Goal: Task Accomplishment & Management: Manage account settings

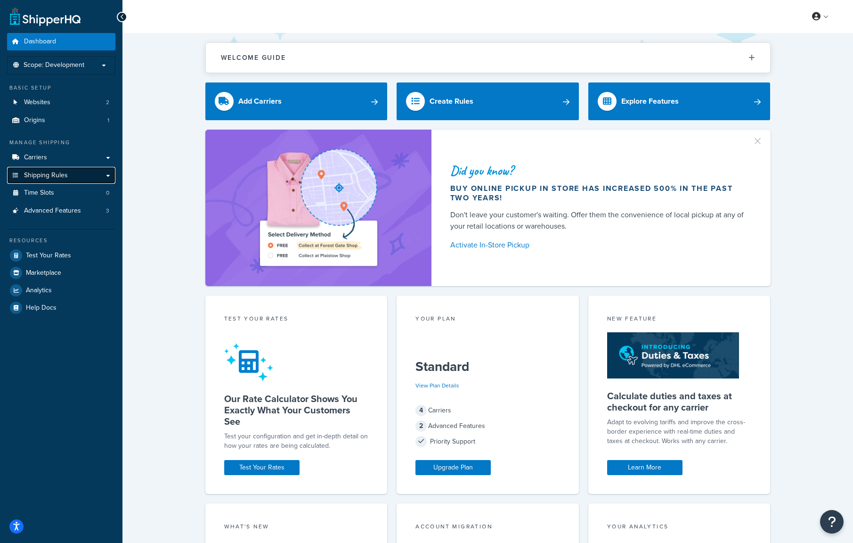
click at [111, 174] on link "Shipping Rules" at bounding box center [61, 175] width 108 height 17
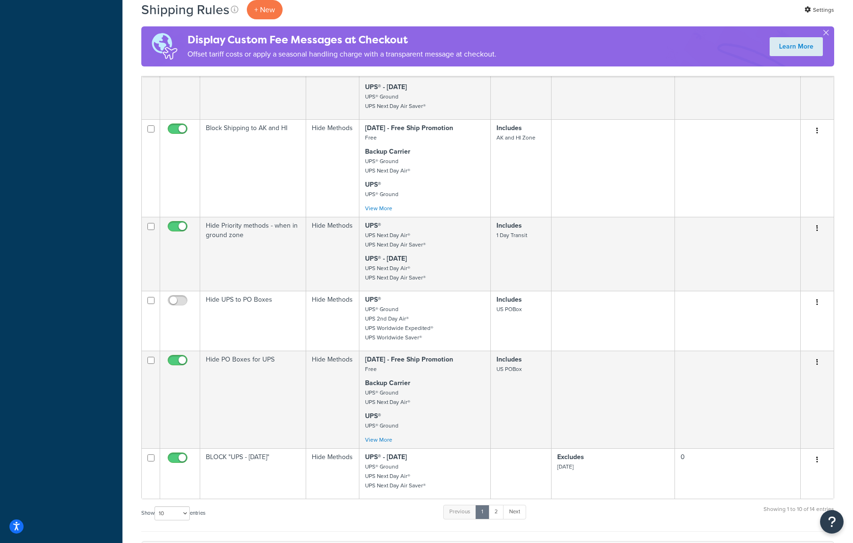
scroll to position [440, 0]
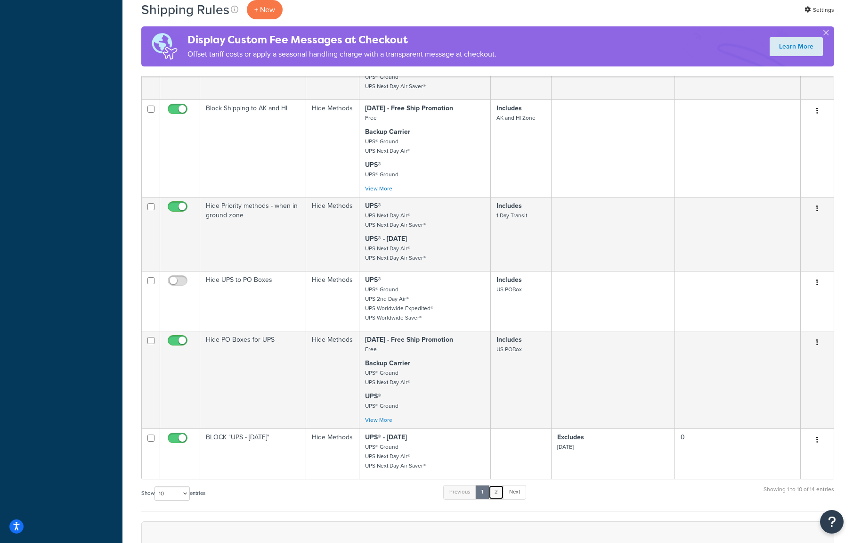
click at [495, 497] on link "2" at bounding box center [497, 492] width 16 height 14
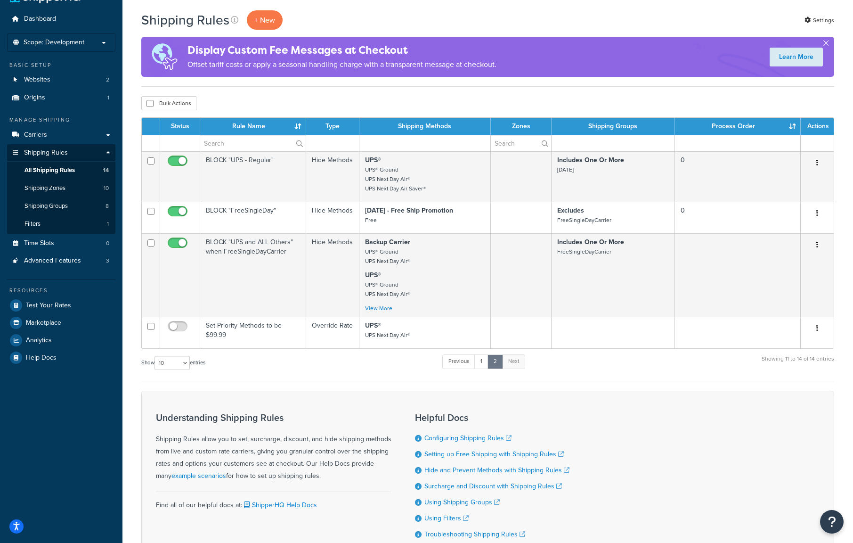
scroll to position [0, 0]
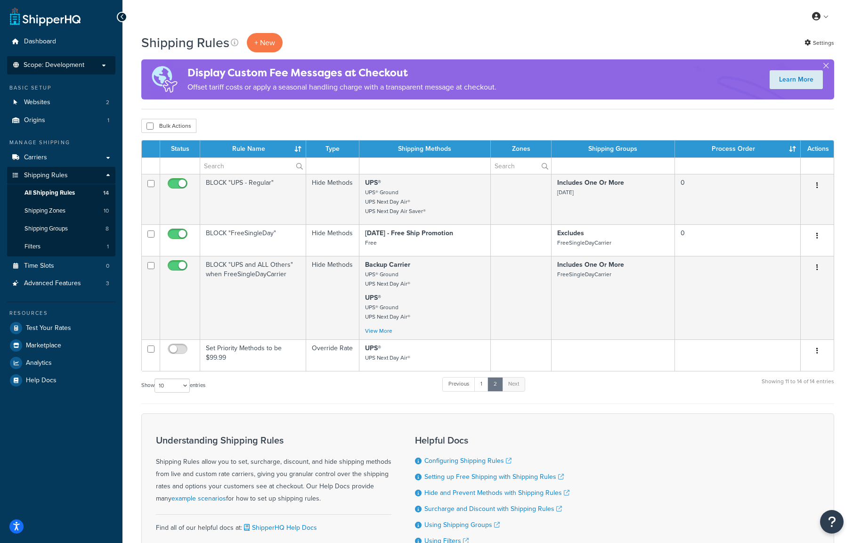
click at [75, 69] on span "Scope: Development" at bounding box center [54, 65] width 61 height 8
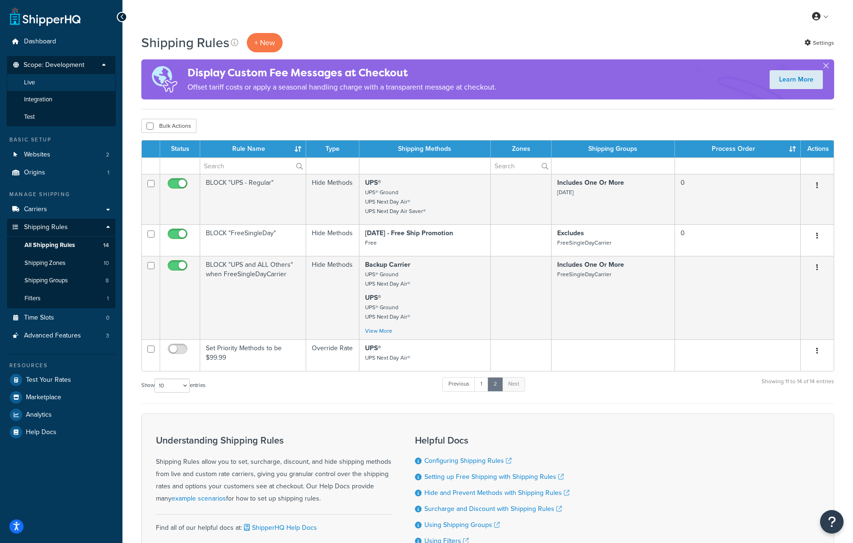
click at [57, 88] on li "Live" at bounding box center [61, 82] width 109 height 17
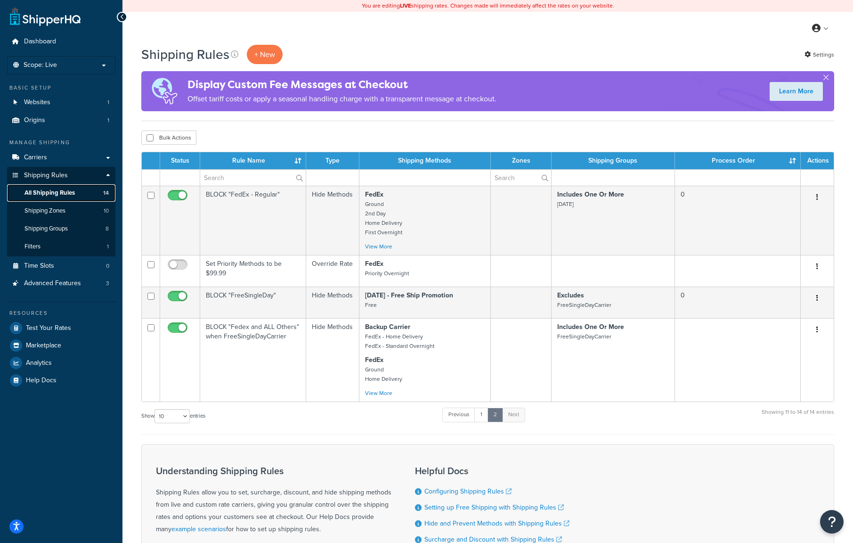
click at [59, 192] on span "All Shipping Rules" at bounding box center [50, 193] width 50 height 8
click at [83, 192] on link "All Shipping Rules 14" at bounding box center [61, 192] width 108 height 17
click at [485, 415] on link "1" at bounding box center [482, 415] width 14 height 14
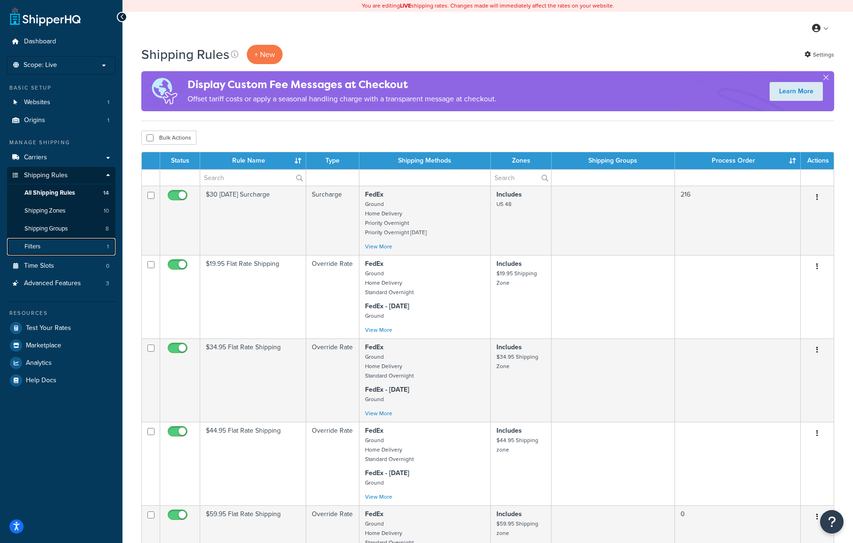
click at [48, 247] on link "Filters 1" at bounding box center [61, 246] width 108 height 17
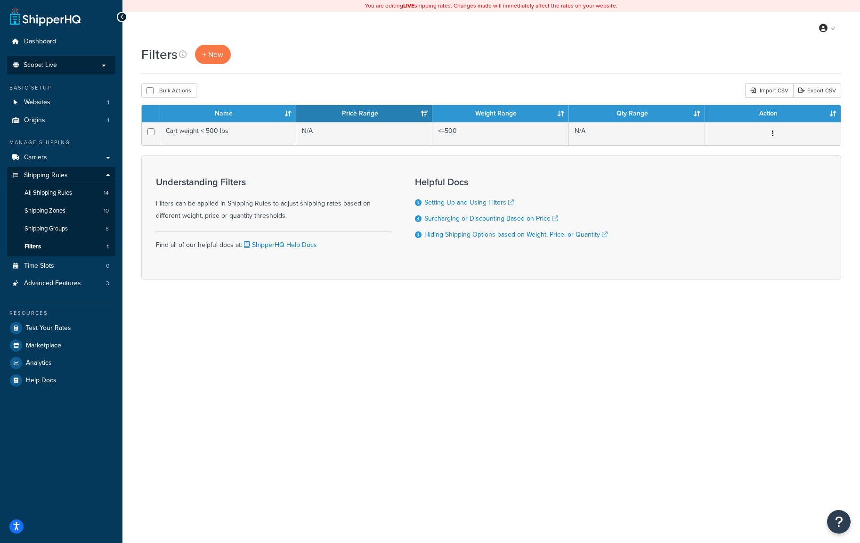
click at [77, 61] on p "Scope: Live" at bounding box center [61, 65] width 100 height 8
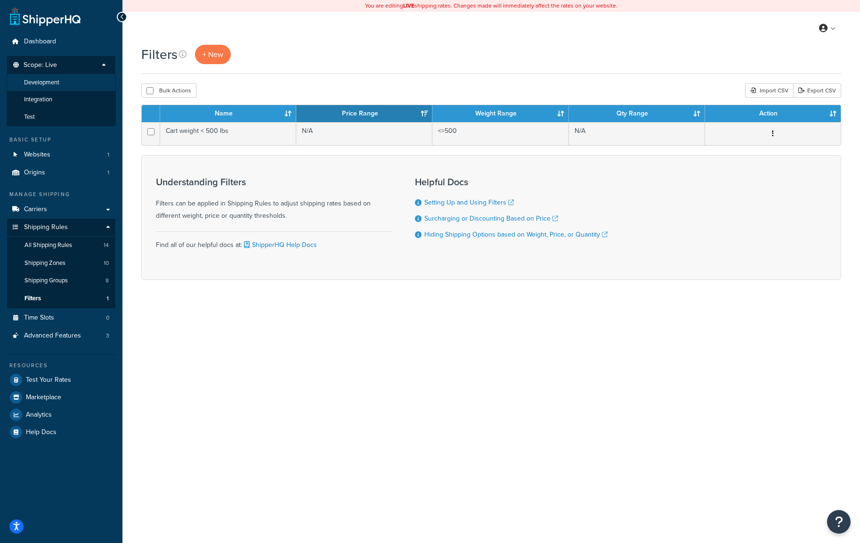
click at [55, 82] on span "Development" at bounding box center [41, 83] width 35 height 8
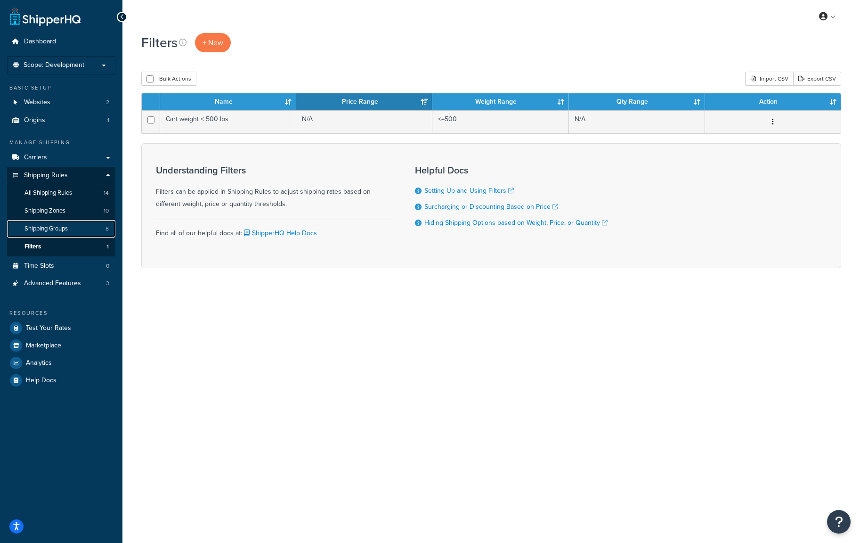
click at [67, 226] on span "Shipping Groups" at bounding box center [46, 229] width 43 height 8
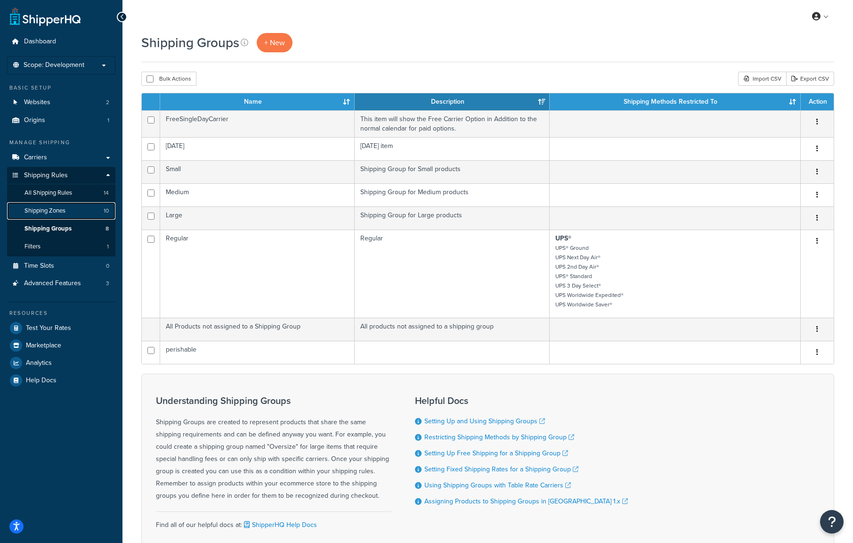
click at [58, 209] on span "Shipping Zones" at bounding box center [45, 211] width 41 height 8
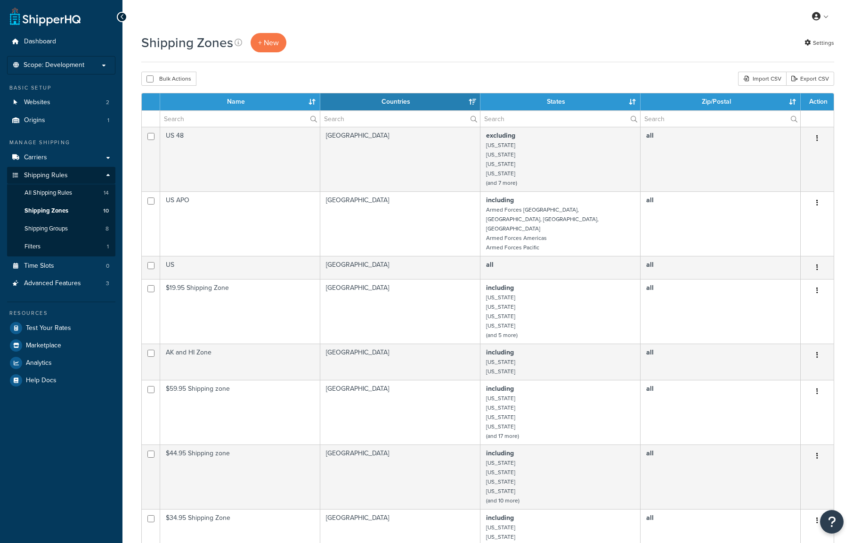
select select "15"
click at [56, 196] on span "All Shipping Rules" at bounding box center [49, 193] width 48 height 8
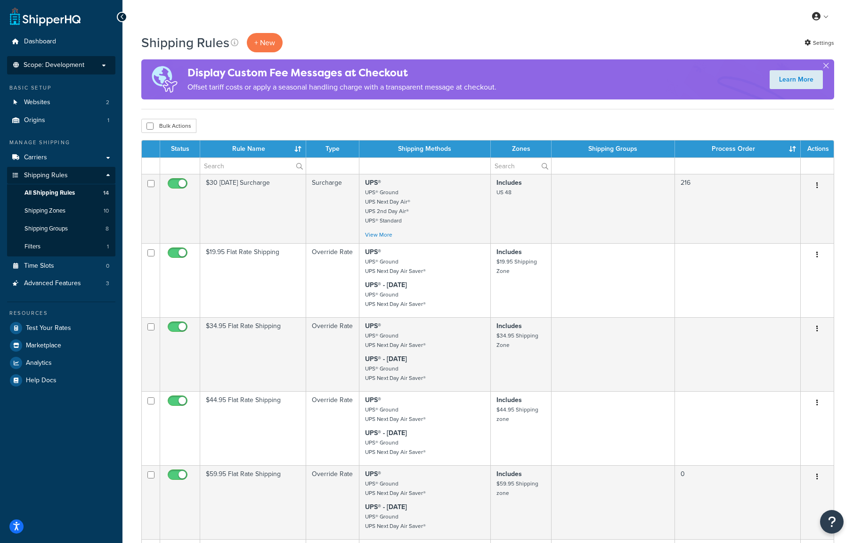
click at [104, 63] on p "Scope: Development" at bounding box center [61, 65] width 100 height 8
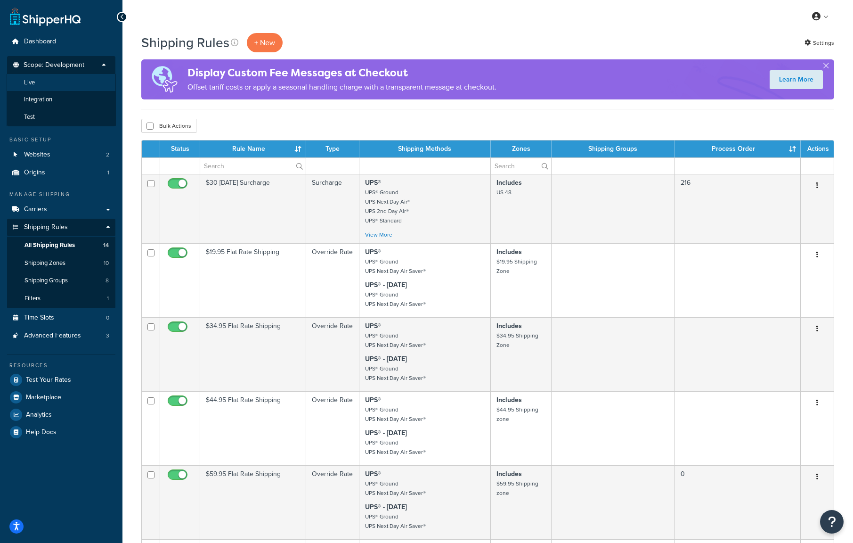
click at [56, 84] on li "Live" at bounding box center [61, 82] width 109 height 17
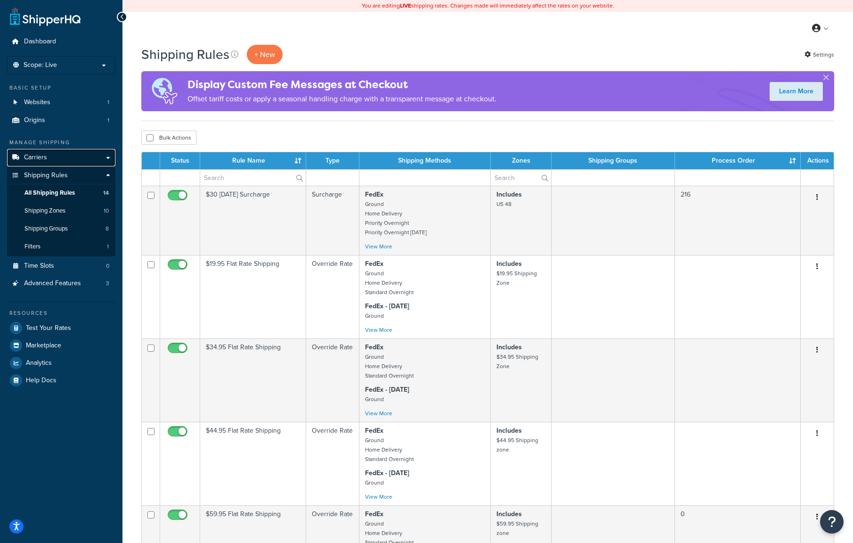
click at [33, 157] on span "Carriers" at bounding box center [35, 158] width 23 height 8
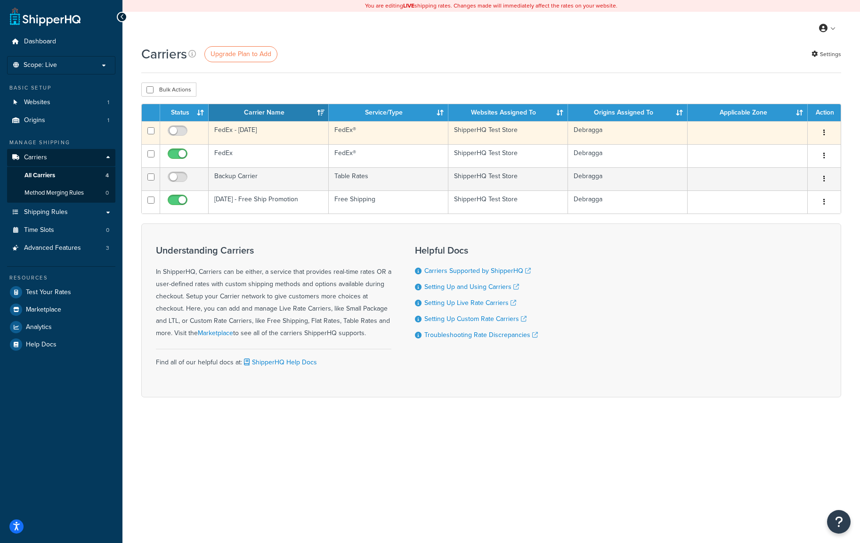
click at [827, 133] on button "button" at bounding box center [824, 132] width 13 height 15
click at [803, 148] on link "Edit" at bounding box center [786, 151] width 74 height 19
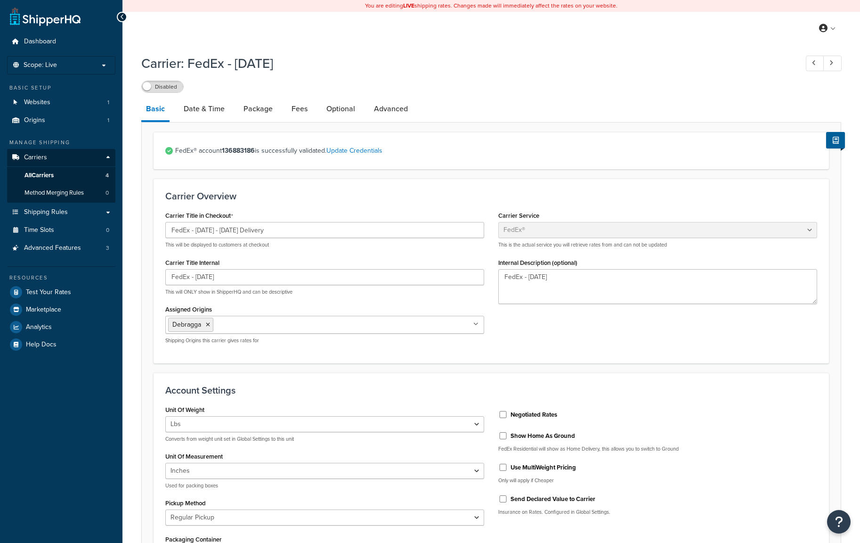
select select "fedEx"
select select "REGULAR_PICKUP"
select select "YOUR_PACKAGING"
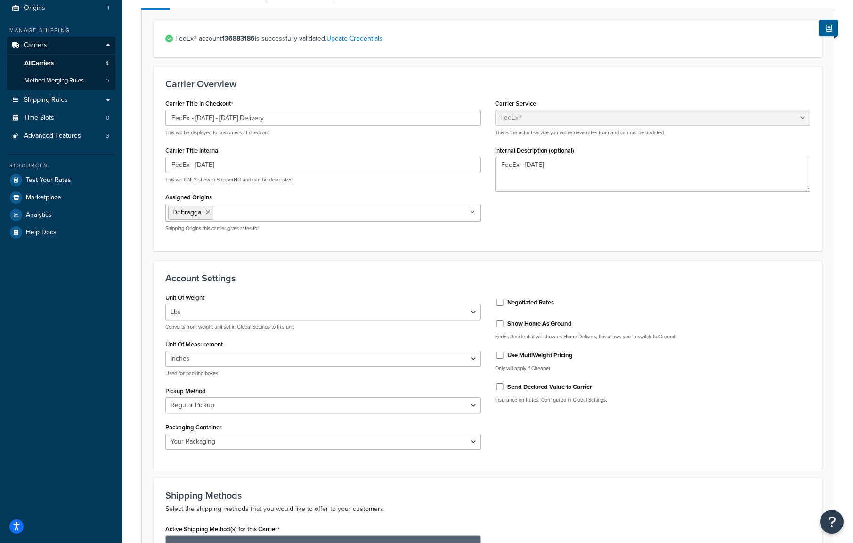
scroll to position [330, 0]
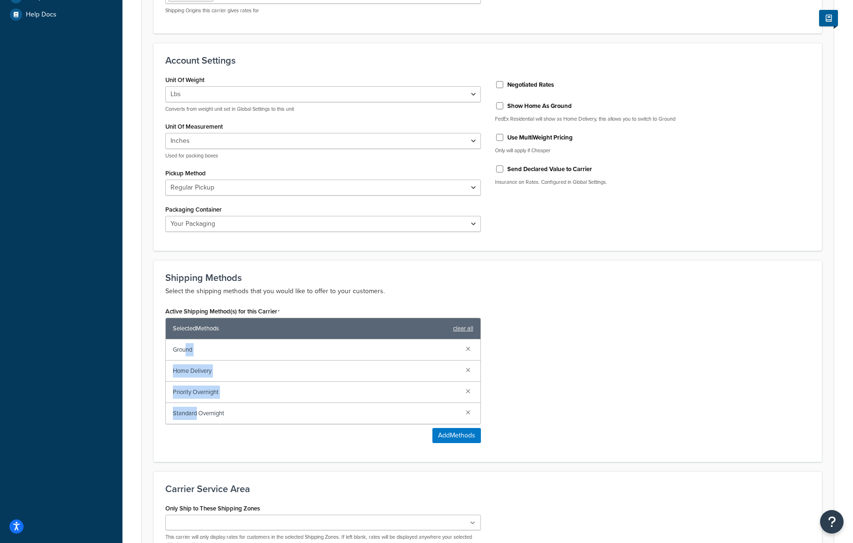
drag, startPoint x: 185, startPoint y: 350, endPoint x: 196, endPoint y: 407, distance: 58.4
click at [196, 407] on div "Ground Home Delivery Priority Overnight Standard Overnight" at bounding box center [323, 381] width 315 height 84
click at [197, 390] on span "Priority Overnight" at bounding box center [316, 391] width 286 height 13
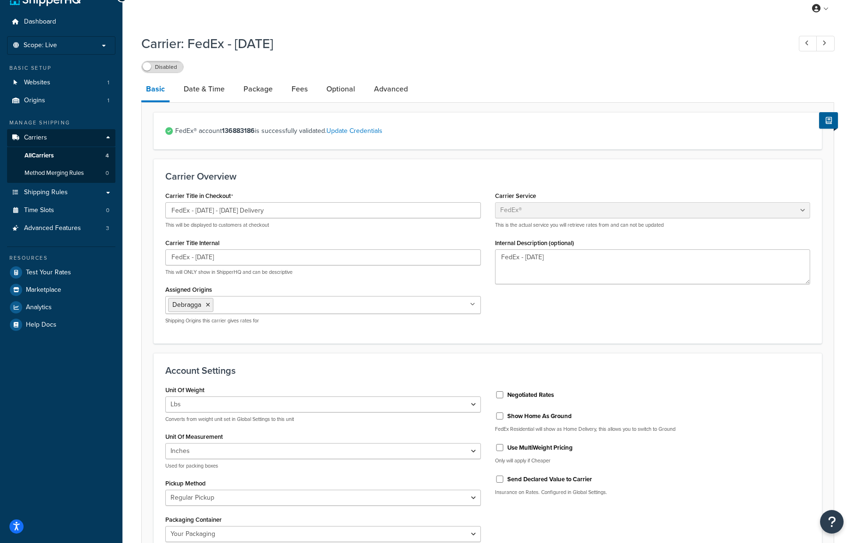
scroll to position [0, 0]
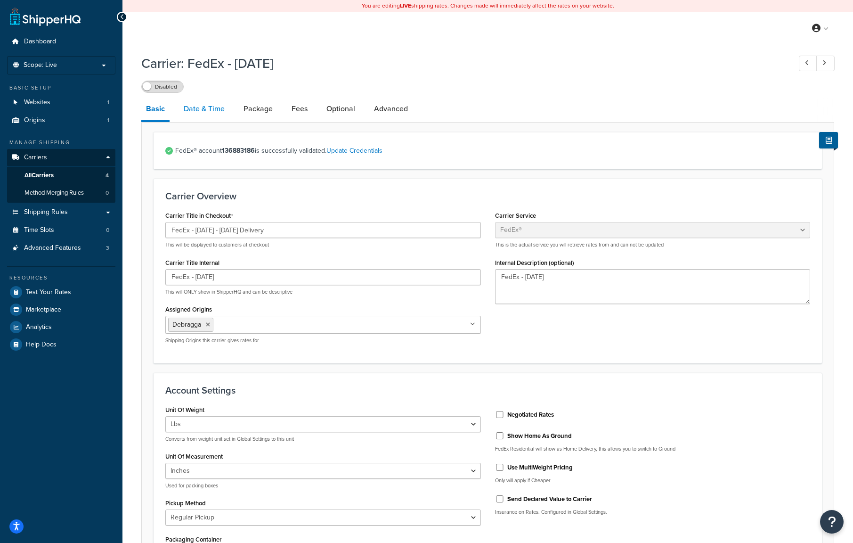
click at [198, 106] on link "Date & Time" at bounding box center [204, 109] width 50 height 23
select select "yMd"
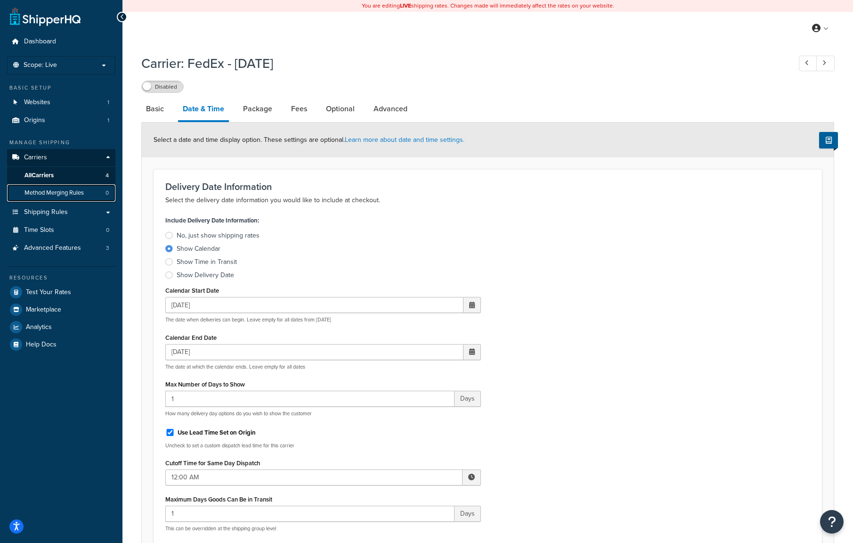
click at [55, 191] on span "Method Merging Rules" at bounding box center [54, 193] width 59 height 8
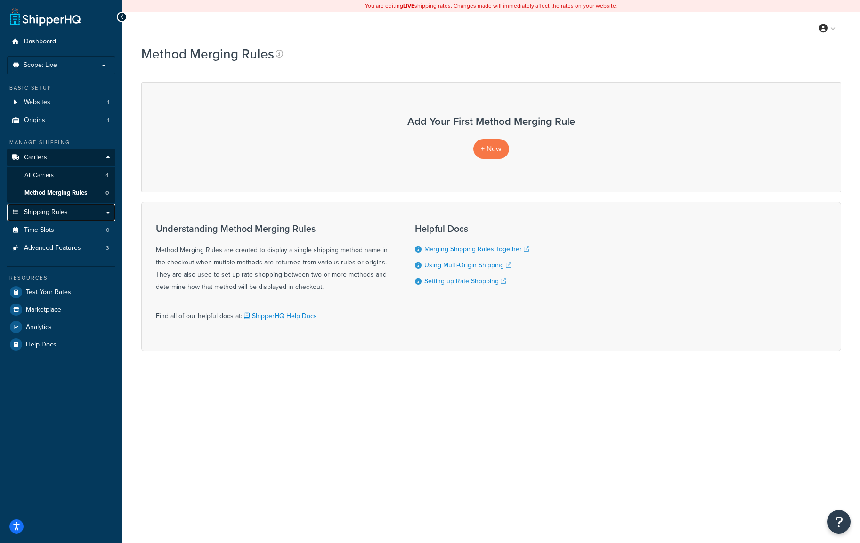
click at [105, 212] on link "Shipping Rules" at bounding box center [61, 212] width 108 height 17
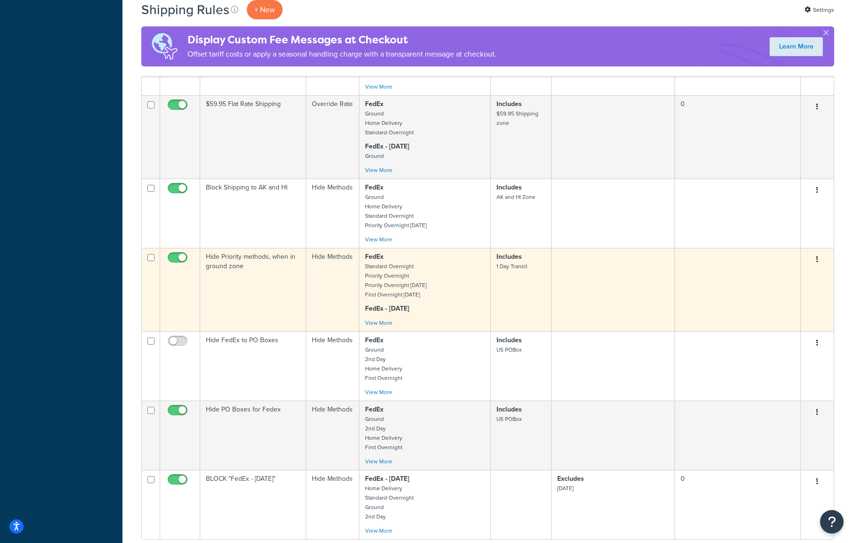
scroll to position [520, 0]
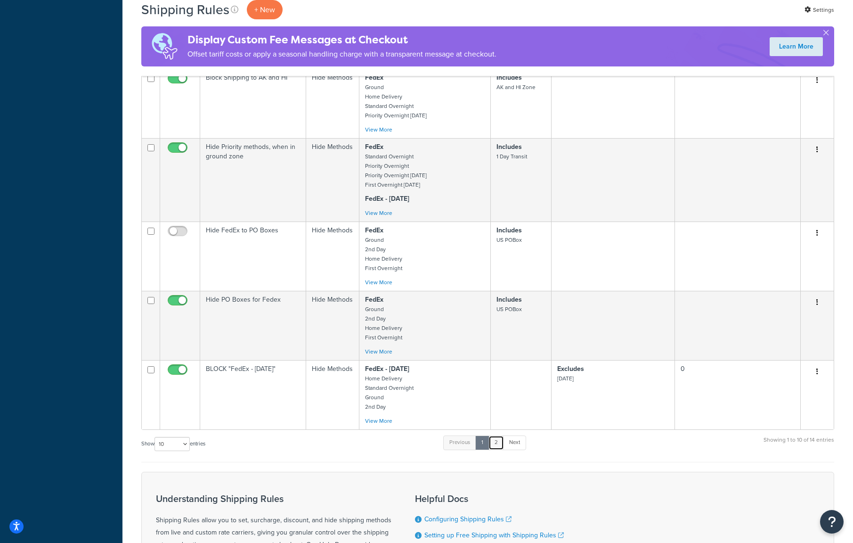
click at [497, 441] on link "2" at bounding box center [497, 442] width 16 height 14
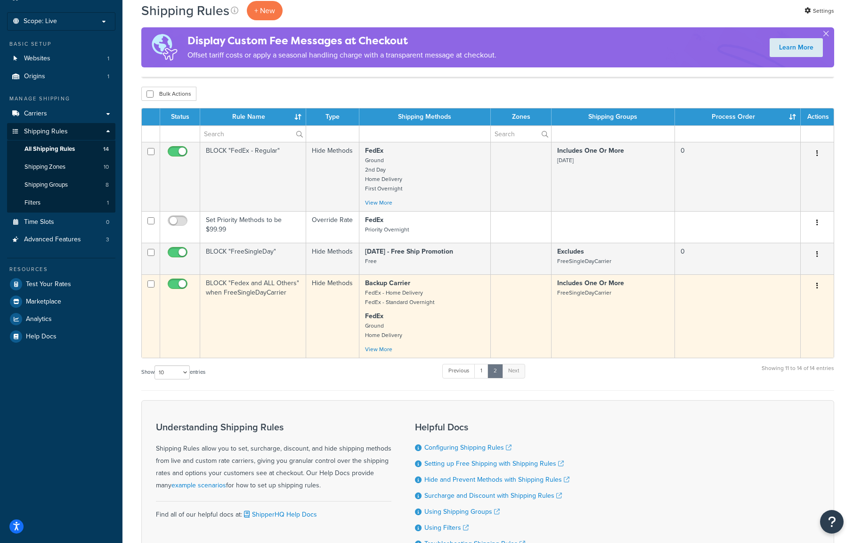
scroll to position [0, 0]
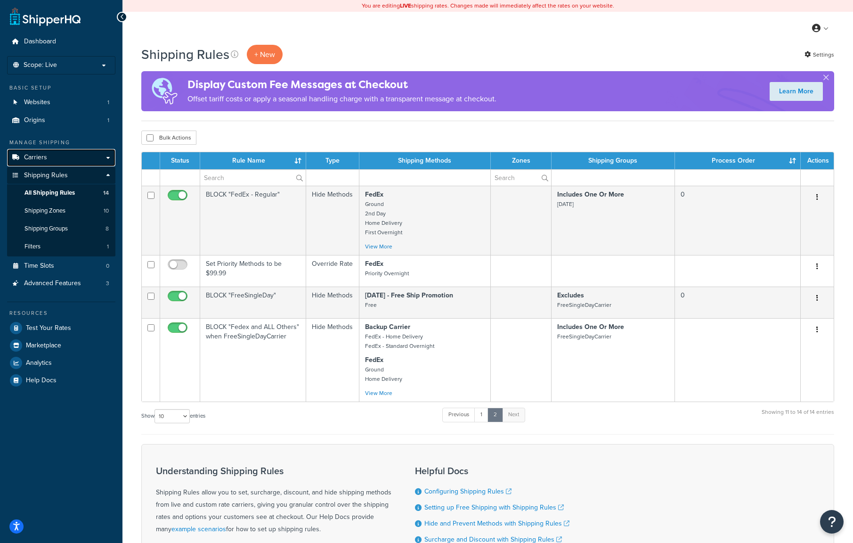
click at [52, 155] on link "Carriers" at bounding box center [61, 157] width 108 height 17
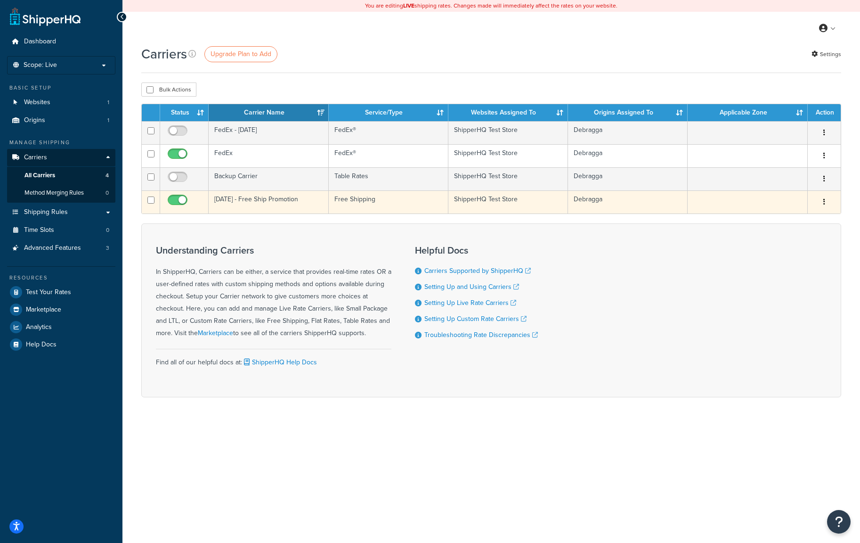
click at [826, 203] on button "button" at bounding box center [824, 202] width 13 height 15
click at [805, 219] on link "Edit" at bounding box center [786, 220] width 74 height 19
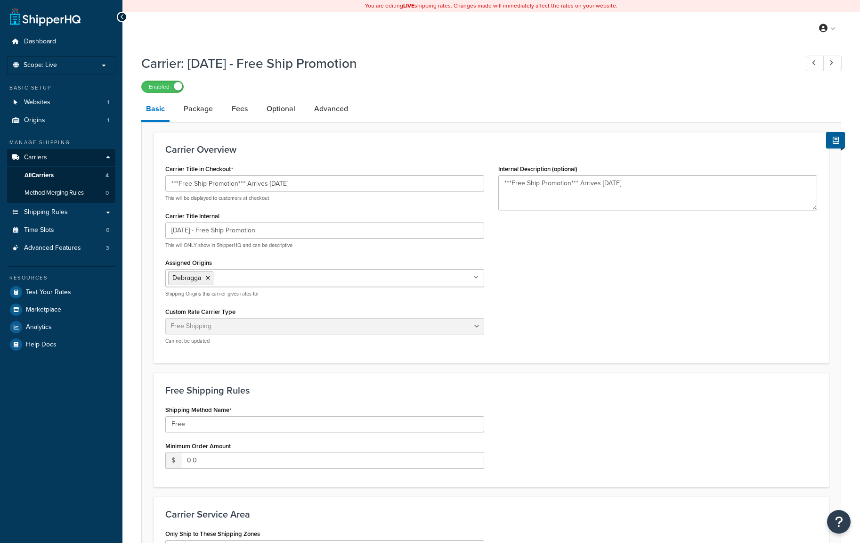
select select "free"
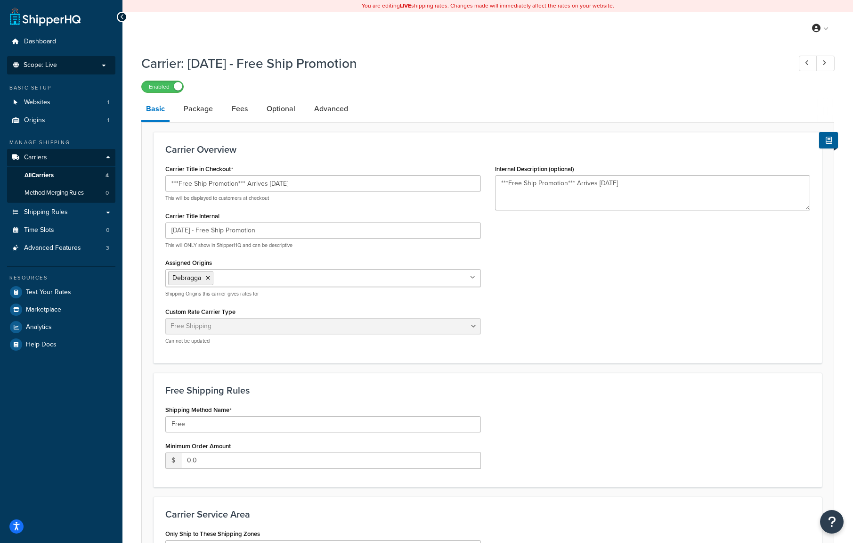
click at [63, 62] on p "Scope: Live" at bounding box center [61, 65] width 100 height 8
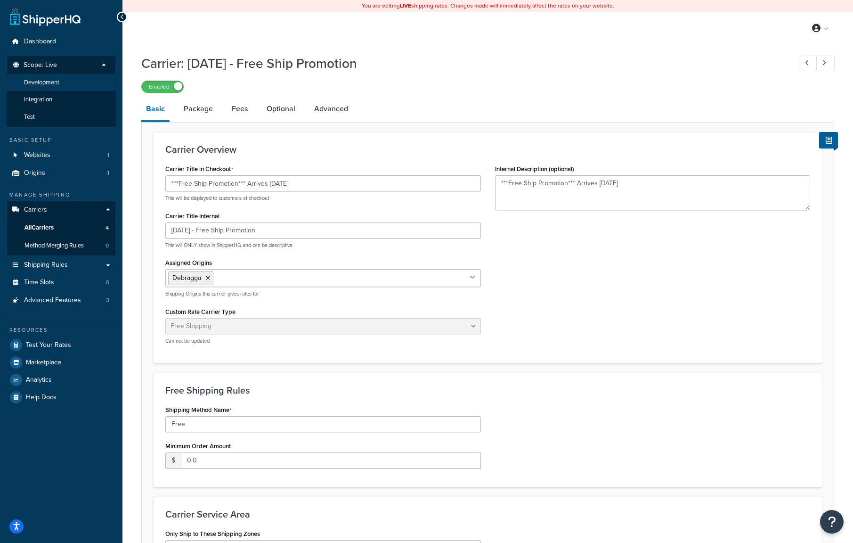
click at [56, 82] on span "Development" at bounding box center [41, 83] width 35 height 8
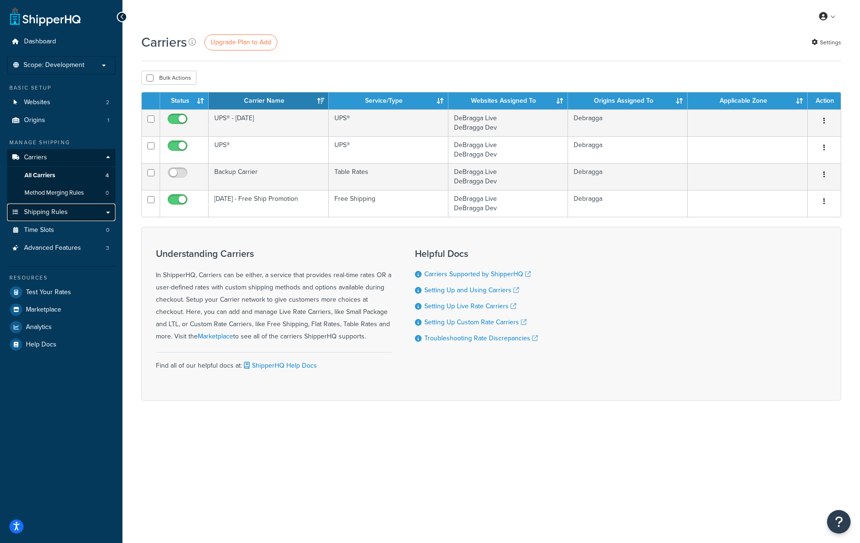
click at [111, 209] on link "Shipping Rules" at bounding box center [61, 212] width 108 height 17
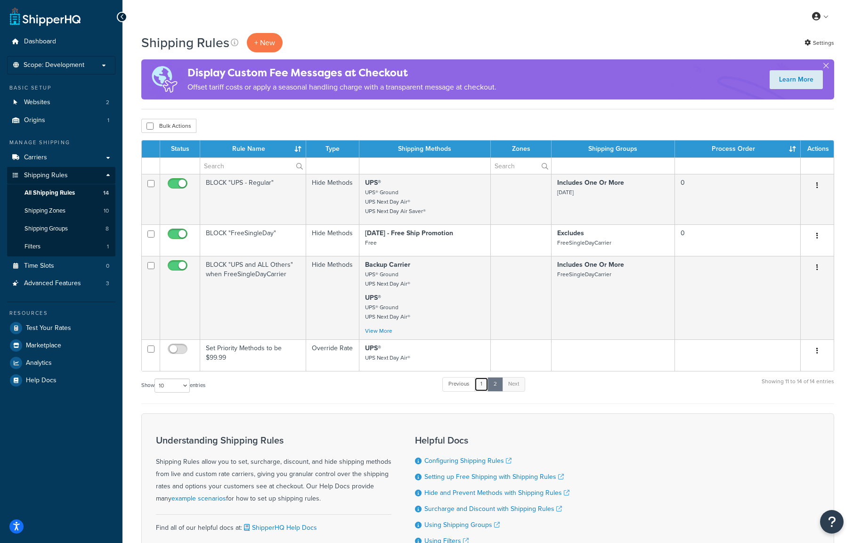
click at [483, 383] on link "1" at bounding box center [482, 384] width 14 height 14
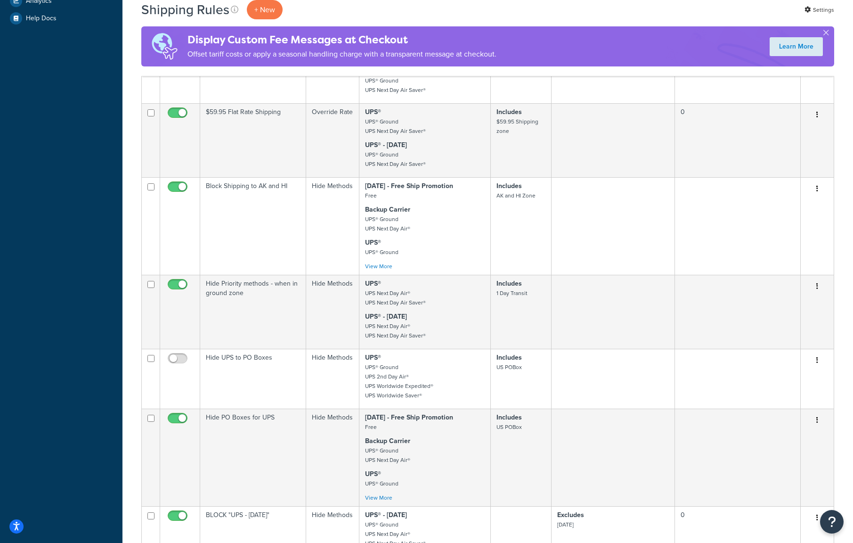
scroll to position [358, 0]
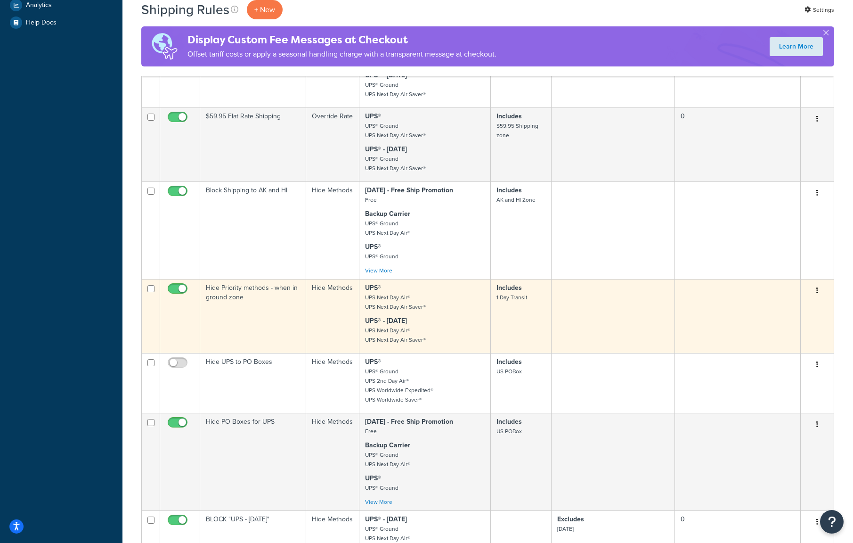
click at [818, 290] on icon "button" at bounding box center [818, 290] width 2 height 7
drag, startPoint x: 592, startPoint y: 311, endPoint x: 503, endPoint y: 313, distance: 89.1
click at [503, 314] on tr "Hide Priority methods - when in ground zone Hide Methods UPS® UPS Next Day Air®…" at bounding box center [488, 316] width 692 height 74
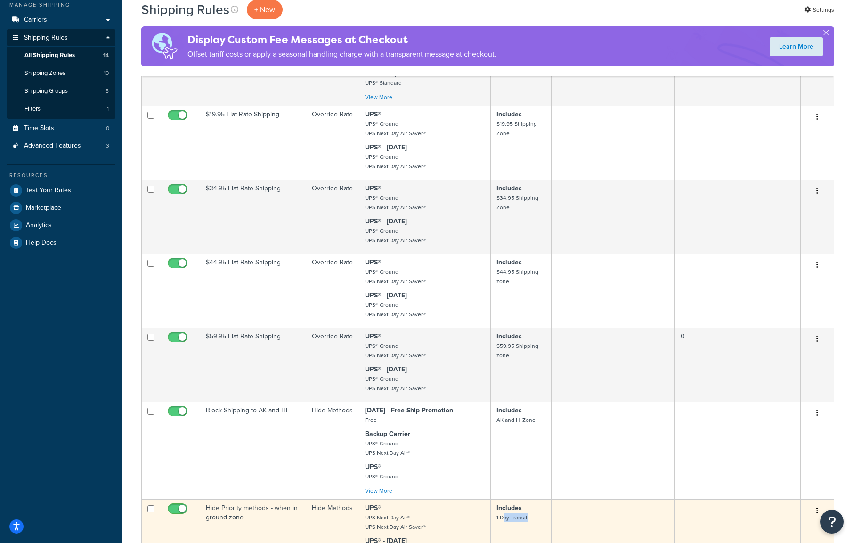
scroll to position [0, 0]
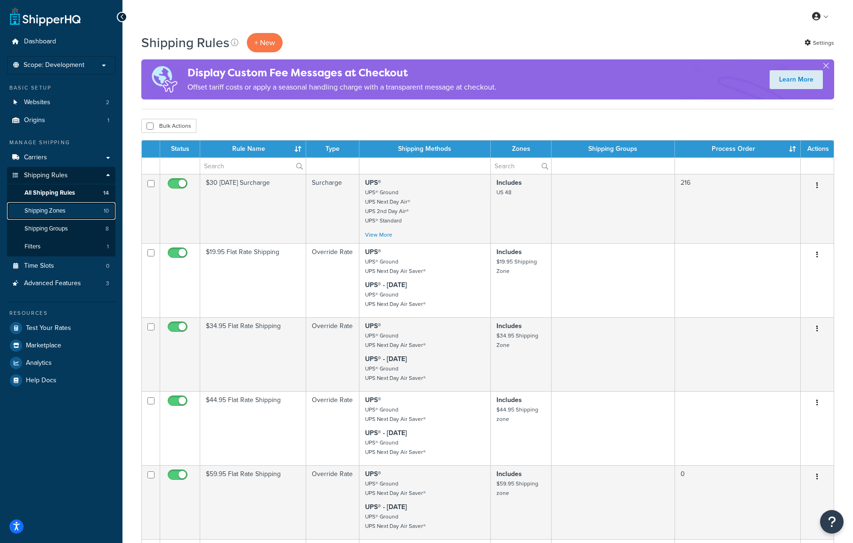
click at [64, 212] on span "Shipping Zones" at bounding box center [45, 211] width 41 height 8
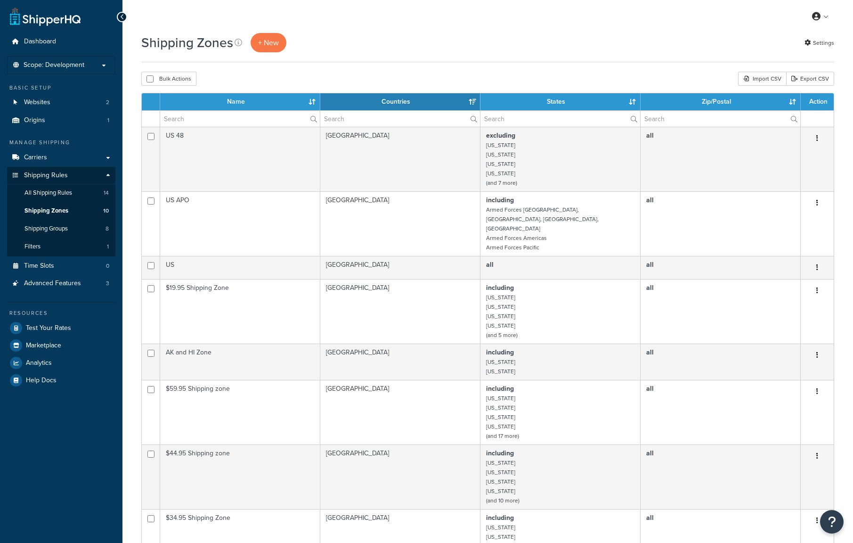
select select "15"
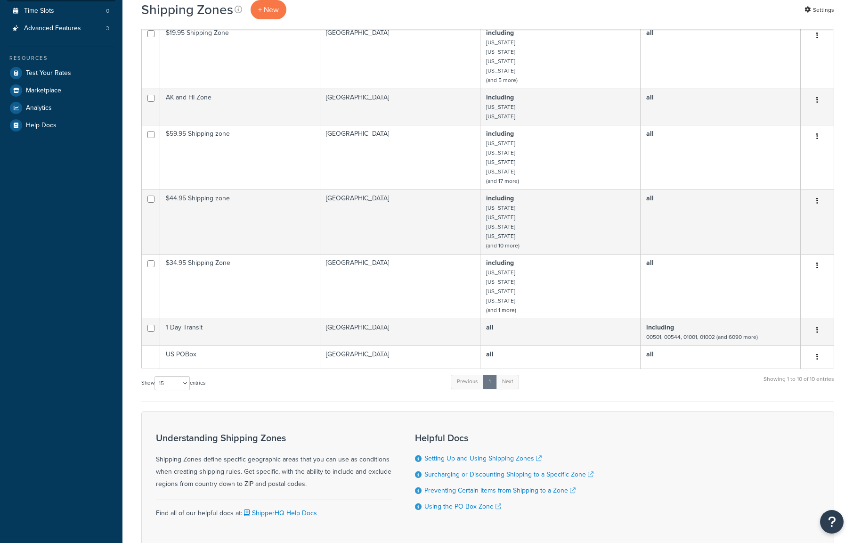
scroll to position [298, 0]
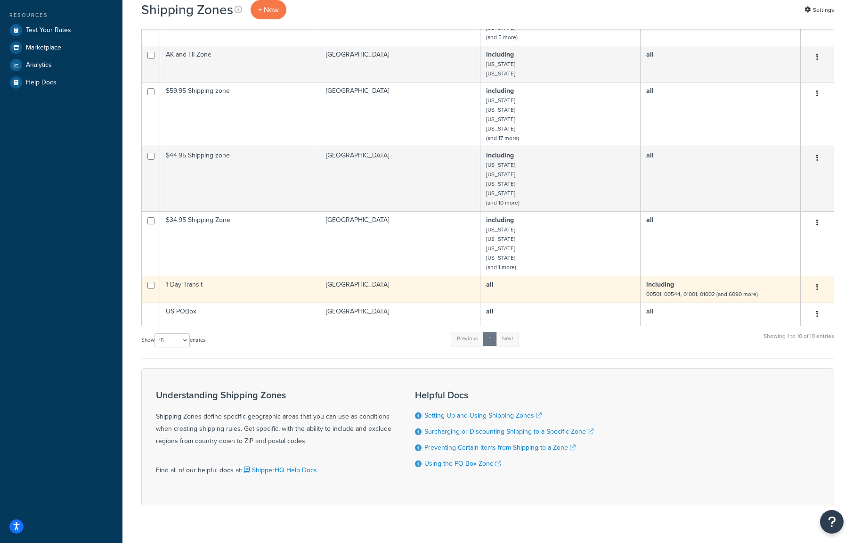
click at [685, 276] on td "including 00501, 00544, 01001, 01002 (and 6090 more)" at bounding box center [721, 289] width 160 height 27
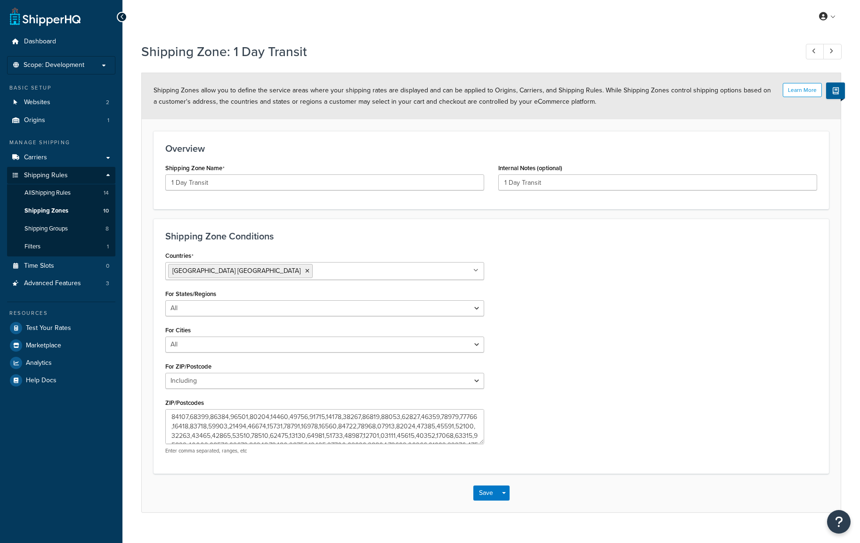
select select "including"
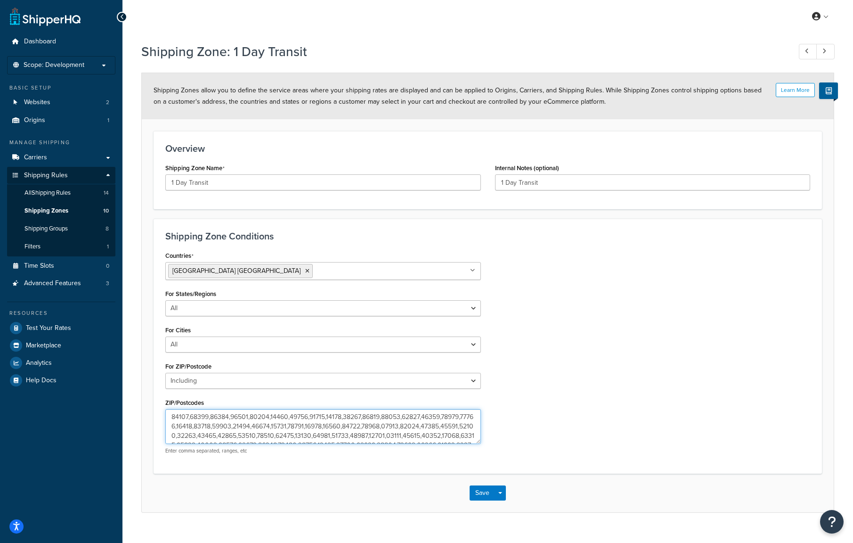
click at [317, 430] on textarea "ZIP/Postcodes" at bounding box center [323, 426] width 316 height 35
click at [56, 198] on link "All Shipping Rules 14" at bounding box center [61, 192] width 108 height 17
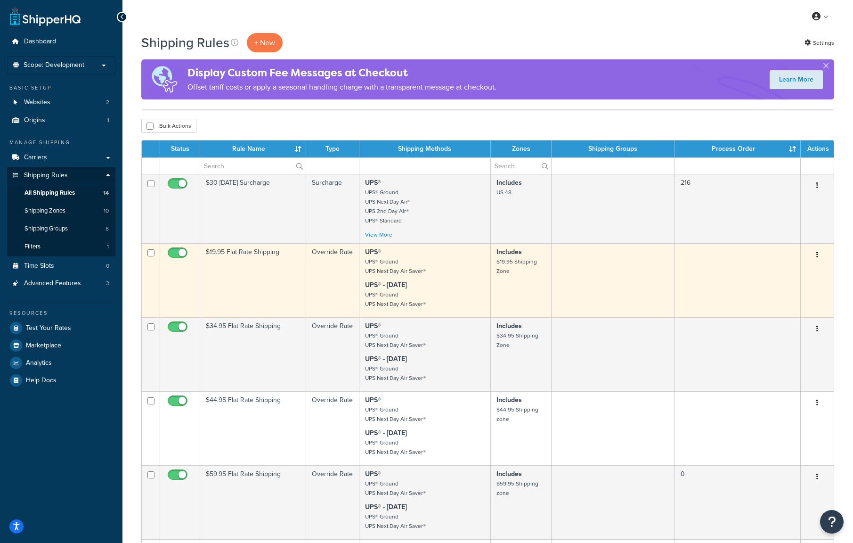
scroll to position [644, 0]
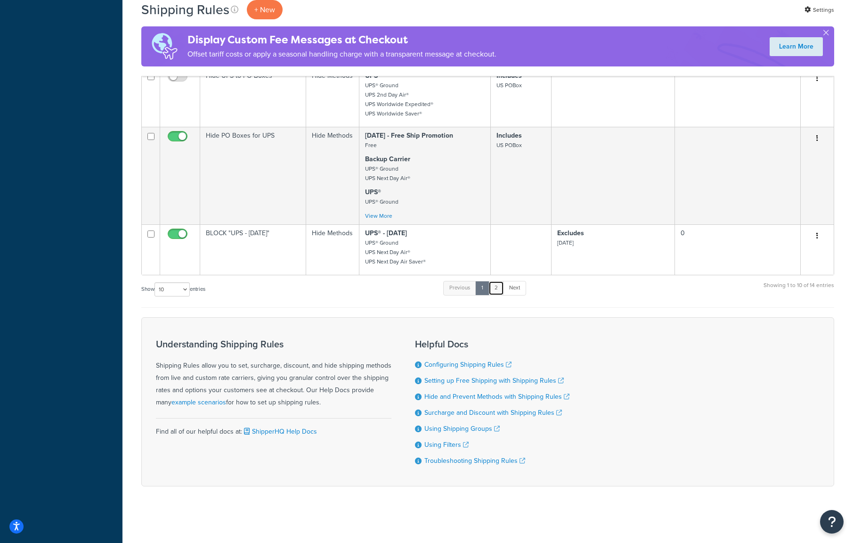
click at [498, 292] on link "2" at bounding box center [497, 288] width 16 height 14
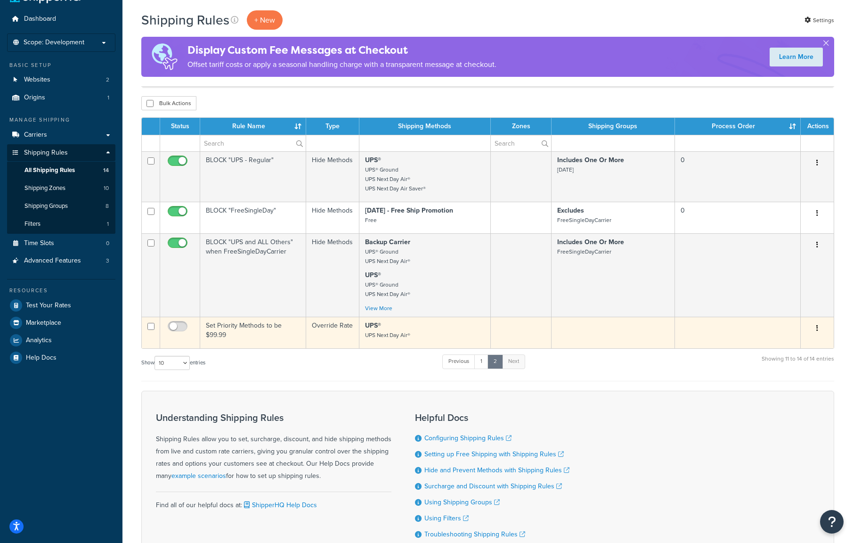
scroll to position [0, 0]
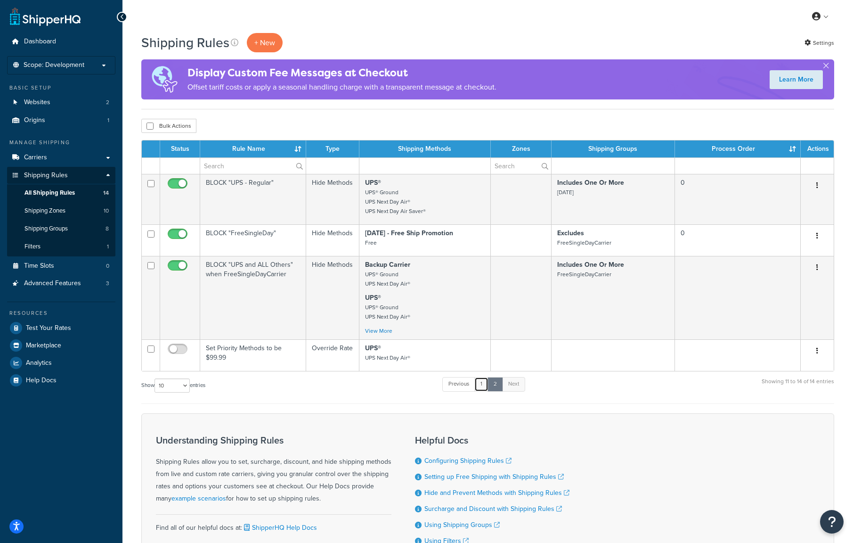
click at [484, 384] on link "1" at bounding box center [482, 384] width 14 height 14
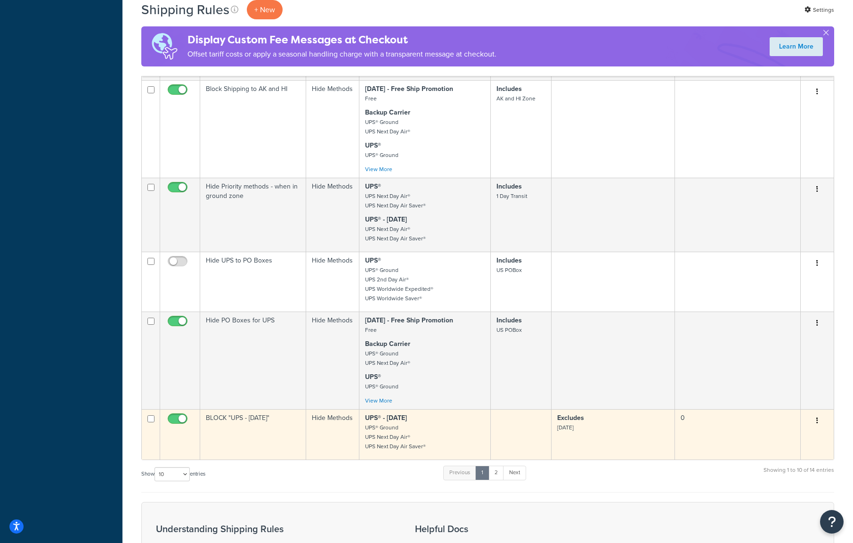
scroll to position [424, 0]
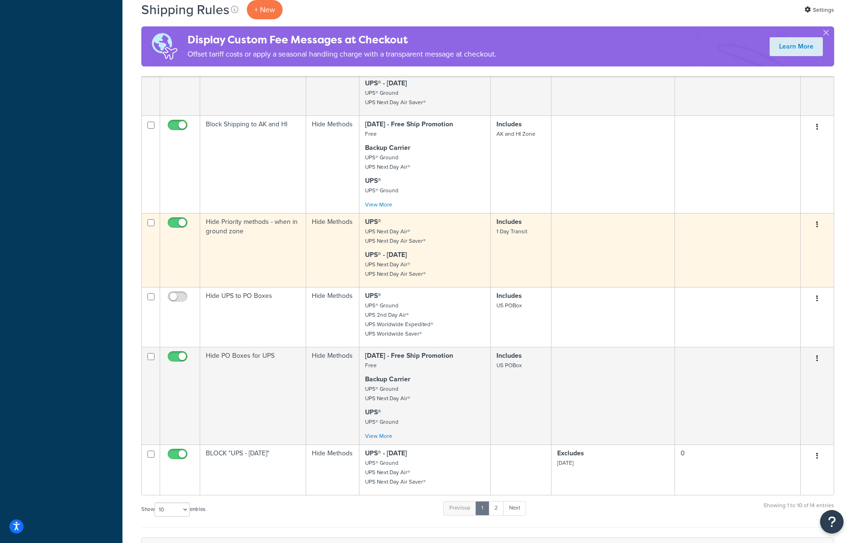
click at [818, 222] on icon "button" at bounding box center [818, 224] width 2 height 7
click at [776, 243] on link "Edit" at bounding box center [786, 242] width 74 height 19
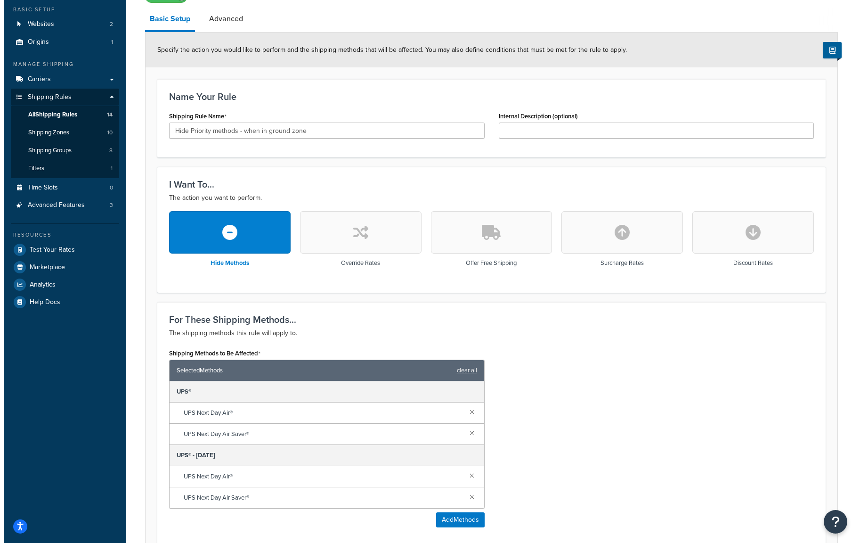
scroll to position [110, 0]
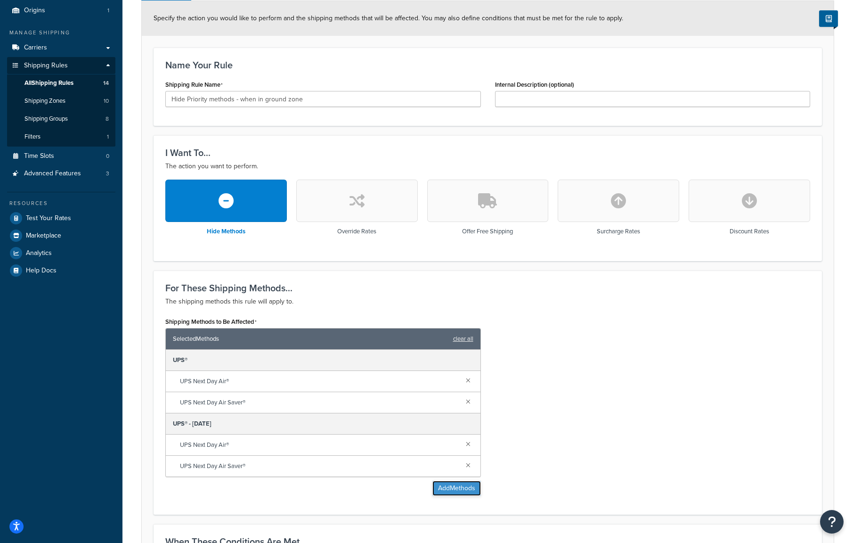
click at [453, 486] on button "Add Methods" at bounding box center [457, 488] width 49 height 15
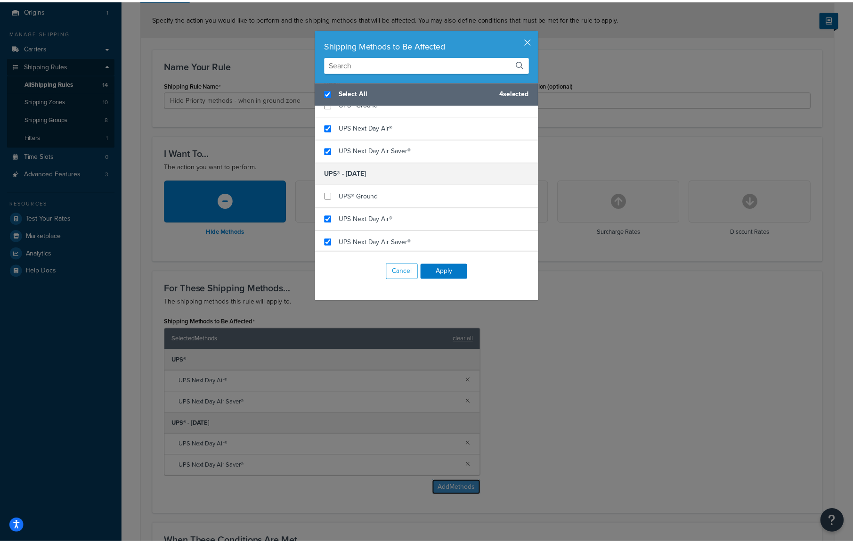
scroll to position [148, 0]
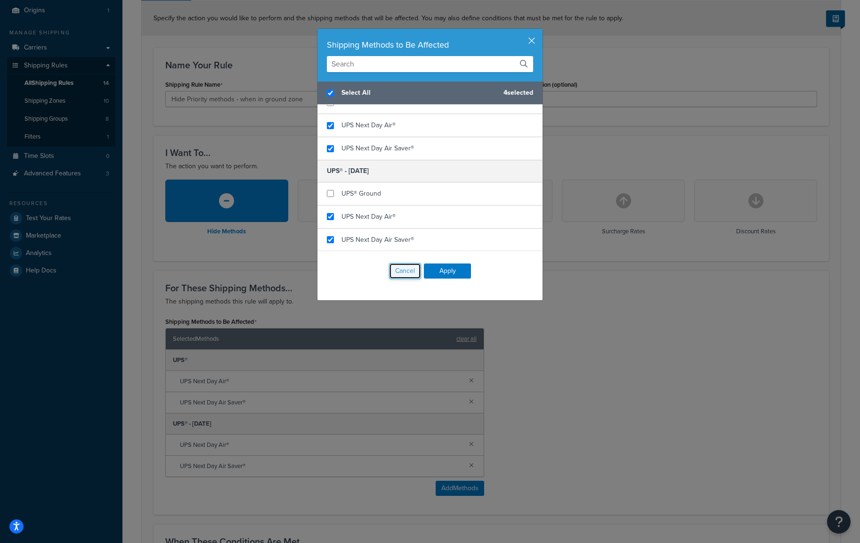
click at [392, 274] on button "Cancel" at bounding box center [405, 271] width 32 height 16
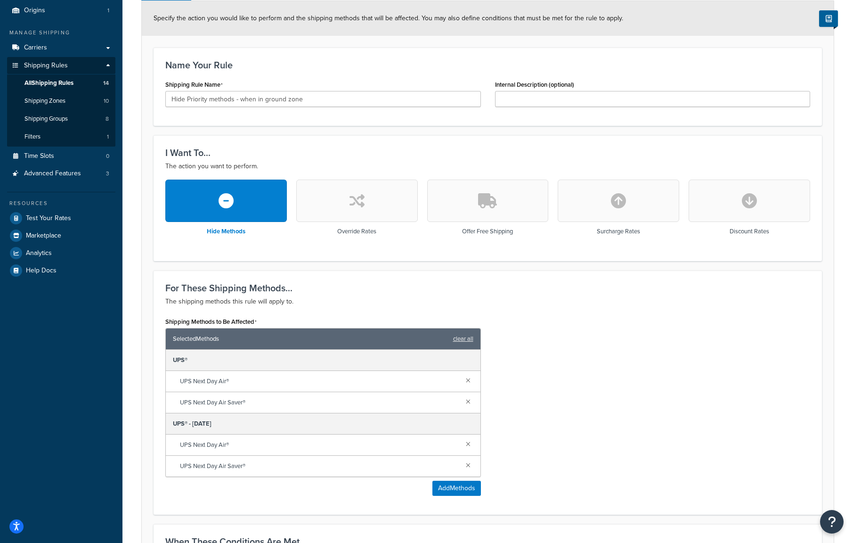
scroll to position [0, 0]
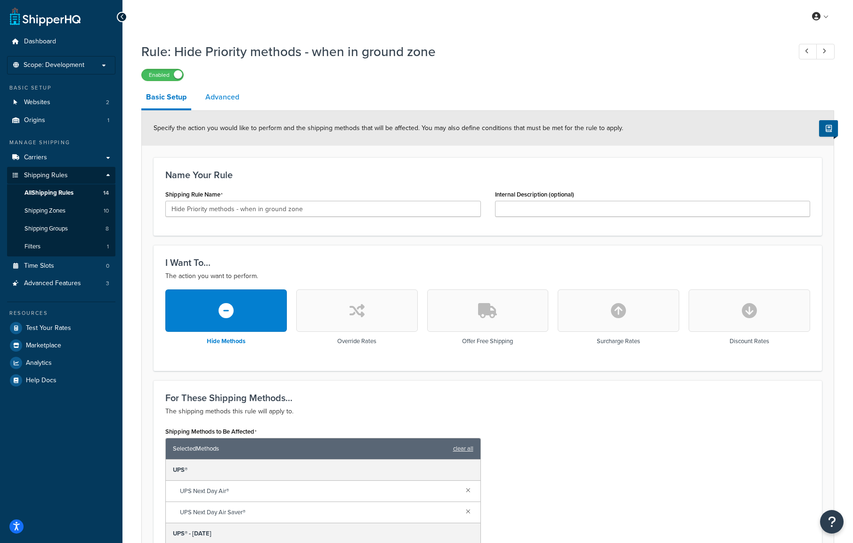
click at [227, 97] on link "Advanced" at bounding box center [222, 97] width 43 height 23
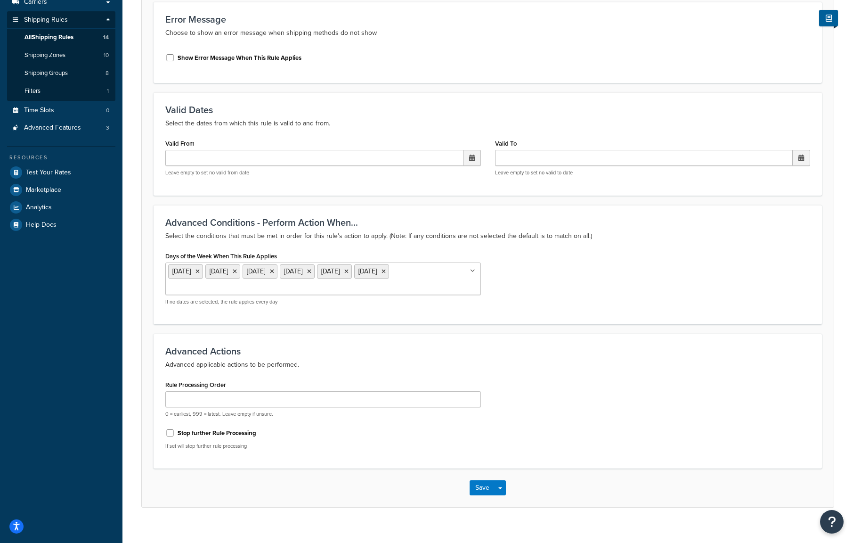
scroll to position [167, 0]
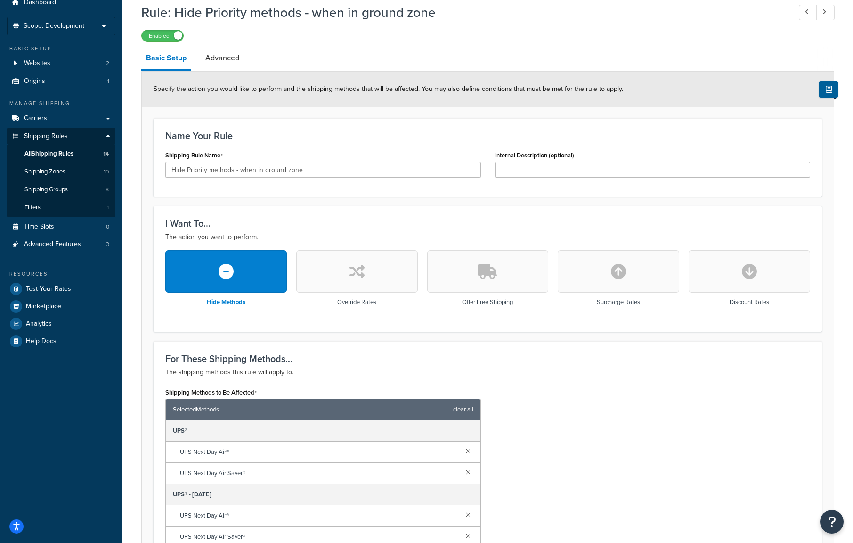
scroll to position [3, 0]
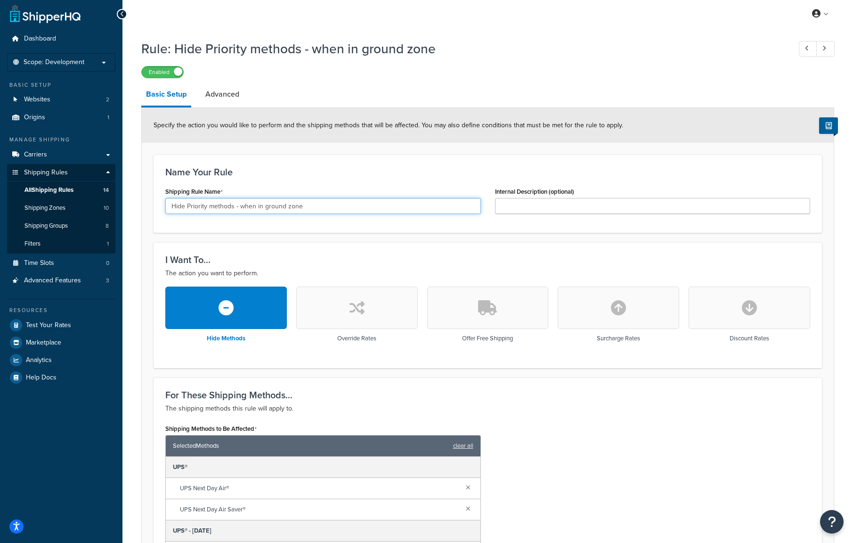
drag, startPoint x: 170, startPoint y: 207, endPoint x: 312, endPoint y: 202, distance: 141.9
click at [312, 202] on input "Hide Priority methods - when in ground zone" at bounding box center [323, 206] width 316 height 16
click at [312, 203] on input "Hide Priority methods - when in ground zone" at bounding box center [323, 206] width 316 height 16
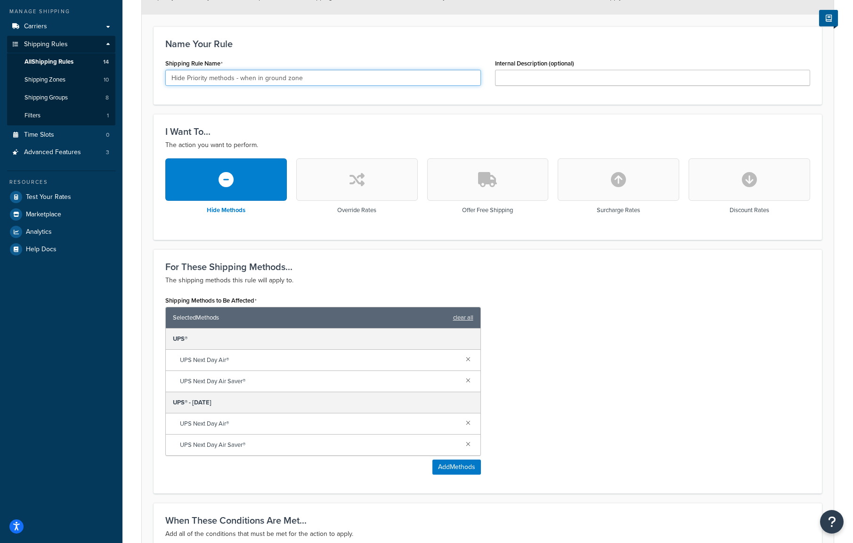
scroll to position [110, 0]
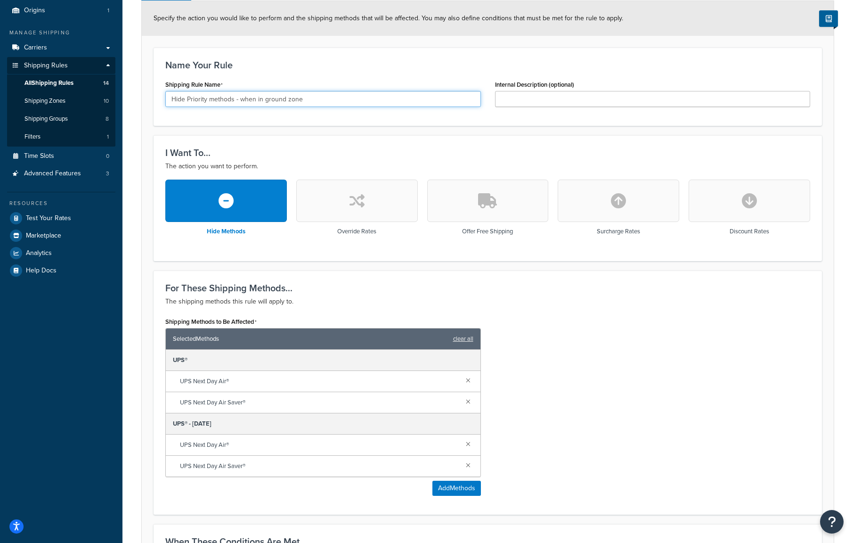
drag, startPoint x: 306, startPoint y: 97, endPoint x: 354, endPoint y: 112, distance: 49.8
click at [354, 112] on div "Shipping Rule Name Hide Priority methods - when in ground zone" at bounding box center [323, 96] width 330 height 36
drag, startPoint x: 346, startPoint y: 97, endPoint x: 345, endPoint y: 102, distance: 4.8
click at [346, 97] on input "Hide Priority methods - when in ground zone" at bounding box center [323, 99] width 316 height 16
click at [286, 139] on div "I Want To... The action you want to perform. Hide Methods Override Rates Offer …" at bounding box center [488, 197] width 669 height 125
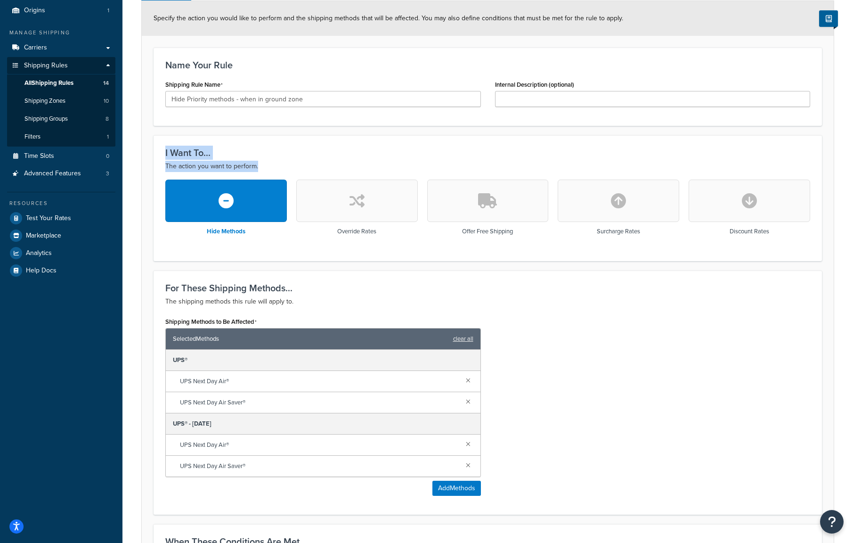
drag, startPoint x: 164, startPoint y: 147, endPoint x: 280, endPoint y: 158, distance: 116.5
click at [280, 158] on div "I Want To... The action you want to perform. Hide Methods Override Rates Offer …" at bounding box center [488, 197] width 669 height 125
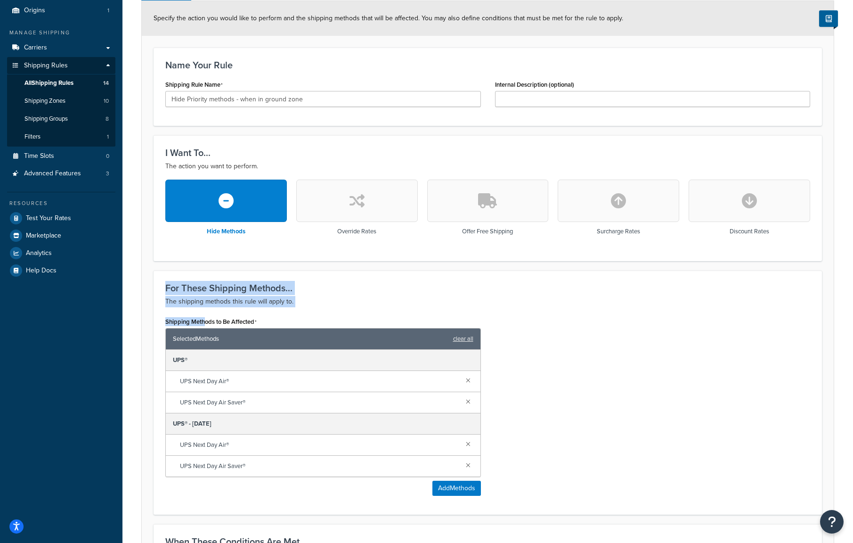
drag, startPoint x: 166, startPoint y: 292, endPoint x: 207, endPoint y: 322, distance: 50.9
click at [203, 323] on div "For These Shipping Methods... The shipping methods this rule will apply to. Shi…" at bounding box center [488, 392] width 669 height 244
drag, startPoint x: 219, startPoint y: 321, endPoint x: 254, endPoint y: 320, distance: 35.4
click at [254, 320] on label "Shipping Methods to Be Affected" at bounding box center [210, 322] width 91 height 8
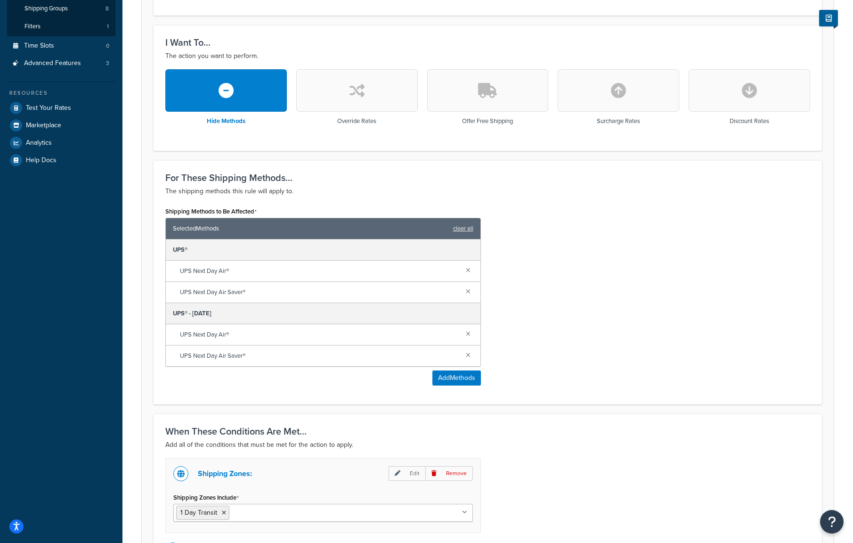
scroll to position [333, 0]
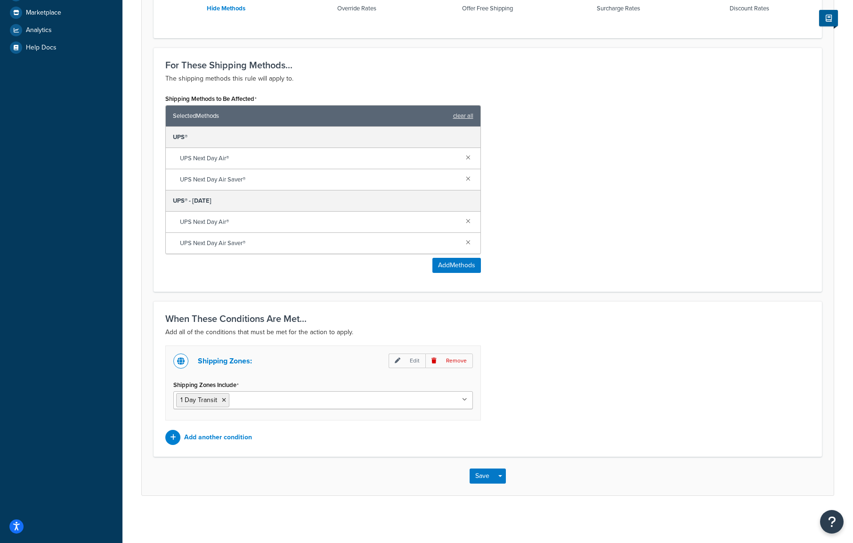
click at [204, 313] on h3 "When These Conditions Are Met..." at bounding box center [487, 318] width 645 height 10
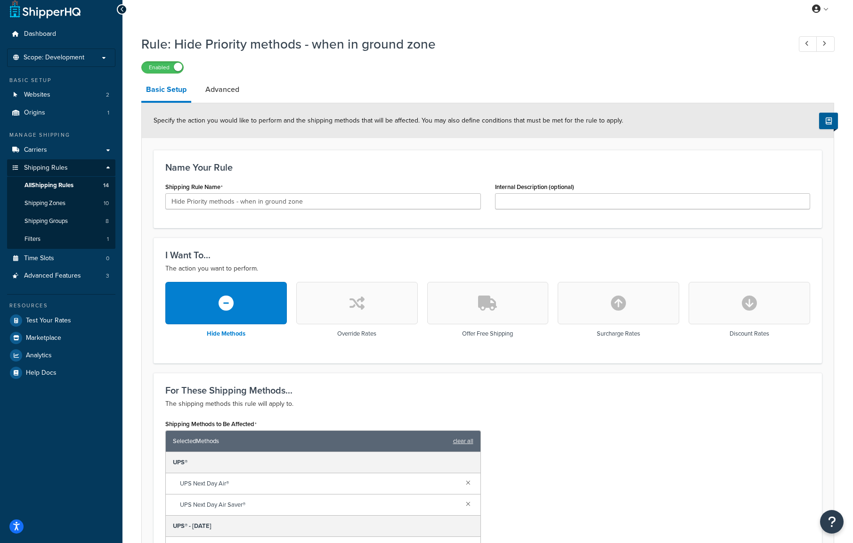
scroll to position [0, 0]
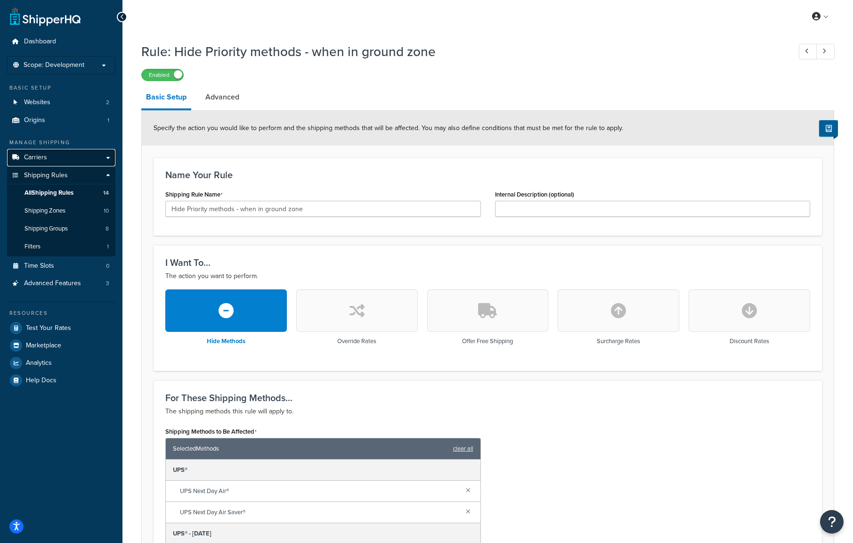
click at [81, 159] on link "Carriers" at bounding box center [61, 157] width 108 height 17
click at [100, 66] on p "Scope: Development" at bounding box center [61, 65] width 100 height 8
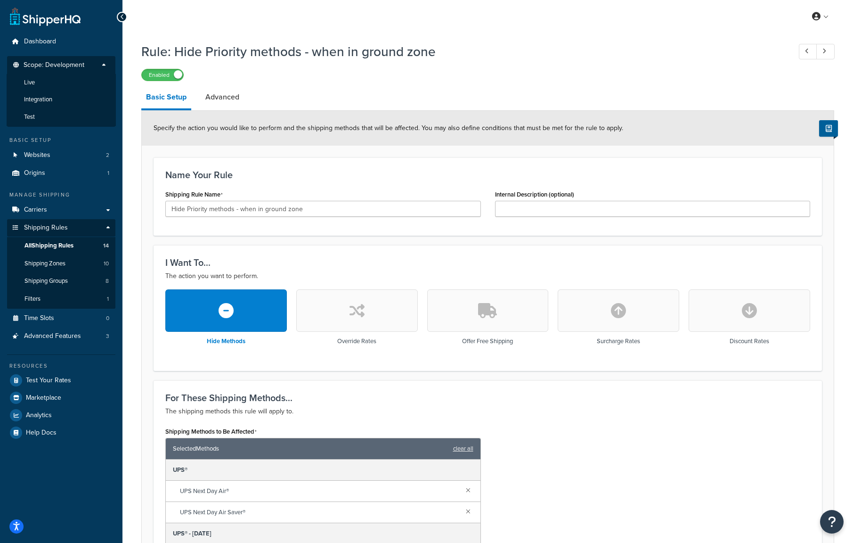
click at [383, 82] on div "Rule: Hide Priority methods - when in ground zone Enabled Basic Setup Advanced …" at bounding box center [487, 433] width 693 height 791
click at [64, 214] on link "Carriers" at bounding box center [61, 209] width 108 height 17
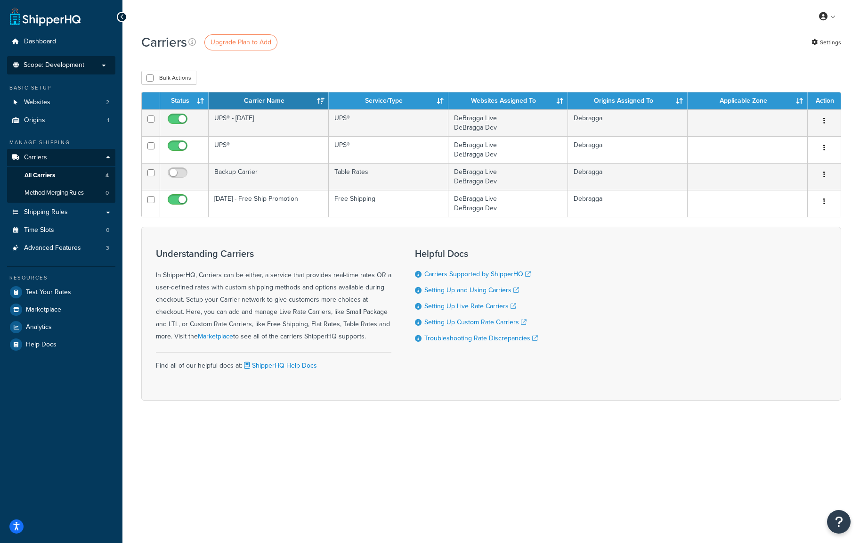
click at [74, 61] on span "Scope: Development" at bounding box center [54, 65] width 61 height 8
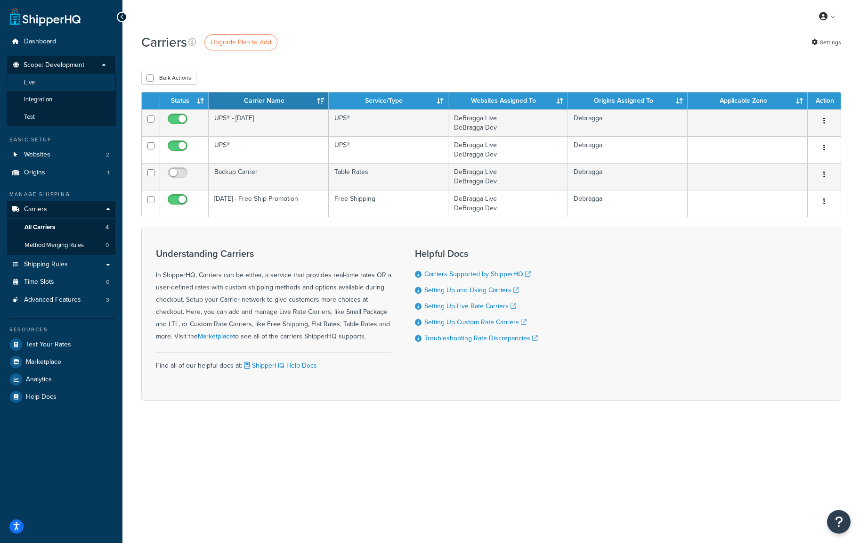
click at [58, 85] on li "Live" at bounding box center [61, 82] width 109 height 17
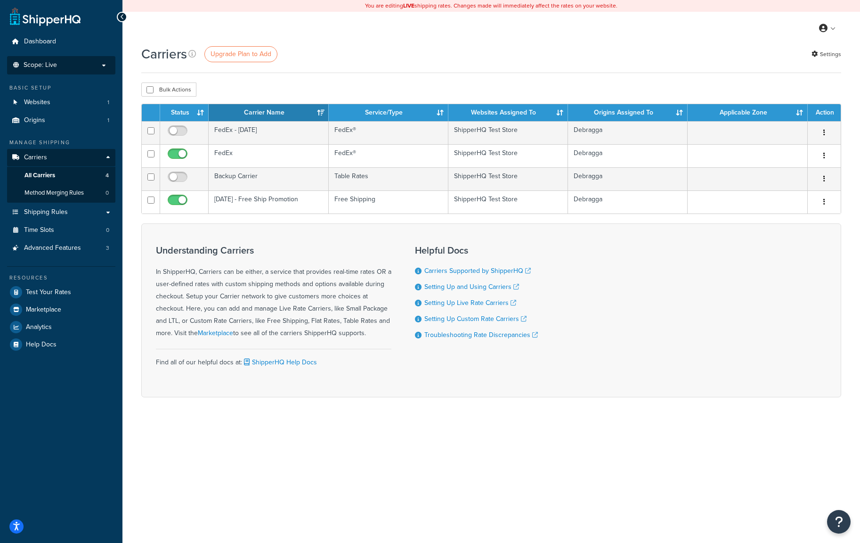
click at [67, 64] on p "Scope: Live" at bounding box center [61, 65] width 100 height 8
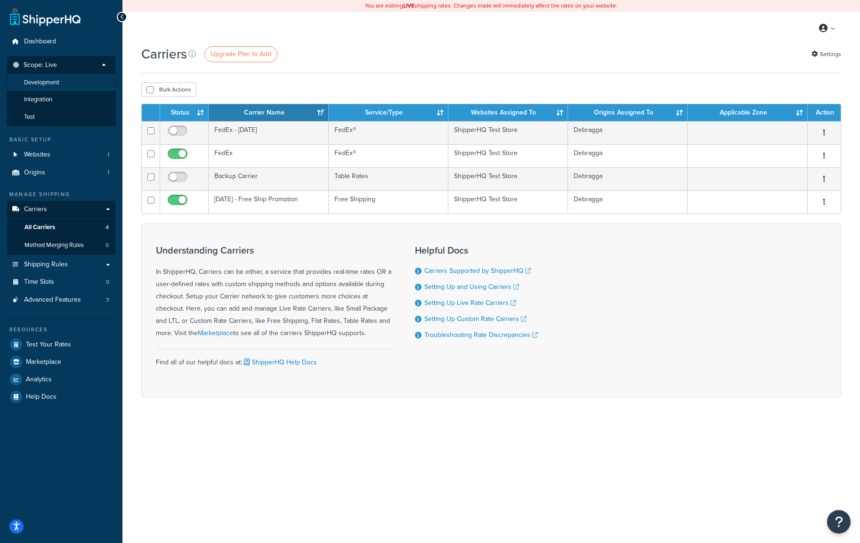
click at [57, 85] on span "Development" at bounding box center [41, 83] width 35 height 8
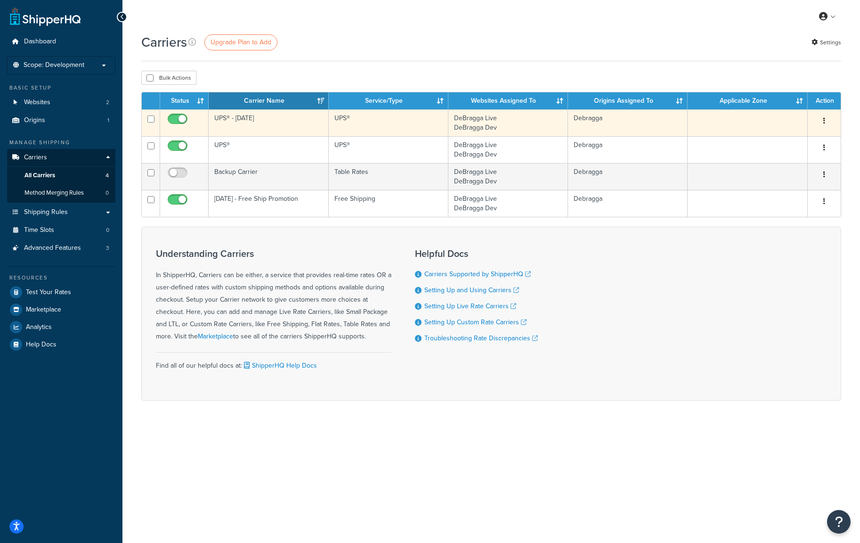
click at [827, 120] on button "button" at bounding box center [824, 121] width 13 height 15
click at [782, 141] on link "Edit" at bounding box center [786, 139] width 74 height 19
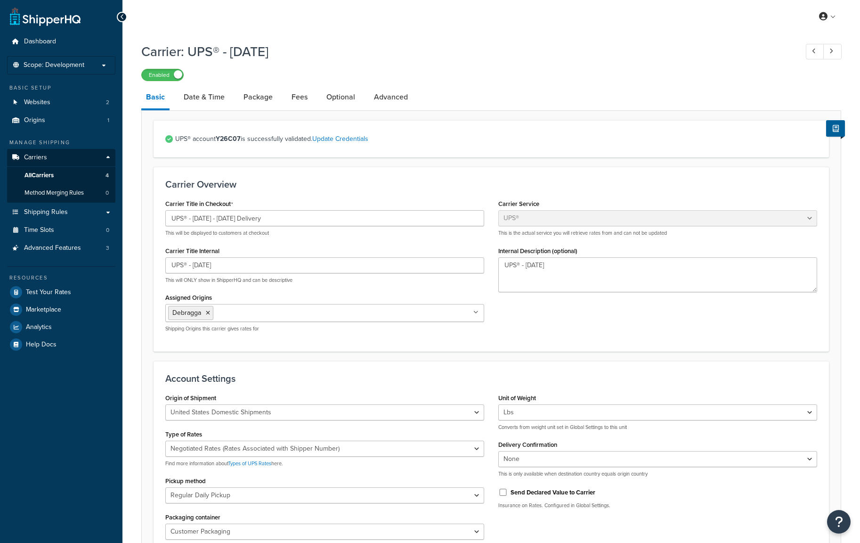
select select "ups"
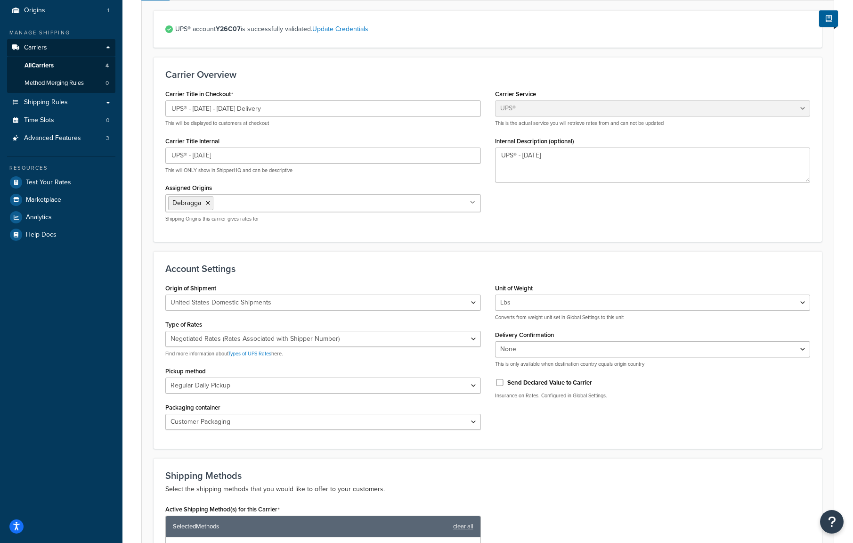
scroll to position [220, 0]
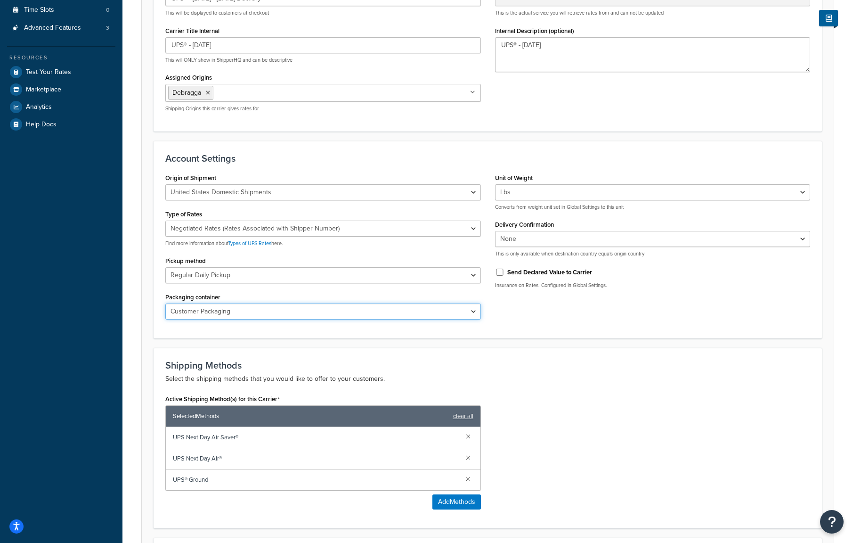
click at [309, 306] on select "Customer Packaging UPS Letter Envelope Customer Supplied Package UPS Tube UPS P…" at bounding box center [323, 311] width 316 height 16
click at [318, 297] on div "Packaging container Customer Packaging UPS Letter Envelope Customer Supplied Pa…" at bounding box center [323, 304] width 316 height 29
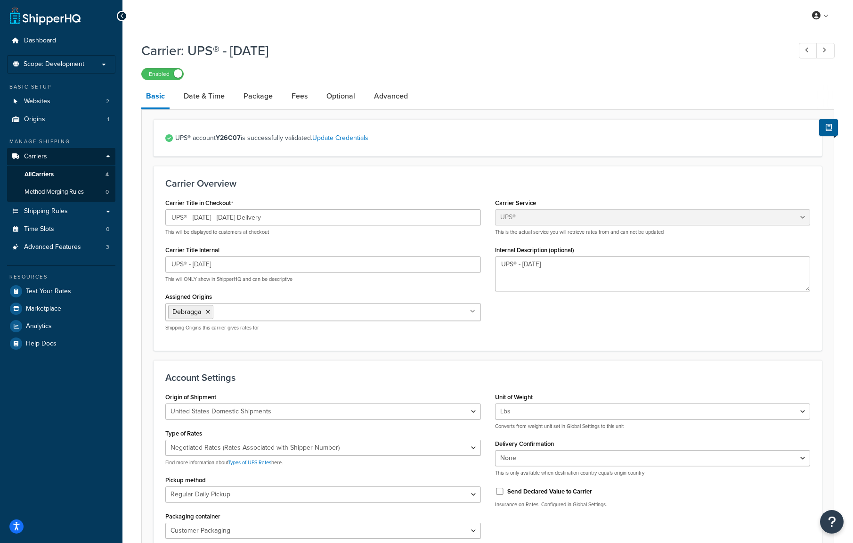
scroll to position [0, 0]
click at [206, 98] on link "Date & Time" at bounding box center [204, 97] width 50 height 23
select select "yMd"
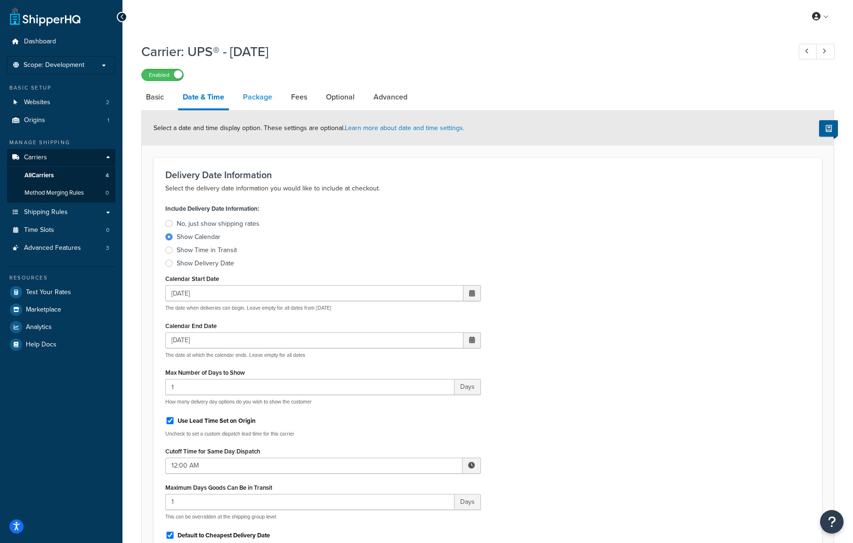
click at [258, 101] on link "Package" at bounding box center [257, 97] width 39 height 23
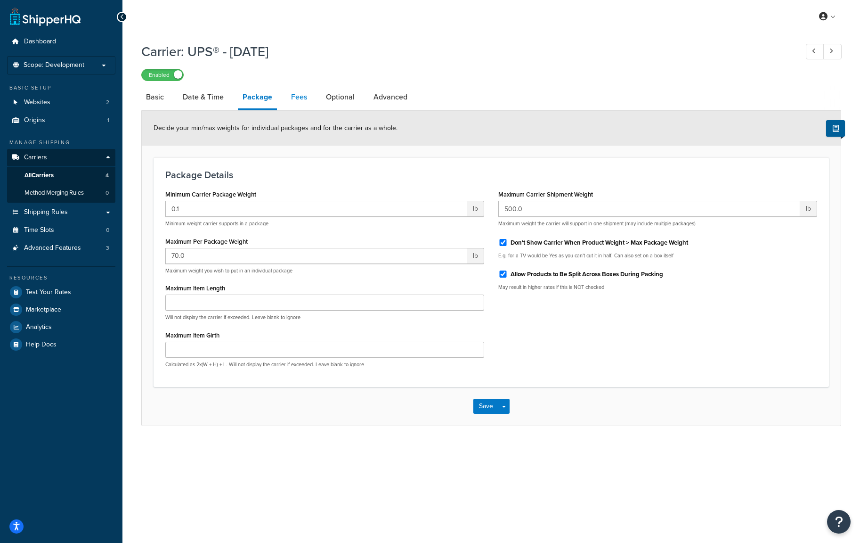
click at [297, 98] on link "Fees" at bounding box center [298, 97] width 25 height 23
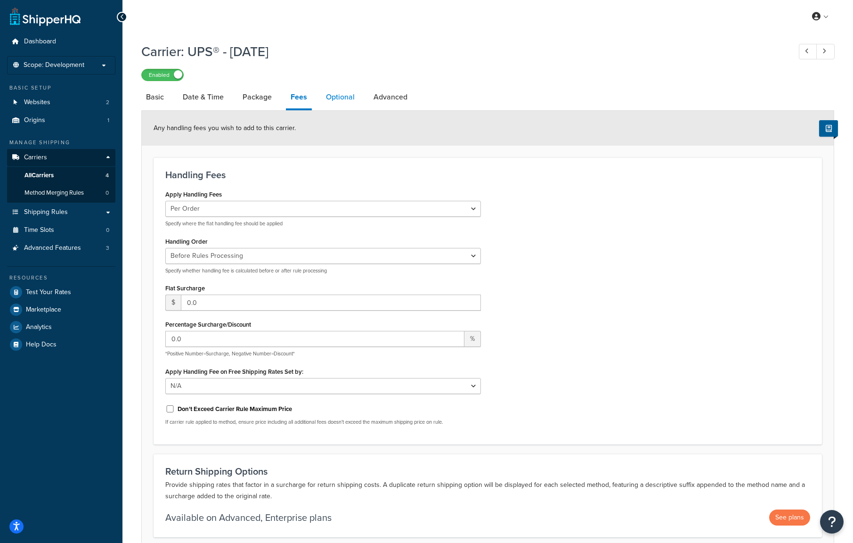
click at [342, 91] on link "Optional" at bounding box center [340, 97] width 38 height 23
select select "165710"
select select "business"
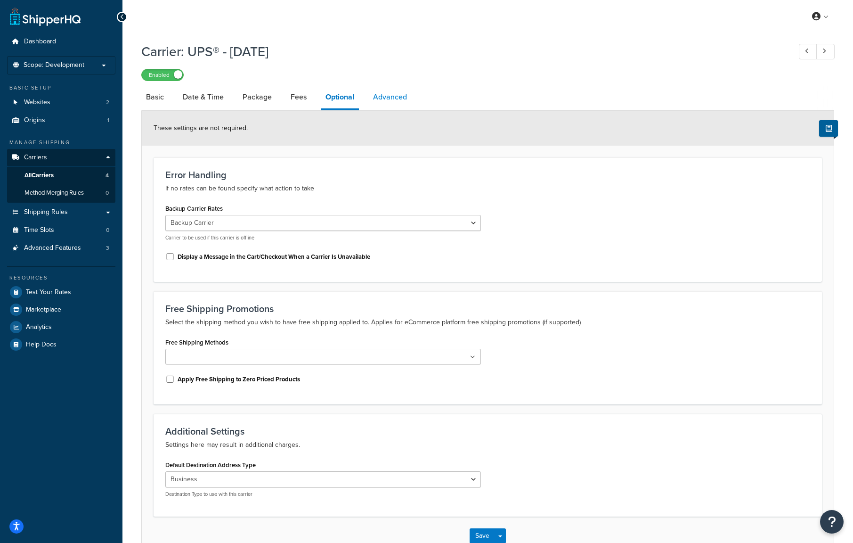
click at [380, 100] on link "Advanced" at bounding box center [389, 97] width 43 height 23
select select "false"
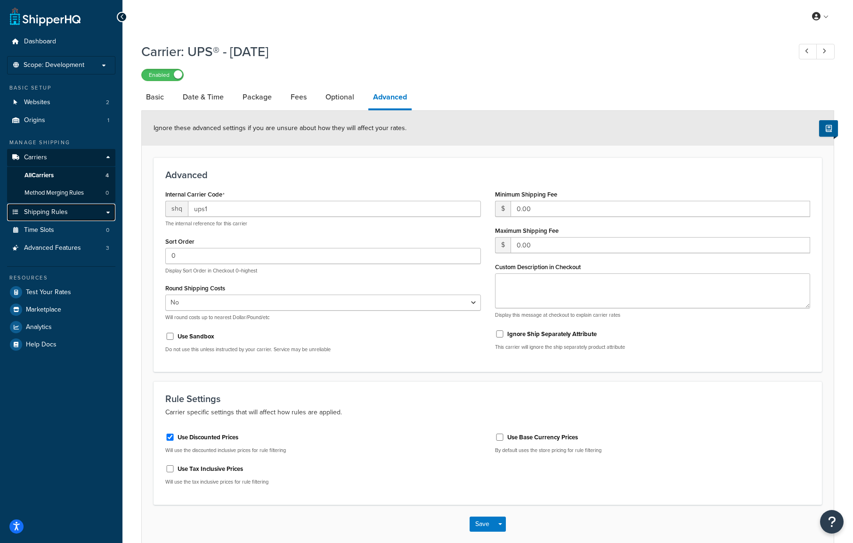
click at [74, 211] on link "Shipping Rules" at bounding box center [61, 212] width 108 height 17
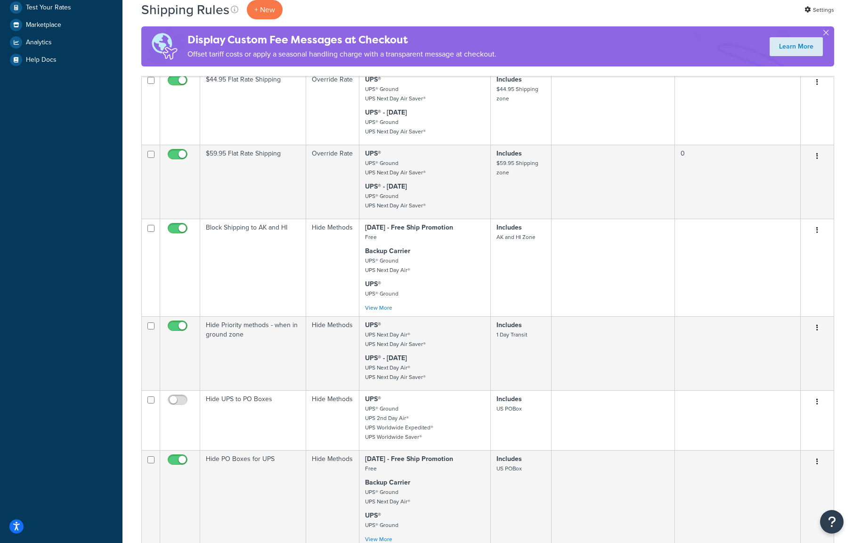
scroll to position [330, 0]
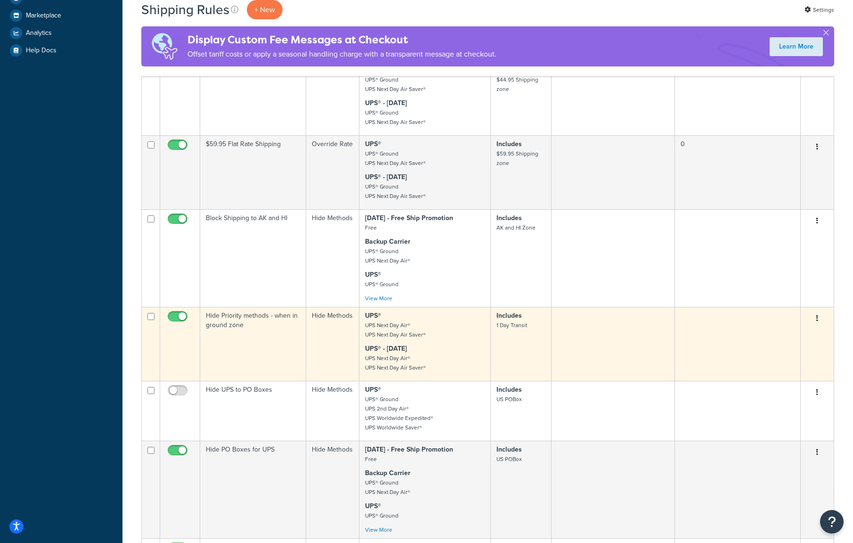
click at [818, 319] on icon "button" at bounding box center [818, 318] width 2 height 7
click at [786, 336] on link "Edit" at bounding box center [786, 336] width 74 height 19
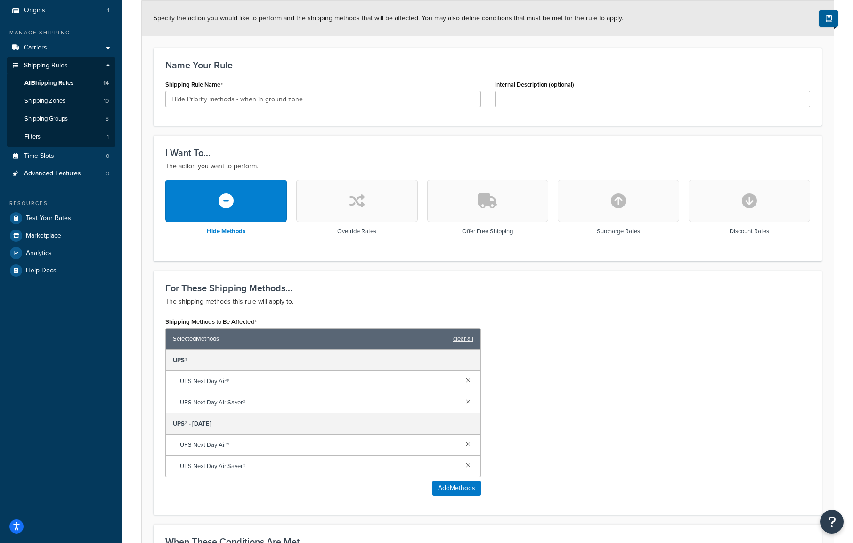
scroll to position [330, 0]
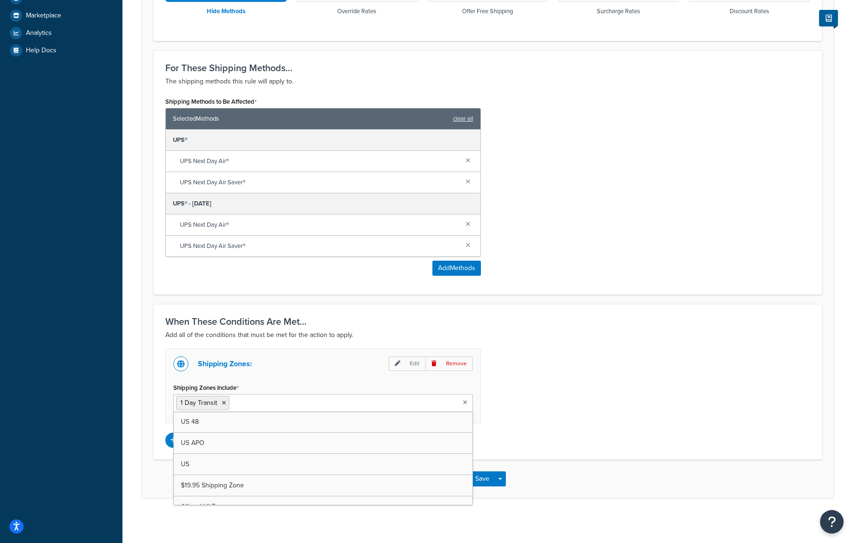
click at [320, 402] on ul "1 Day Transit" at bounding box center [323, 403] width 300 height 18
click at [601, 376] on div "Shipping Zones: Edit Remove Shipping Zones Include 1 Day Transit US 48 US APO U…" at bounding box center [487, 397] width 659 height 99
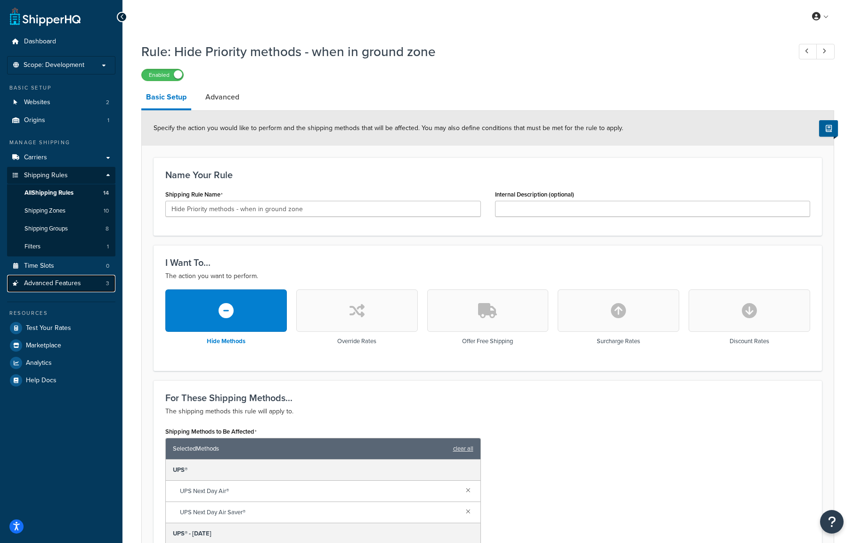
click at [73, 287] on span "Advanced Features" at bounding box center [52, 283] width 57 height 8
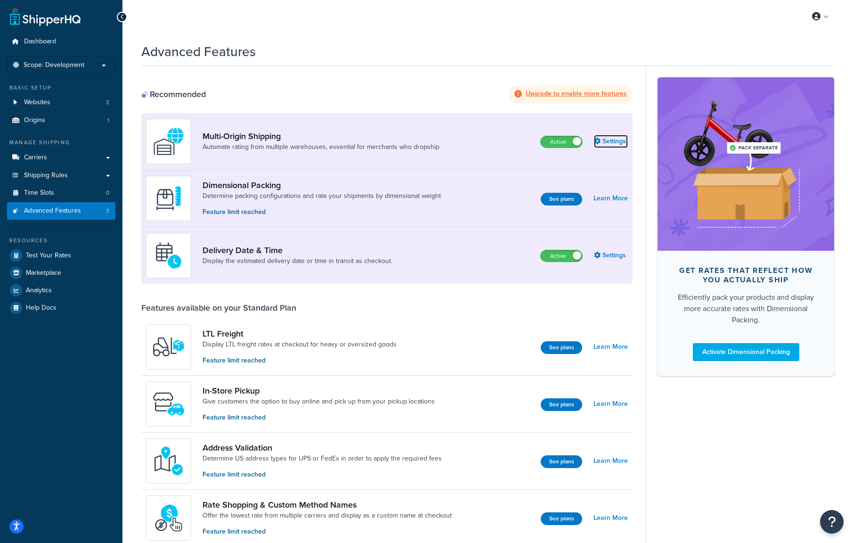
click at [610, 137] on link "Settings" at bounding box center [611, 141] width 34 height 13
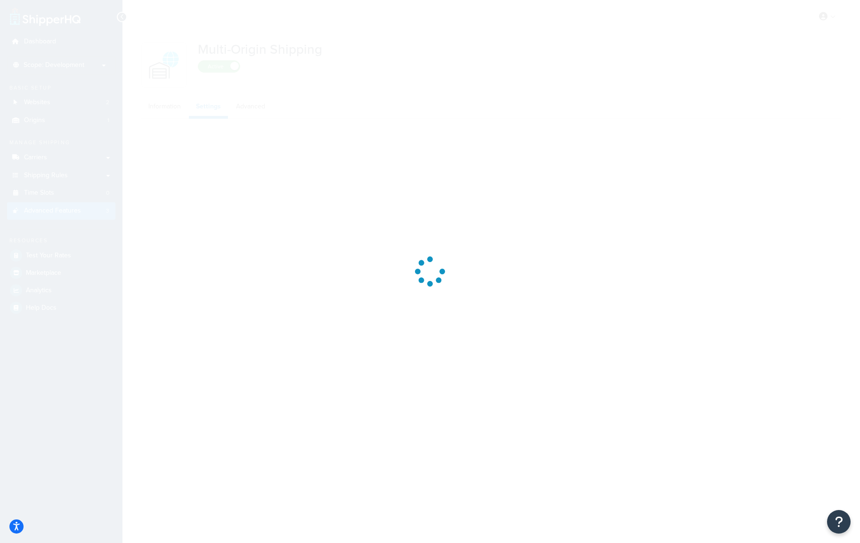
select select "false"
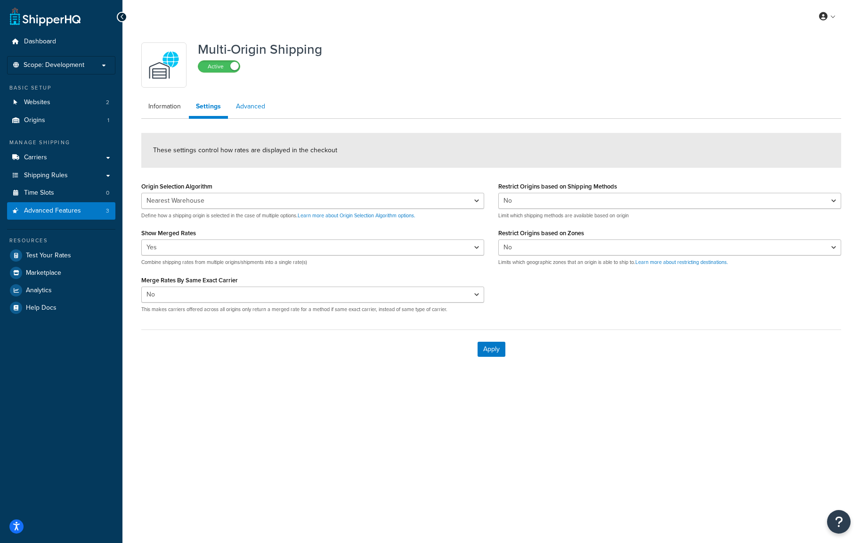
click at [247, 108] on link "Advanced" at bounding box center [250, 106] width 43 height 19
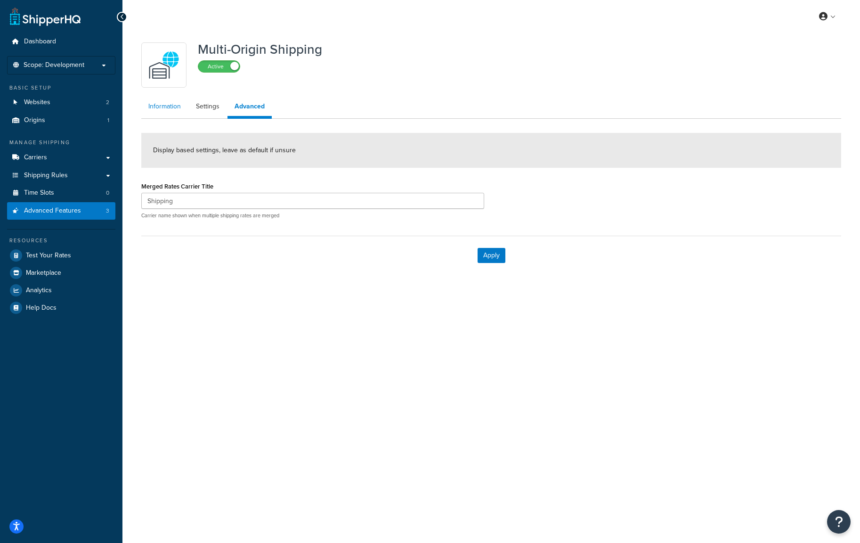
click at [165, 106] on link "Information" at bounding box center [164, 106] width 47 height 19
select select "false"
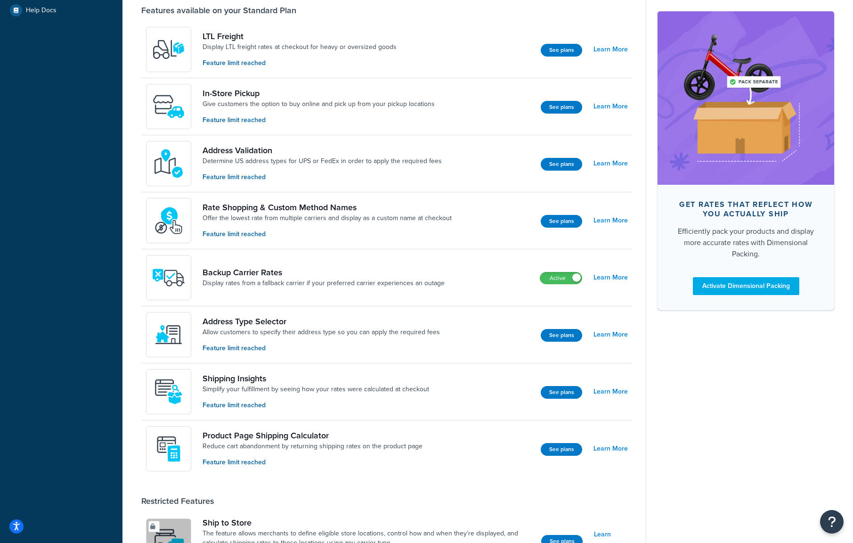
scroll to position [262, 0]
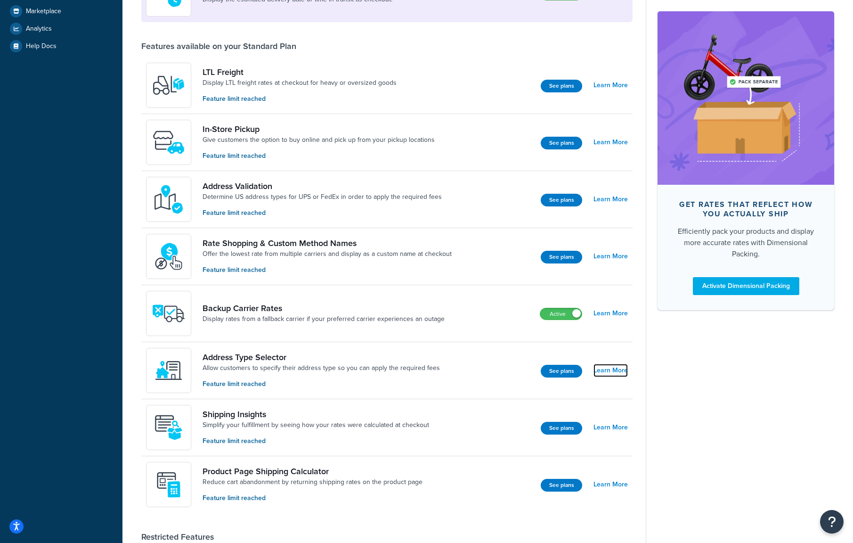
click at [607, 369] on link "Learn More" at bounding box center [611, 370] width 34 height 13
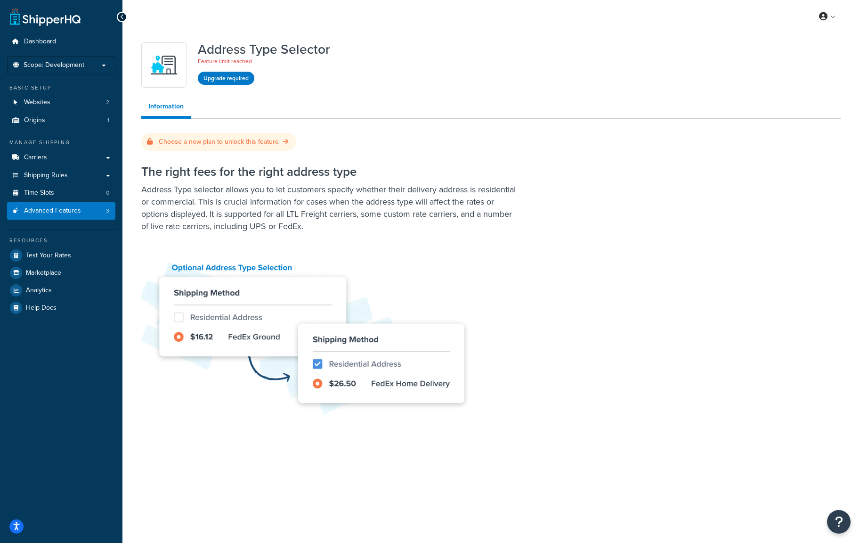
click at [210, 206] on p "Address Type selector allows you to let customers specify whether their deliver…" at bounding box center [329, 207] width 377 height 49
click at [38, 157] on span "Carriers" at bounding box center [35, 158] width 23 height 8
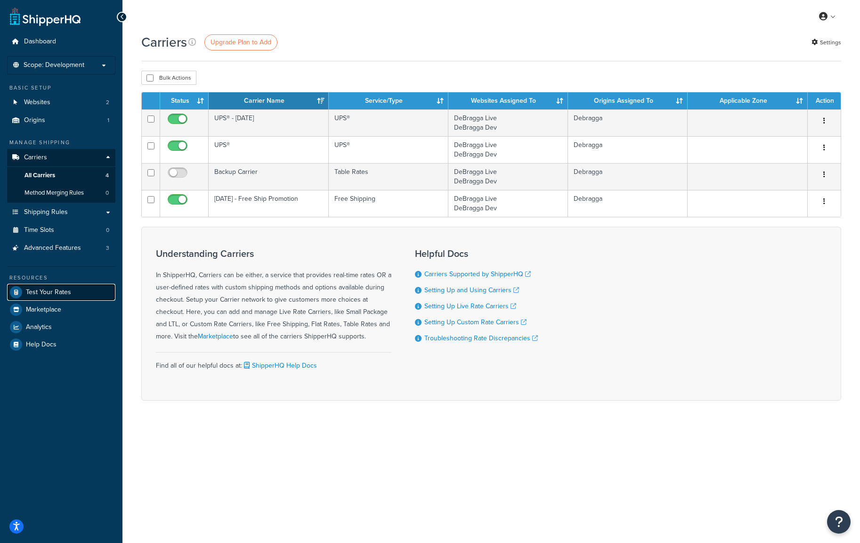
click at [38, 291] on span "Test Your Rates" at bounding box center [48, 292] width 45 height 8
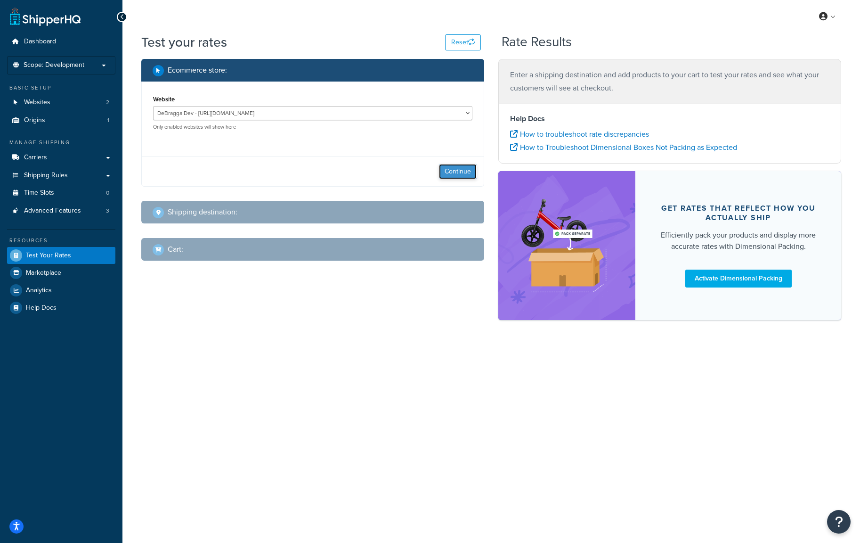
click at [456, 167] on button "Continue" at bounding box center [458, 171] width 38 height 15
select select "[GEOGRAPHIC_DATA]"
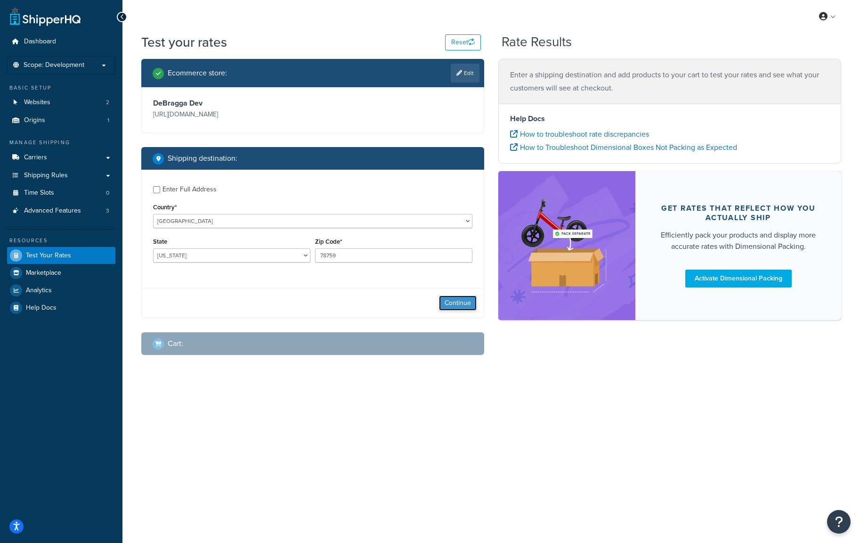
click at [451, 302] on button "Continue" at bounding box center [458, 302] width 38 height 15
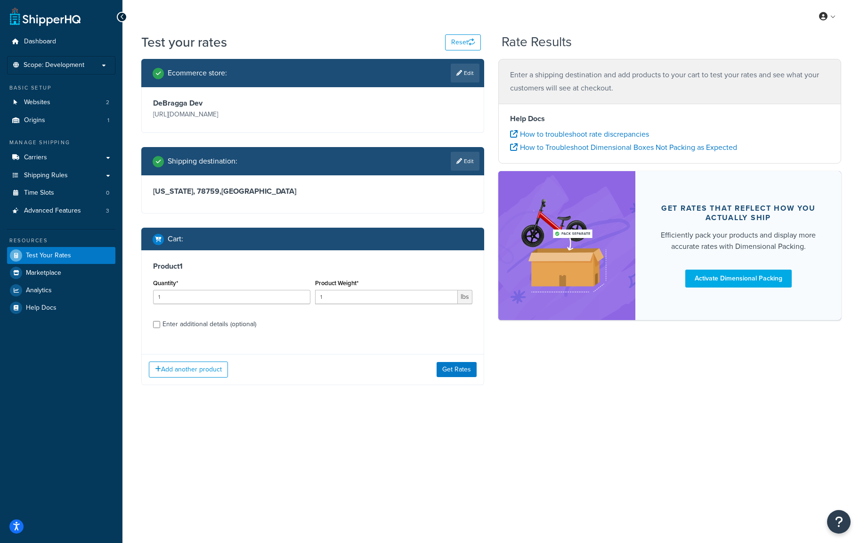
click at [197, 324] on div "Enter additional details (optional)" at bounding box center [210, 324] width 94 height 13
click at [160, 324] on input "Enter additional details (optional)" at bounding box center [156, 324] width 7 height 7
checkbox input "true"
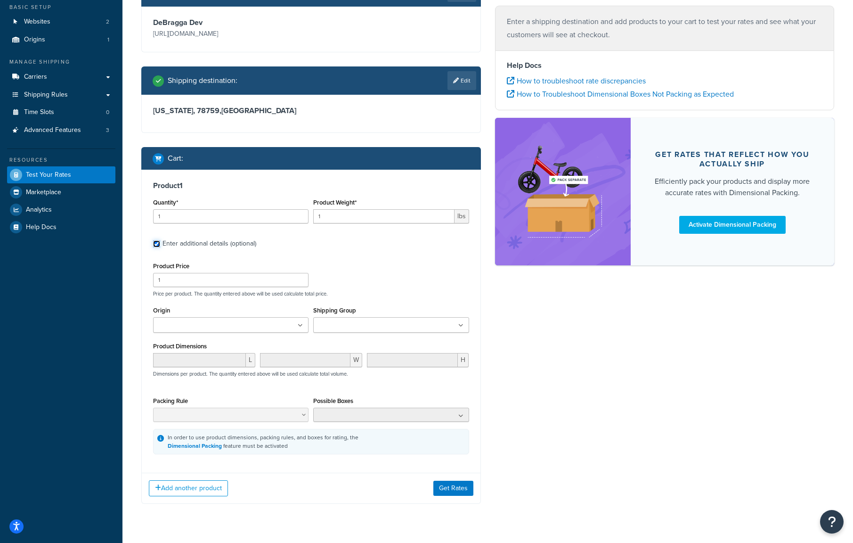
scroll to position [103, 0]
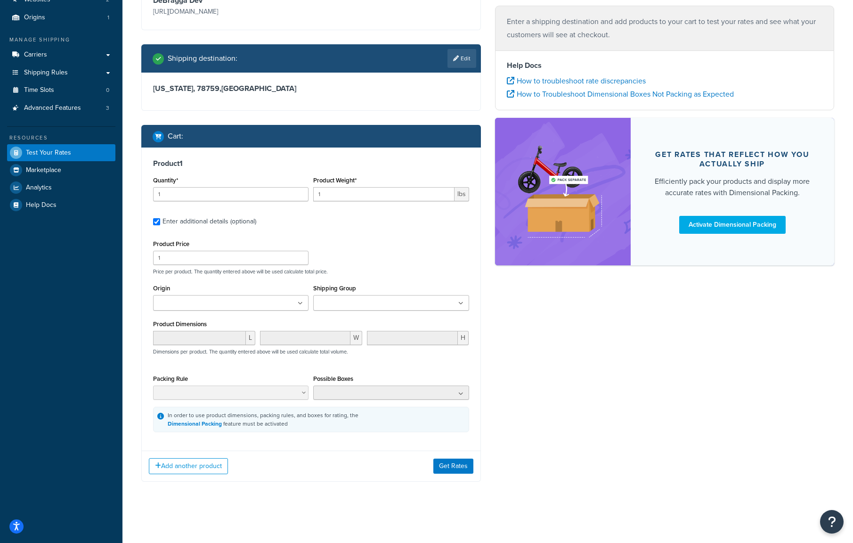
click at [353, 303] on input "Shipping Group" at bounding box center [357, 303] width 83 height 10
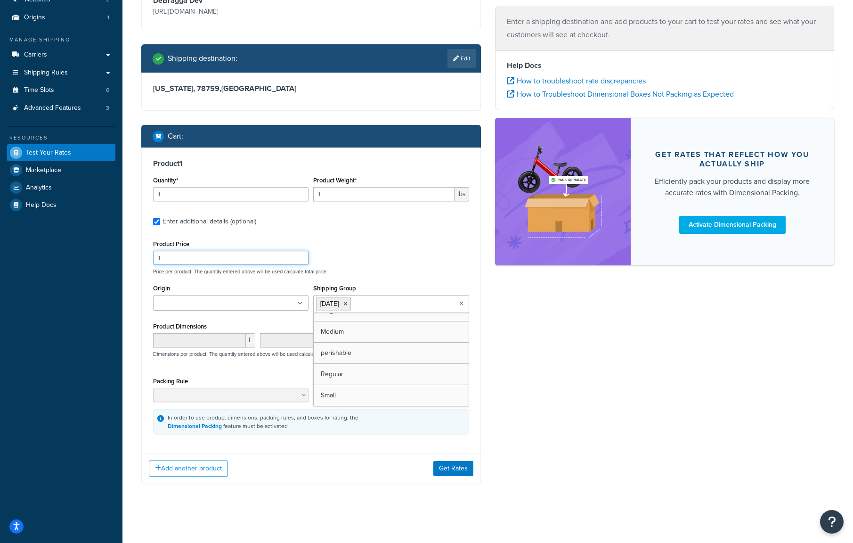
drag, startPoint x: 410, startPoint y: 257, endPoint x: 399, endPoint y: 262, distance: 12.4
click at [410, 257] on div "Product Price 1 Price per product. The quantity entered above will be used calc…" at bounding box center [311, 255] width 321 height 37
click at [456, 60] on icon at bounding box center [456, 59] width 6 height 6
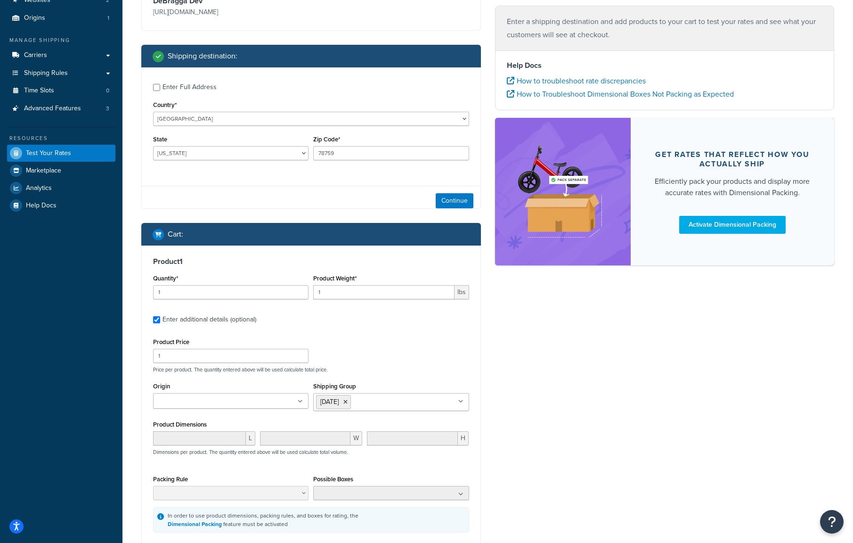
scroll to position [103, 0]
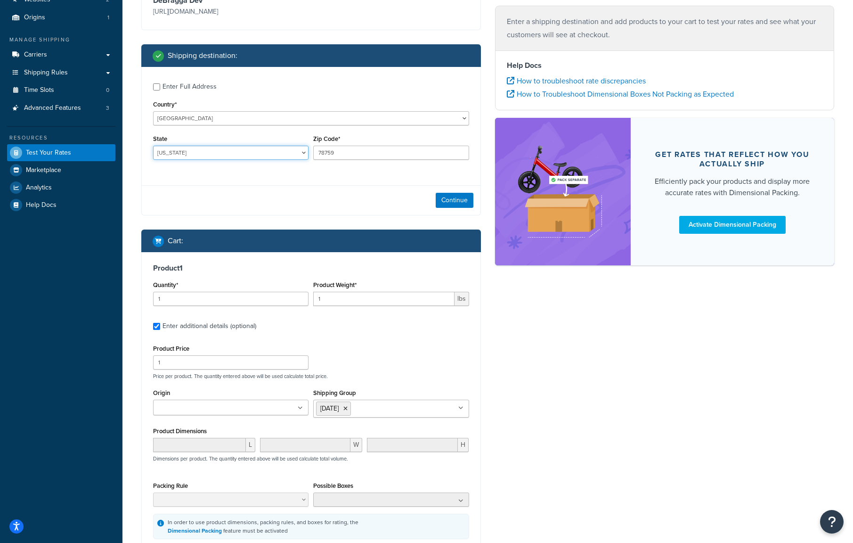
click at [194, 156] on select "[US_STATE] [US_STATE] [US_STATE] [US_STATE] [US_STATE] Armed Forces Americas Ar…" at bounding box center [230, 153] width 155 height 14
select select "NJ"
click at [153, 146] on select "[US_STATE] [US_STATE] [US_STATE] [US_STATE] [US_STATE] Armed Forces Americas Ar…" at bounding box center [230, 153] width 155 height 14
drag, startPoint x: 352, startPoint y: 149, endPoint x: 247, endPoint y: 150, distance: 105.1
click at [247, 150] on div "State Alabama Alaska American Samoa Arizona Arkansas Armed Forces Americas Arme…" at bounding box center [311, 149] width 321 height 34
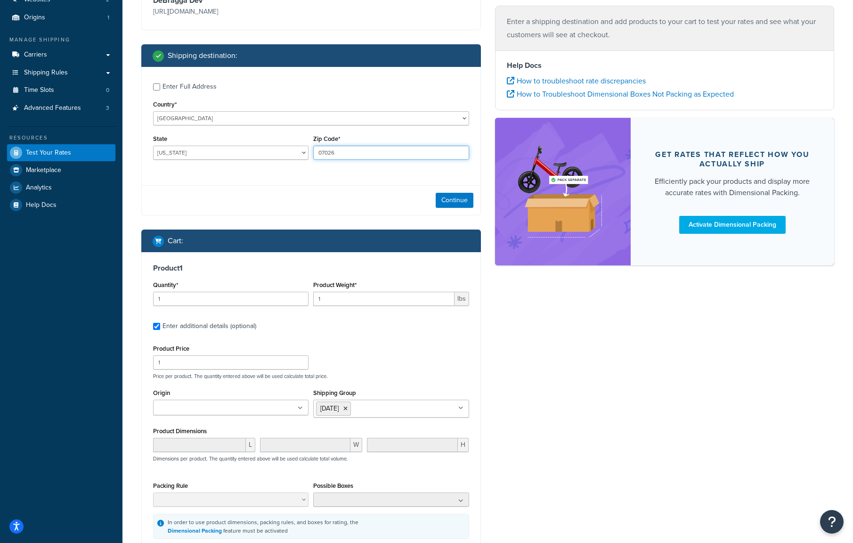
type input "07026"
click at [319, 198] on div "Continue" at bounding box center [311, 200] width 339 height 30
click at [458, 199] on button "Continue" at bounding box center [455, 200] width 38 height 15
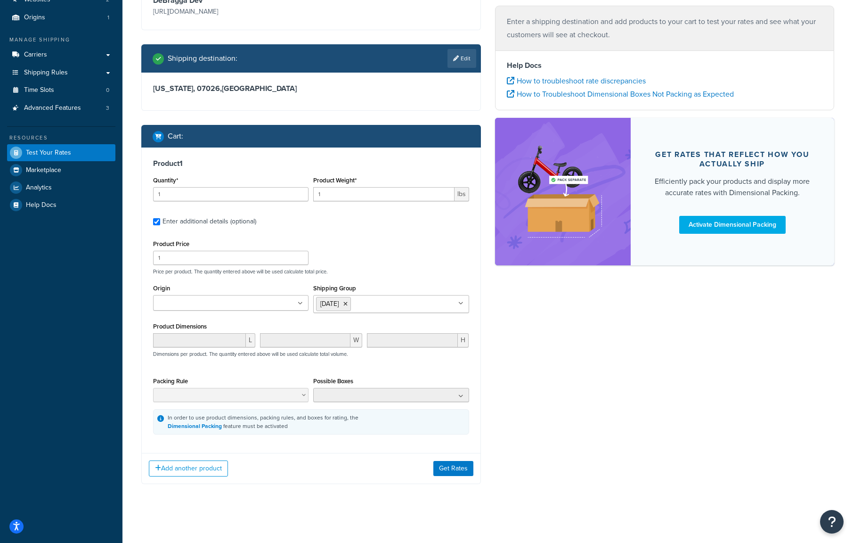
scroll to position [105, 0]
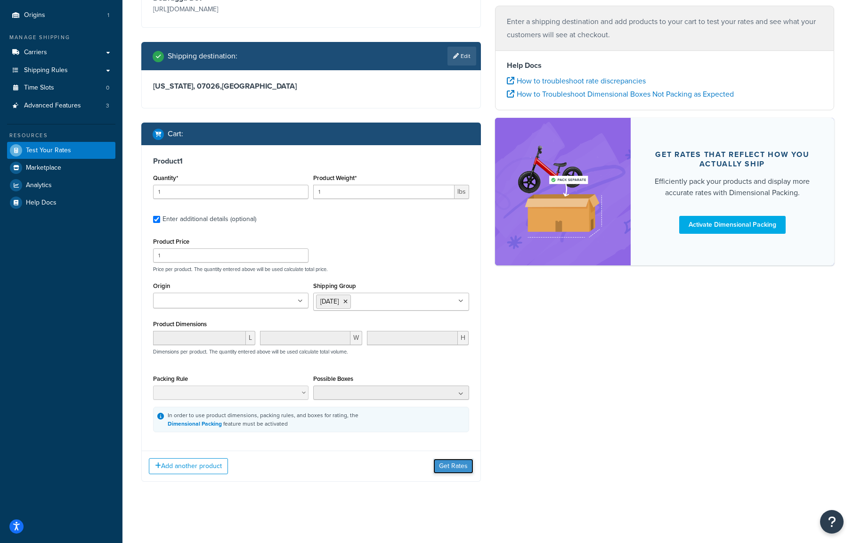
click at [452, 467] on button "Get Rates" at bounding box center [454, 465] width 40 height 15
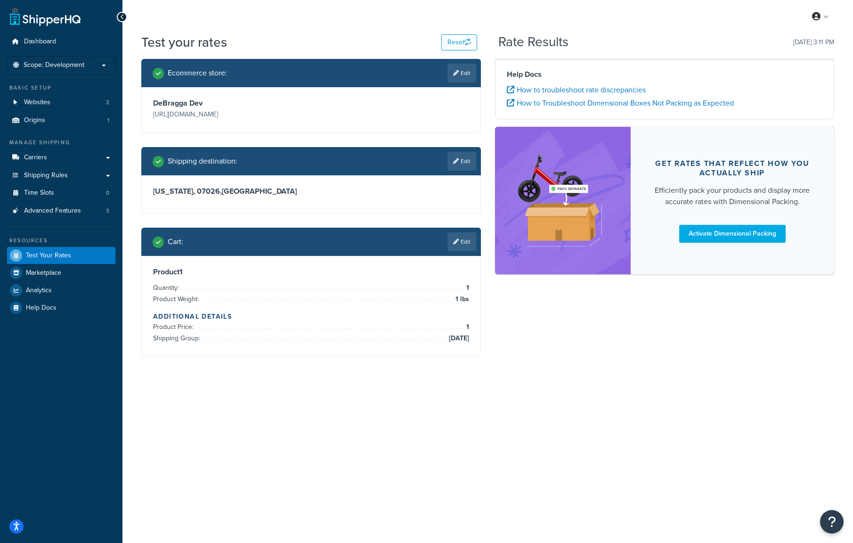
scroll to position [0, 0]
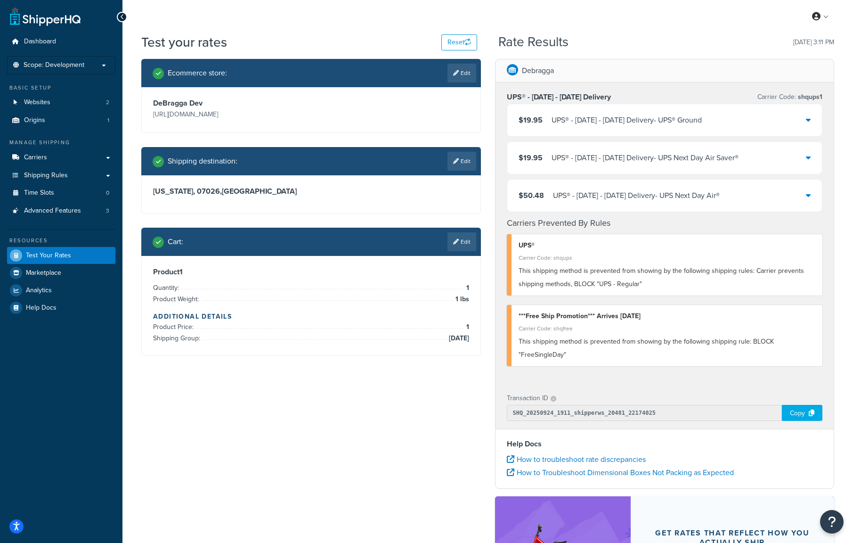
click at [810, 159] on icon at bounding box center [808, 158] width 5 height 8
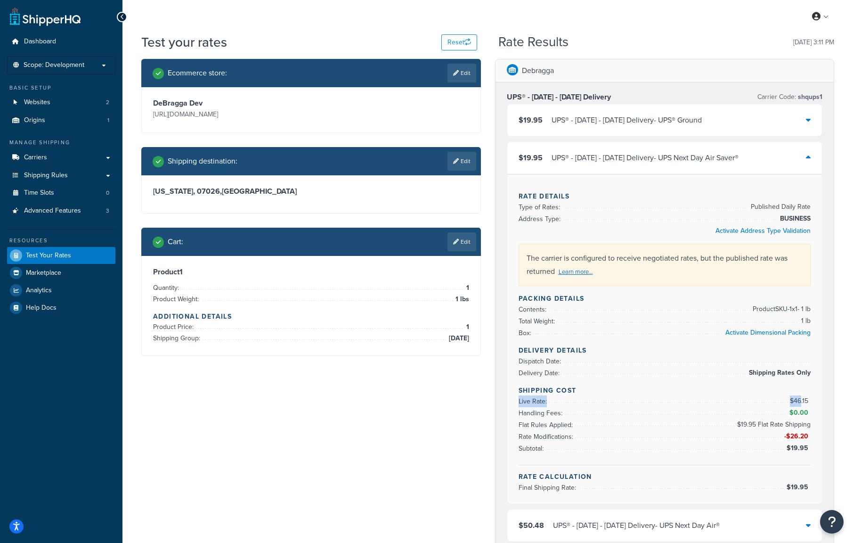
drag, startPoint x: 802, startPoint y: 400, endPoint x: 769, endPoint y: 398, distance: 33.5
click at [769, 398] on li "Live Rate: $46.15" at bounding box center [665, 401] width 293 height 12
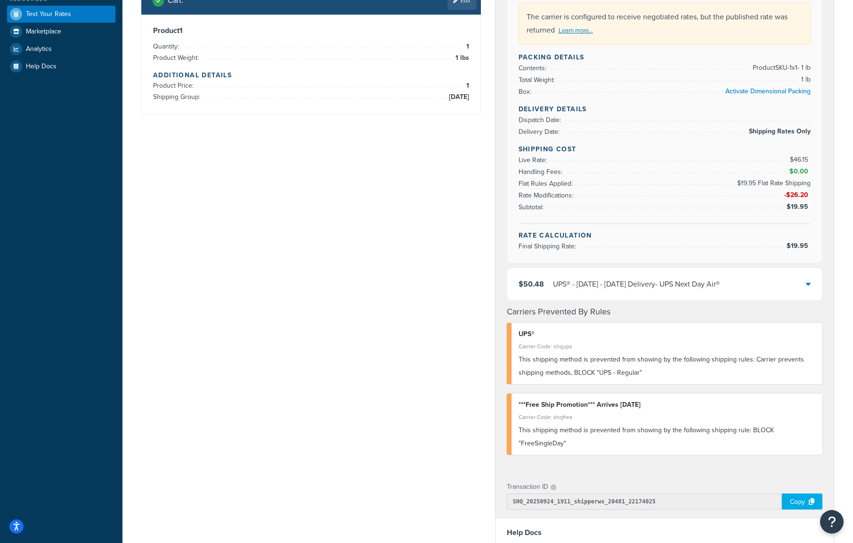
scroll to position [220, 0]
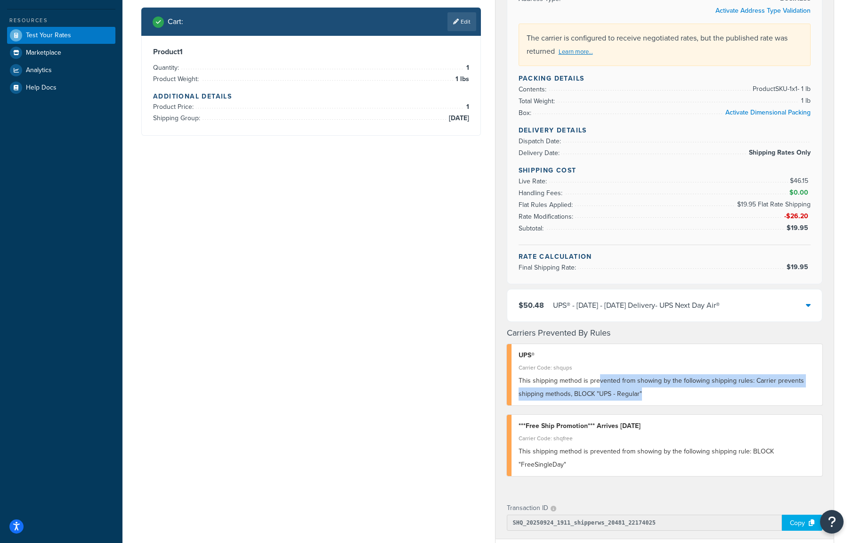
drag, startPoint x: 598, startPoint y: 379, endPoint x: 768, endPoint y: 388, distance: 170.3
click at [768, 388] on div "This shipping method is prevented from showing by the following shipping rules:…" at bounding box center [667, 387] width 297 height 26
drag, startPoint x: 773, startPoint y: 378, endPoint x: 578, endPoint y: 377, distance: 195.1
click at [579, 377] on span "This shipping method is prevented from showing by the following shipping rules:…" at bounding box center [662, 387] width 286 height 23
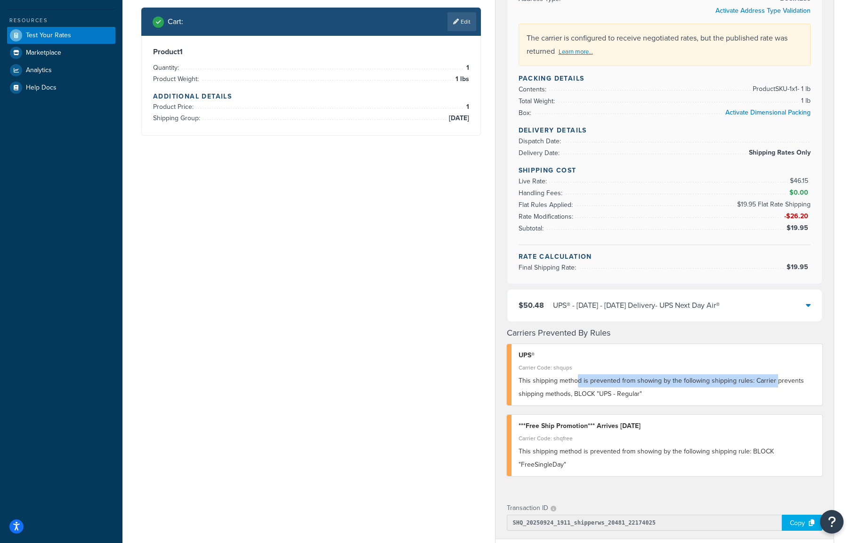
click at [578, 377] on span "This shipping method is prevented from showing by the following shipping rules:…" at bounding box center [662, 387] width 286 height 23
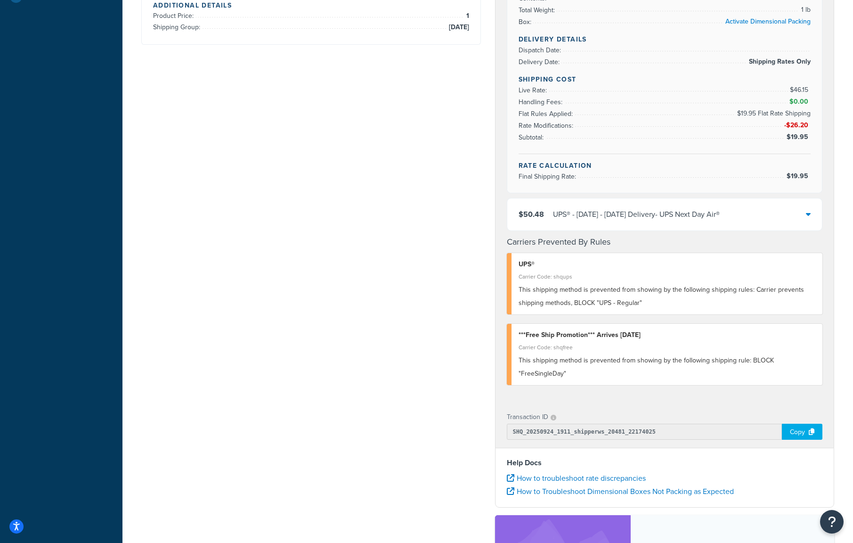
scroll to position [330, 0]
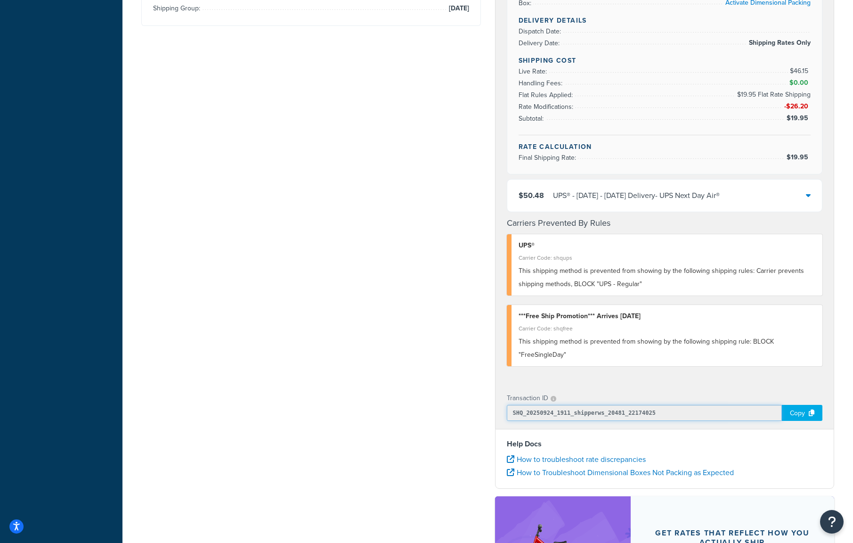
click at [577, 414] on input "SHQ_20250924_1911_shipperws_20481_22174025" at bounding box center [645, 413] width 276 height 16
click at [800, 411] on div "Copy" at bounding box center [802, 413] width 41 height 16
click at [200, 304] on div "Ecommerce store : Edit DeBragga Dev https://debraggam2-dtran.dev.securedatatran…" at bounding box center [487, 191] width 707 height 924
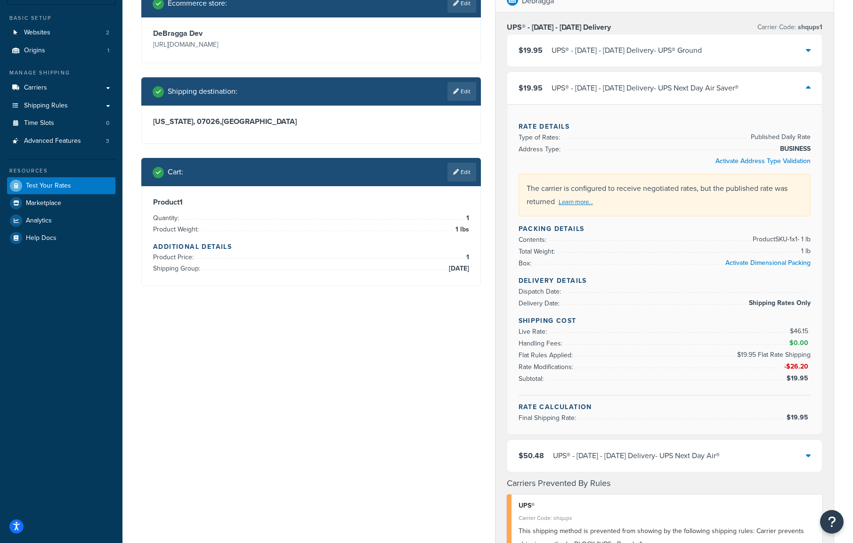
scroll to position [0, 0]
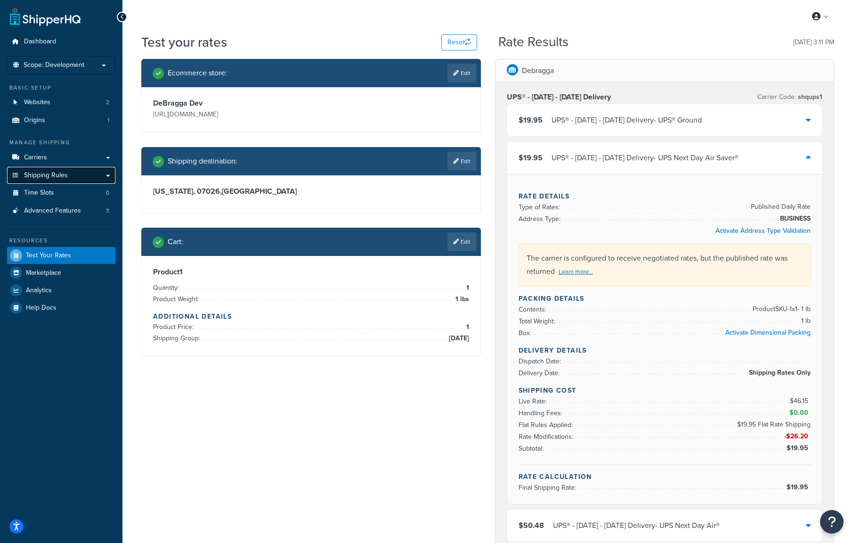
click at [53, 175] on span "Shipping Rules" at bounding box center [46, 176] width 44 height 8
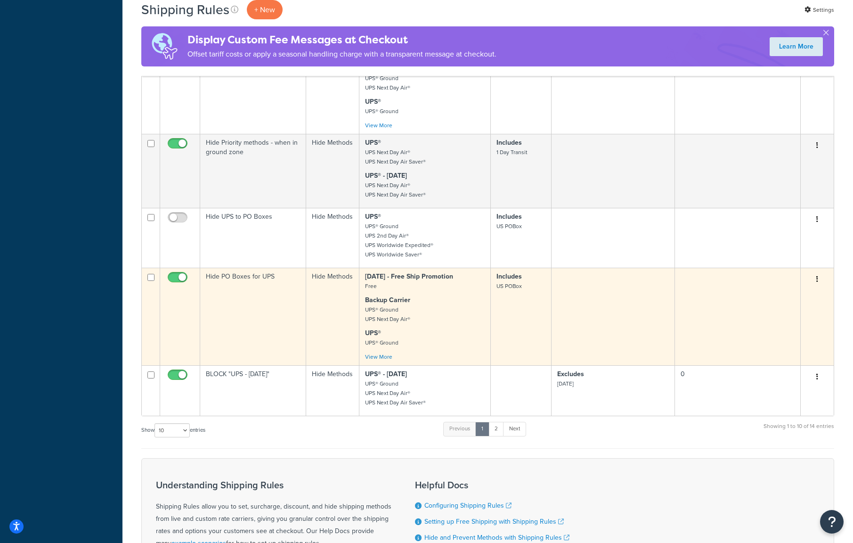
scroll to position [534, 0]
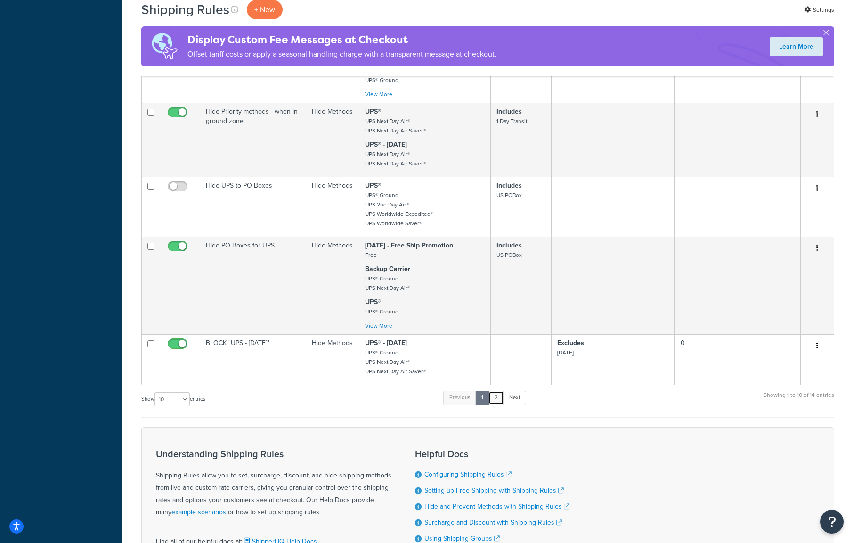
click at [496, 398] on link "2" at bounding box center [497, 398] width 16 height 14
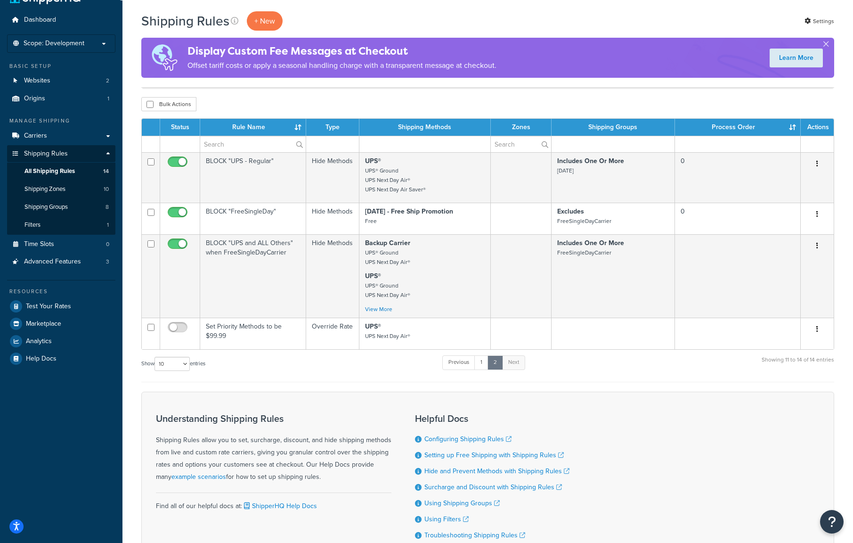
scroll to position [0, 0]
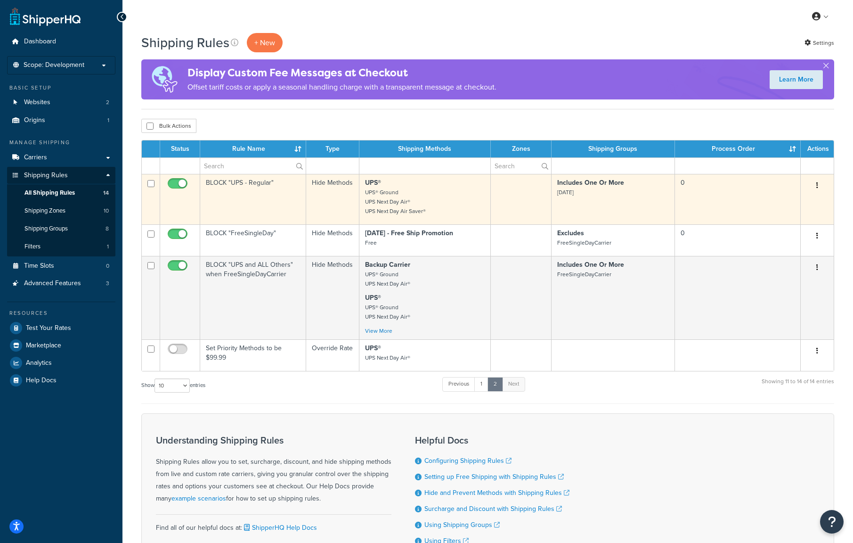
click at [819, 186] on button "button" at bounding box center [817, 185] width 13 height 15
click at [794, 202] on link "Edit" at bounding box center [786, 203] width 74 height 19
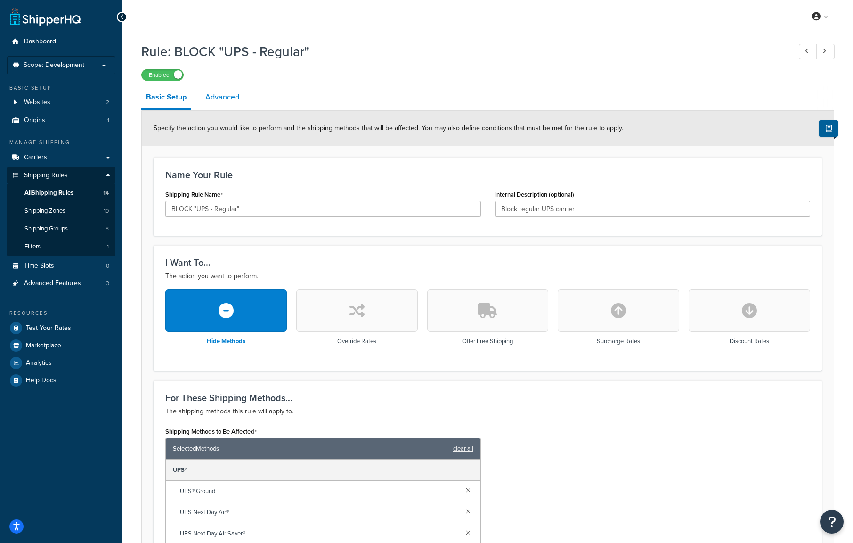
click at [210, 94] on link "Advanced" at bounding box center [222, 97] width 43 height 23
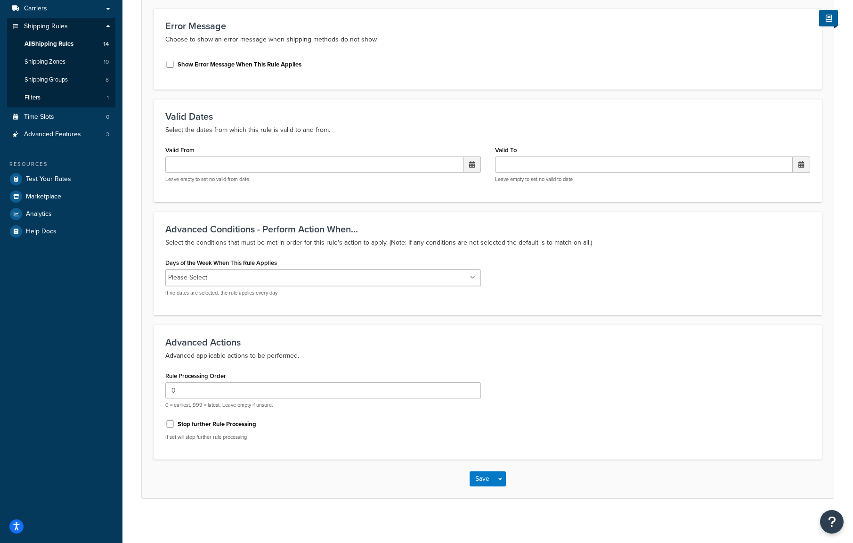
scroll to position [152, 0]
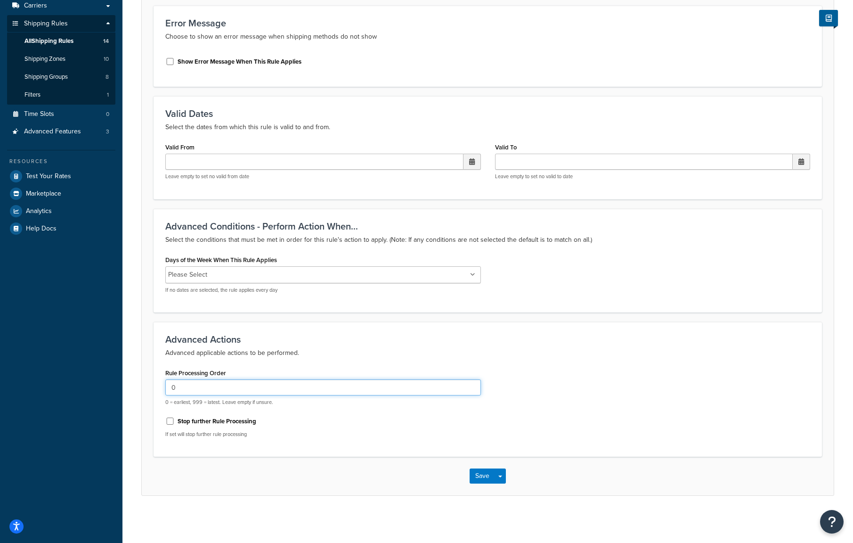
click at [202, 388] on input "0" at bounding box center [323, 387] width 316 height 16
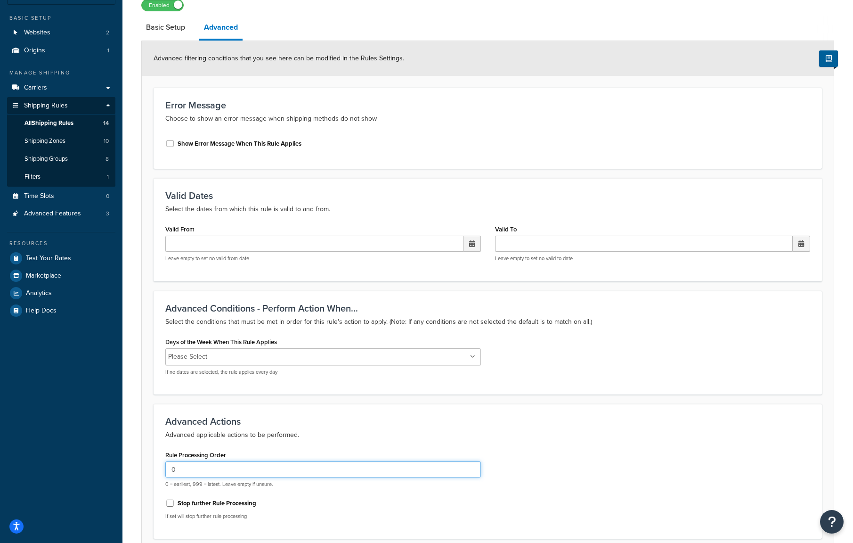
scroll to position [0, 0]
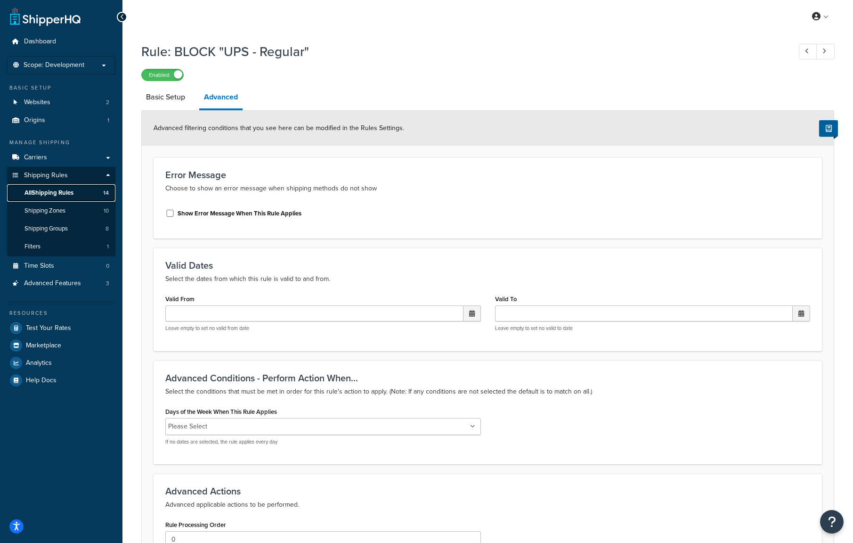
click at [78, 192] on link "All Shipping Rules 14" at bounding box center [61, 192] width 108 height 17
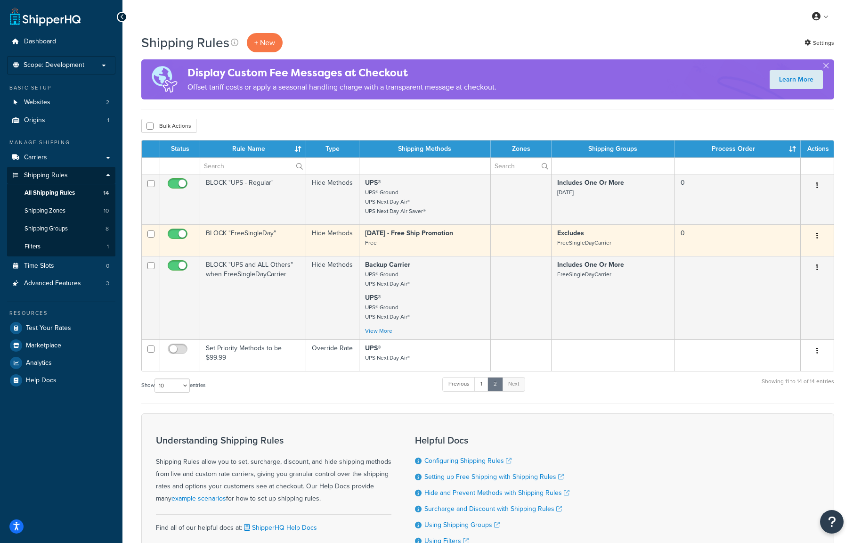
click at [815, 237] on button "button" at bounding box center [817, 236] width 13 height 15
click at [784, 250] on link "Edit" at bounding box center [786, 253] width 74 height 19
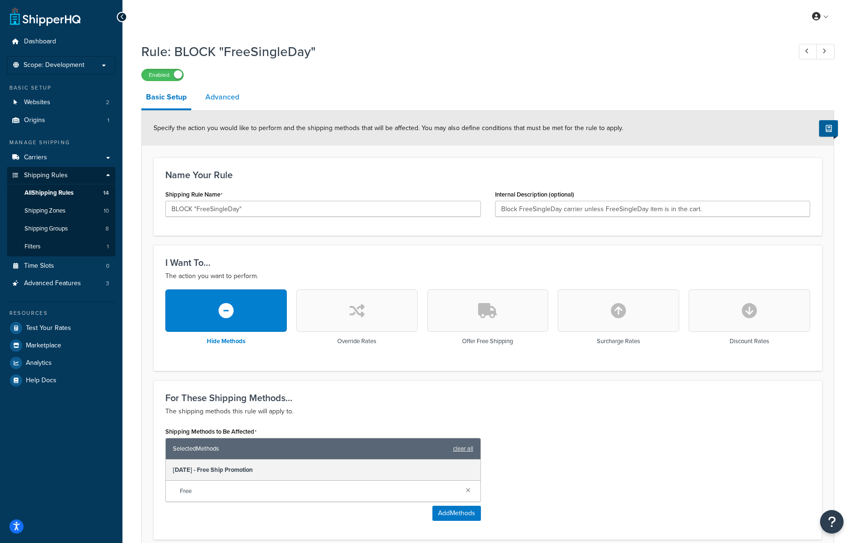
click at [231, 102] on link "Advanced" at bounding box center [222, 97] width 43 height 23
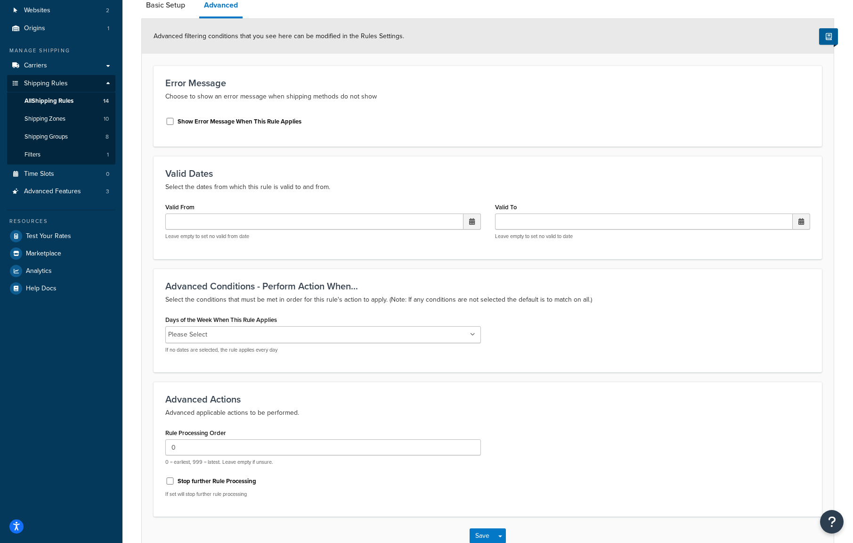
scroll to position [152, 0]
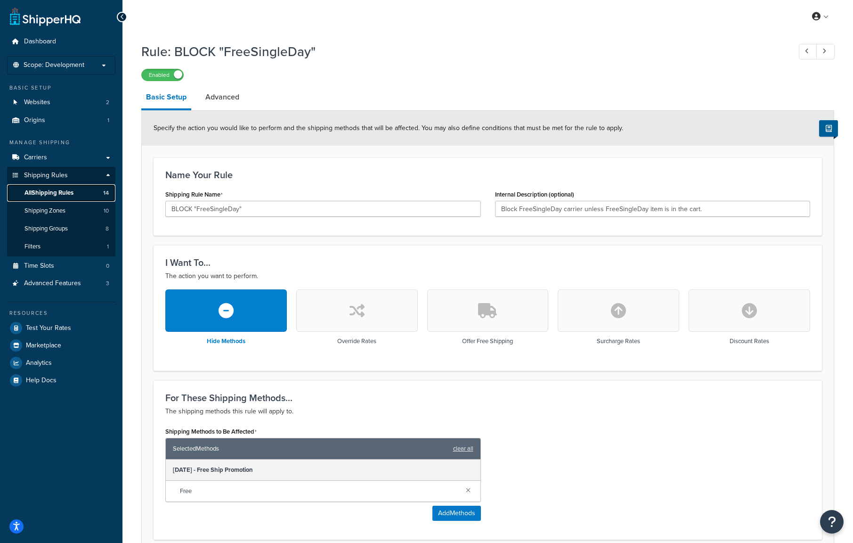
click at [49, 188] on link "All Shipping Rules 14" at bounding box center [61, 192] width 108 height 17
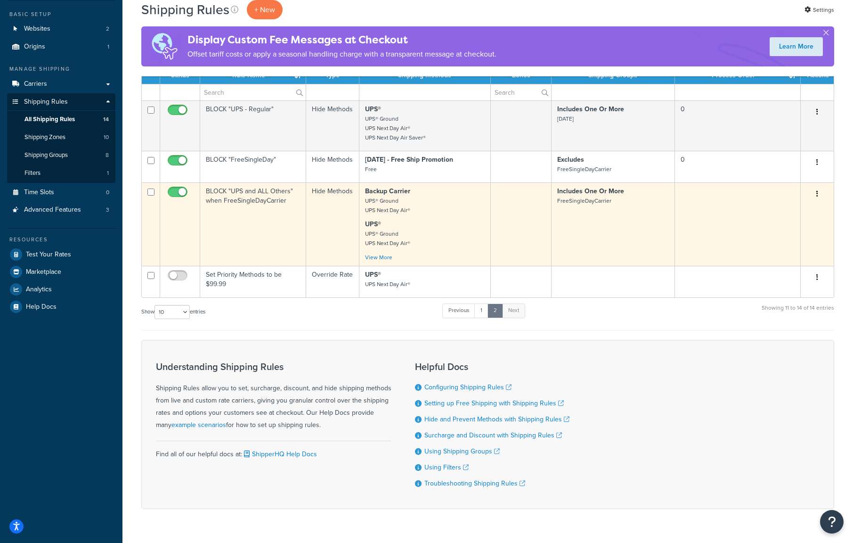
scroll to position [96, 0]
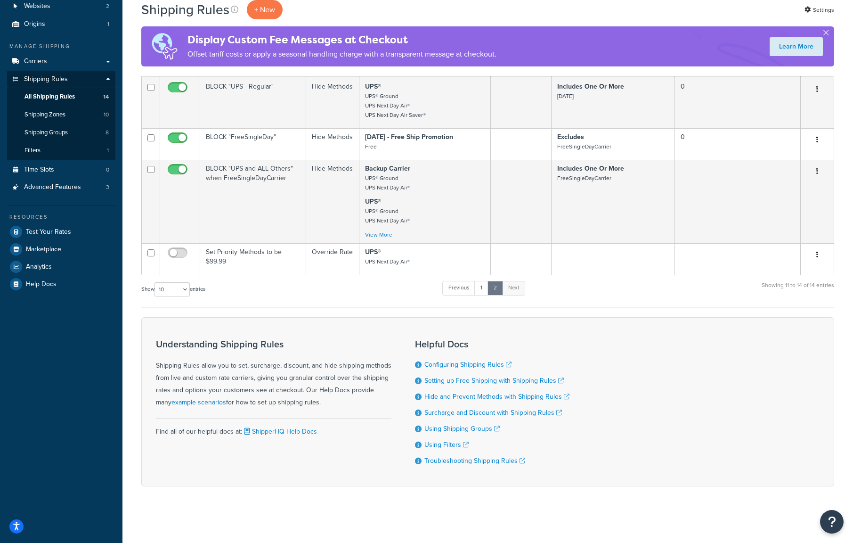
drag, startPoint x: 201, startPoint y: 314, endPoint x: 193, endPoint y: 314, distance: 8.5
click at [201, 314] on form "Status Rule Name Type Shipping Methods Zones Shipping Groups Process Order Acti…" at bounding box center [487, 265] width 693 height 442
click at [35, 226] on link "Test Your Rates" at bounding box center [61, 231] width 108 height 17
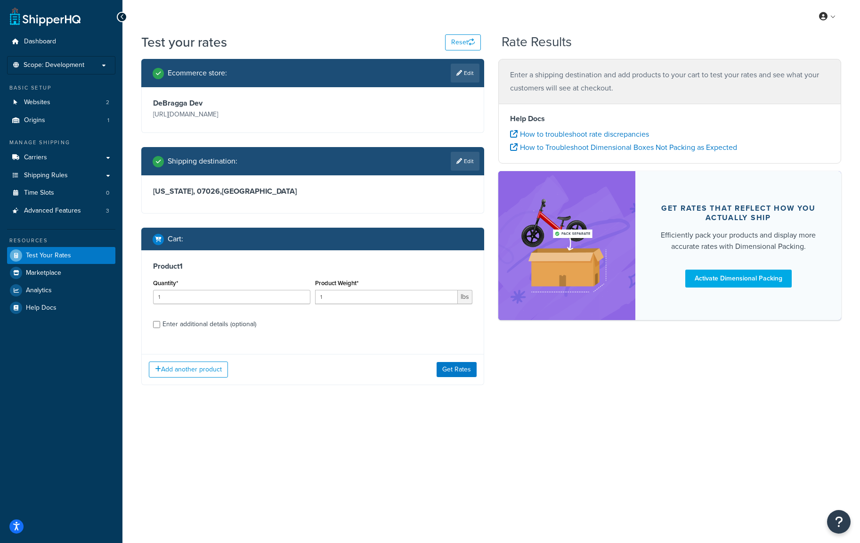
click at [214, 324] on div "Enter additional details (optional)" at bounding box center [210, 324] width 94 height 13
click at [160, 324] on input "Enter additional details (optional)" at bounding box center [156, 324] width 7 height 7
checkbox input "true"
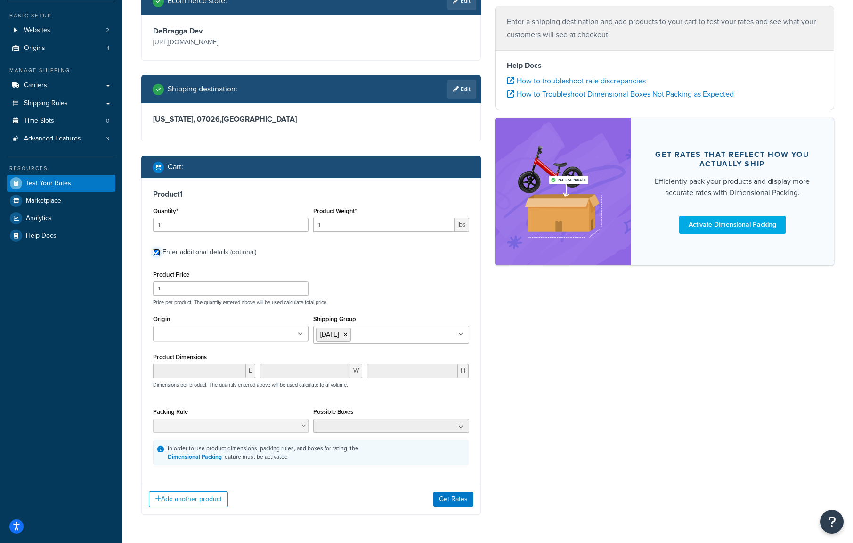
scroll to position [105, 0]
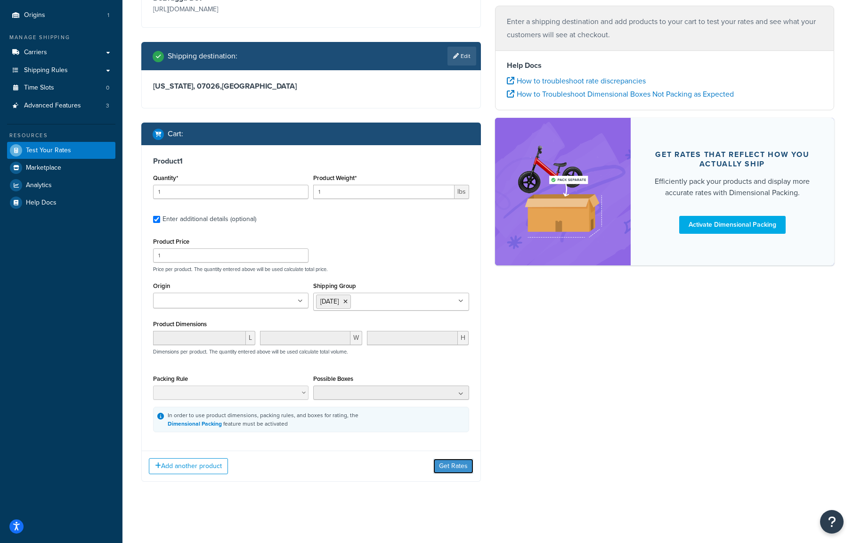
click at [447, 462] on button "Get Rates" at bounding box center [454, 465] width 40 height 15
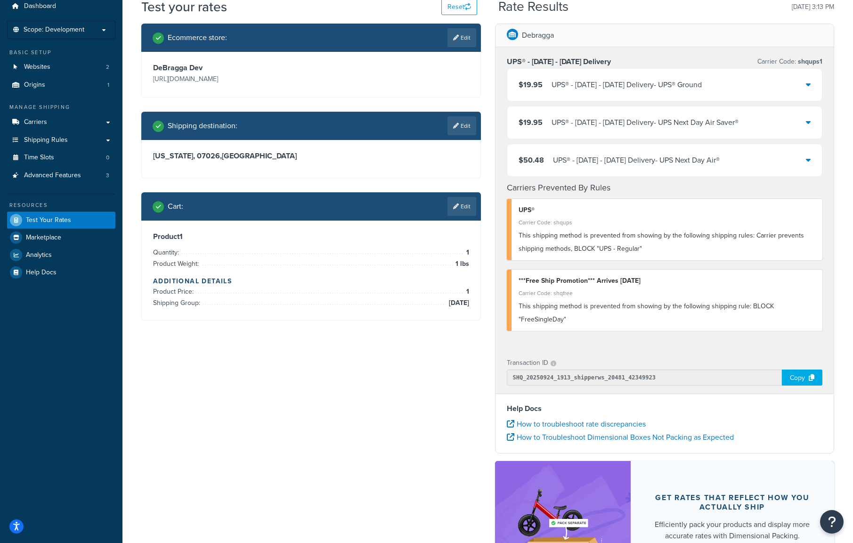
scroll to position [0, 0]
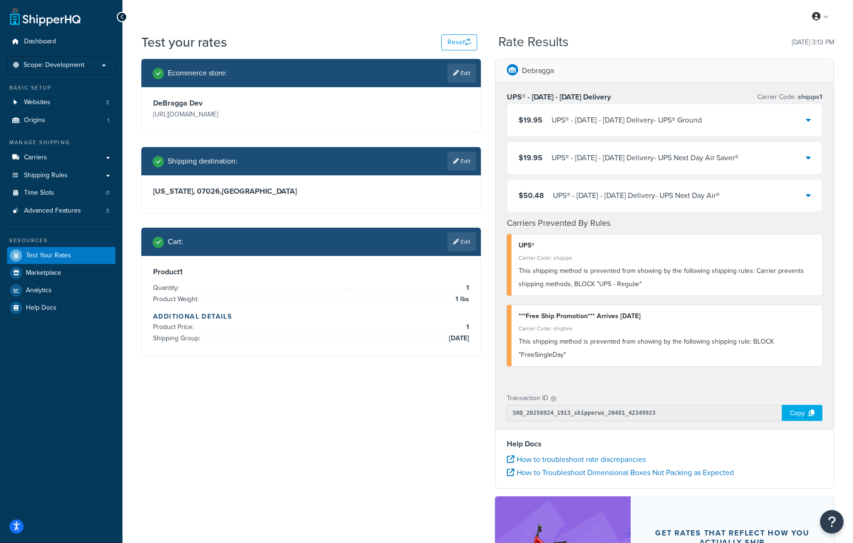
click at [702, 116] on div "UPS® - Thanksgiving - November 26 Delivery - UPS® Ground" at bounding box center [627, 120] width 150 height 13
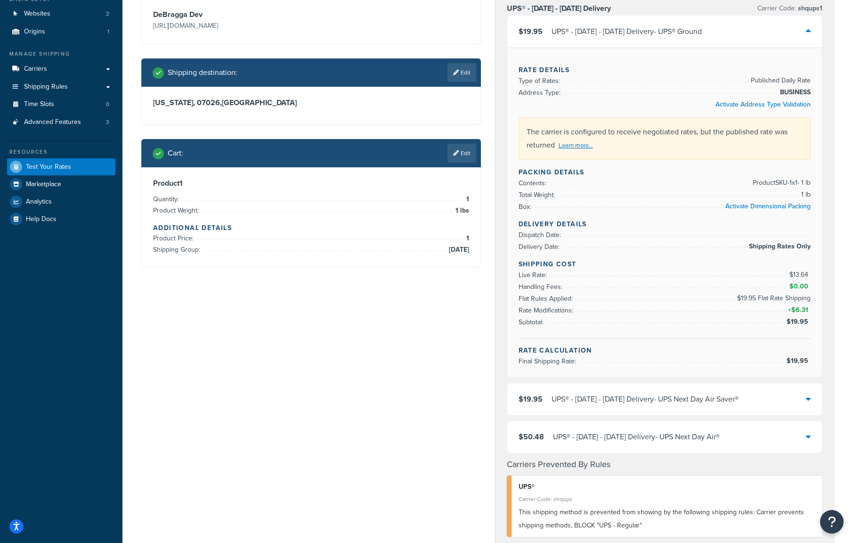
scroll to position [110, 0]
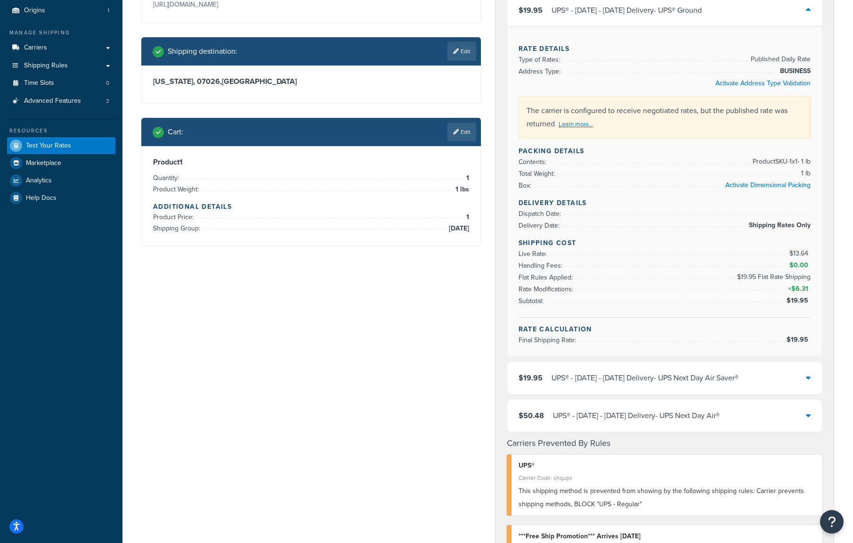
click at [652, 376] on div "UPS® - Thanksgiving - November 26 Delivery - UPS Next Day Air Saver®" at bounding box center [645, 377] width 187 height 13
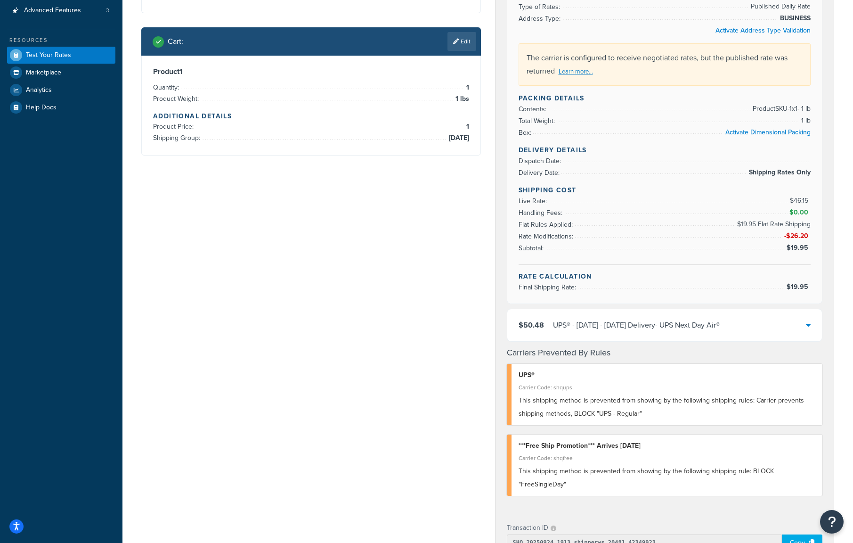
scroll to position [220, 0]
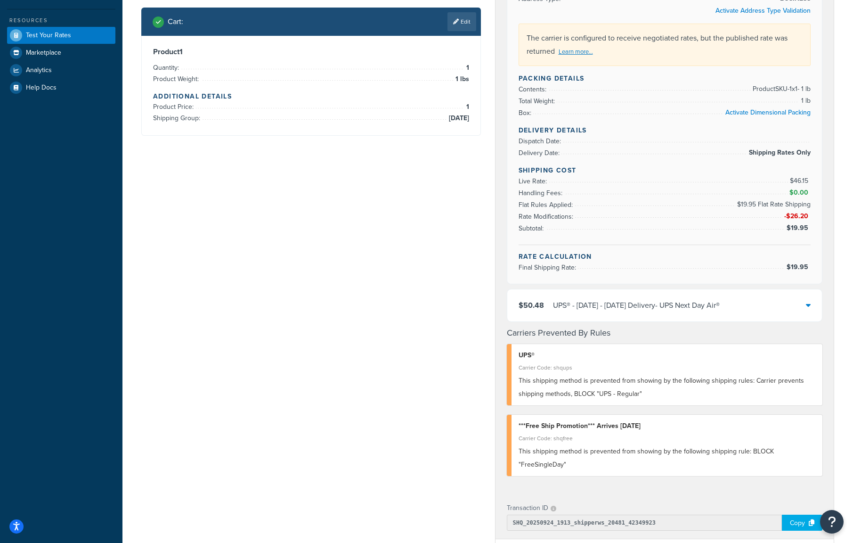
click at [638, 305] on div "UPS® - Thanksgiving - November 26 Delivery - UPS Next Day Air®" at bounding box center [636, 305] width 167 height 13
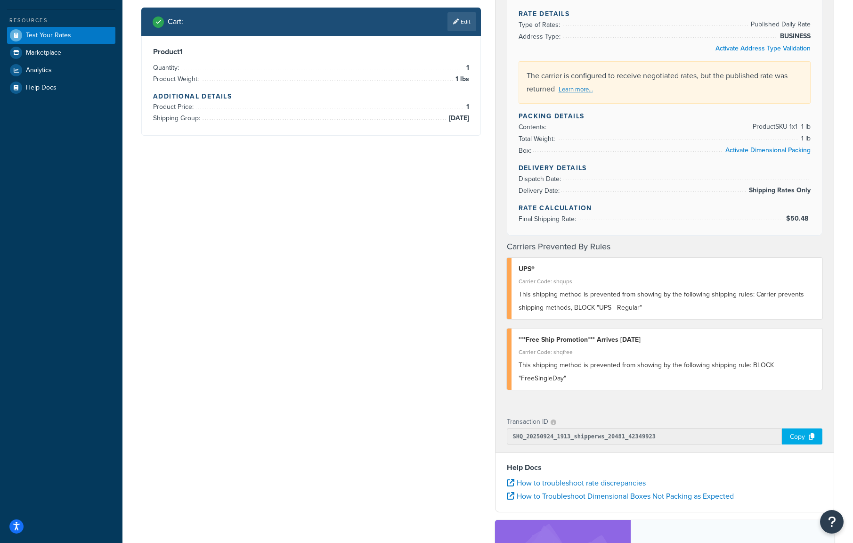
click at [796, 433] on div "Copy" at bounding box center [802, 436] width 41 height 16
click at [293, 198] on div "Ecommerce store : Edit DeBragga Dev https://debraggam2-dtran.dev.securedatatran…" at bounding box center [487, 258] width 707 height 838
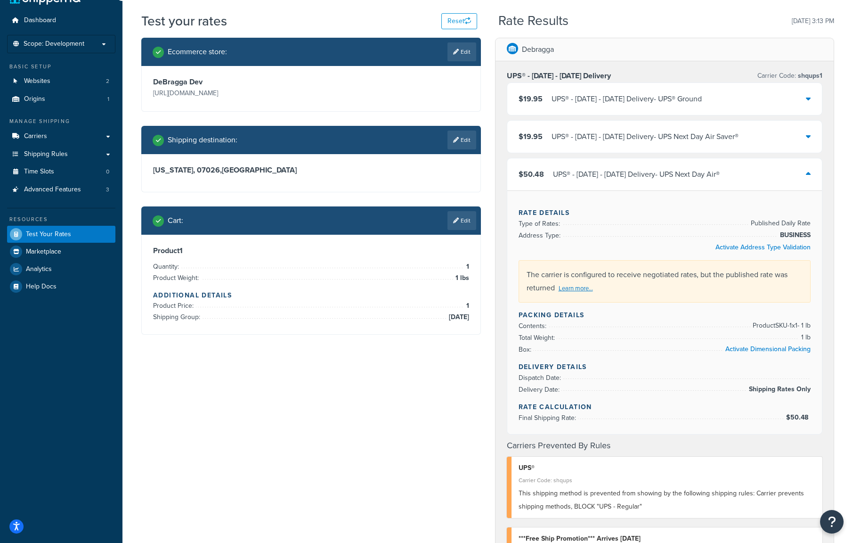
scroll to position [0, 0]
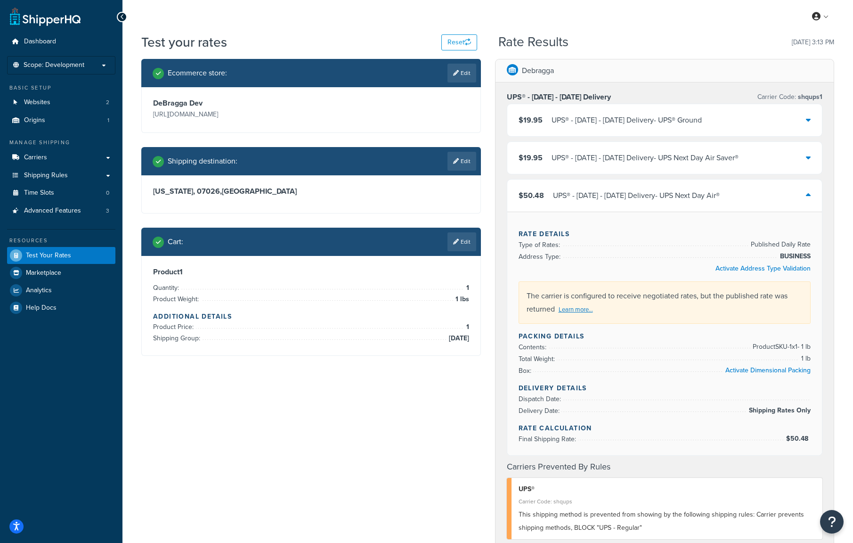
click at [638, 196] on div "UPS® - Thanksgiving - November 26 Delivery - UPS Next Day Air®" at bounding box center [636, 195] width 167 height 13
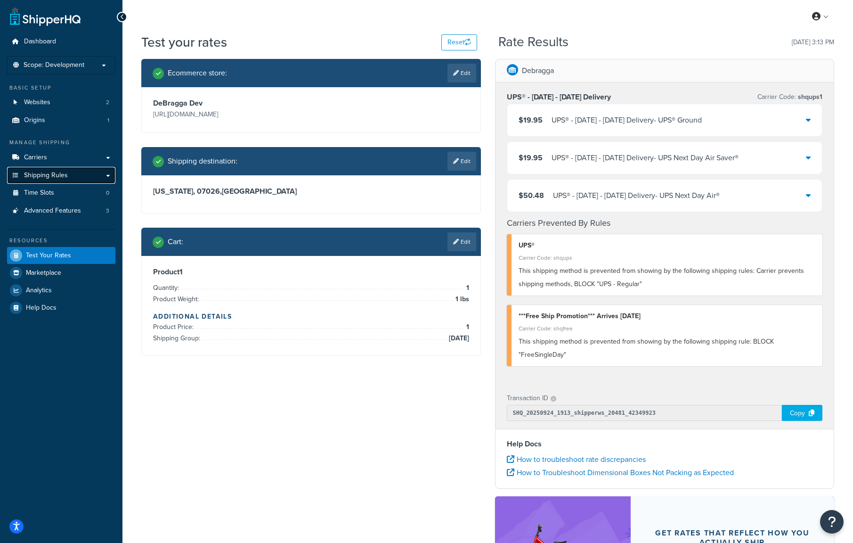
click at [65, 178] on span "Shipping Rules" at bounding box center [46, 176] width 44 height 8
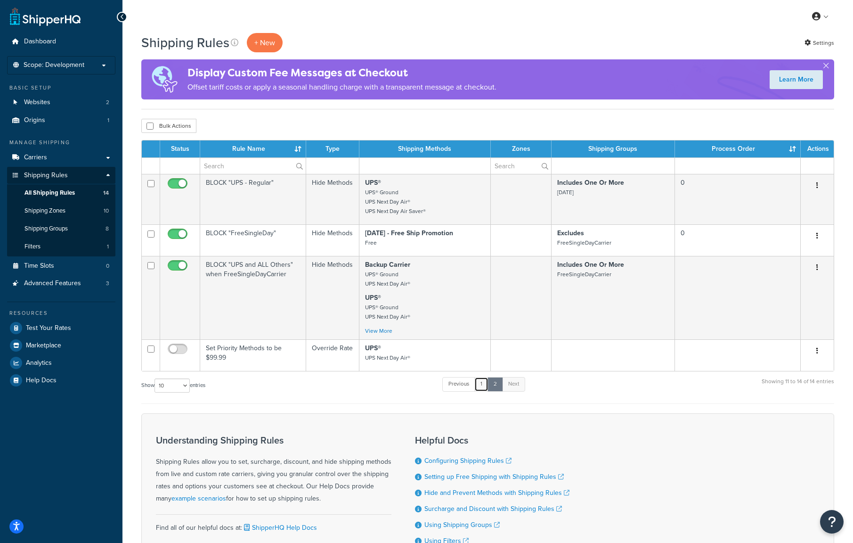
click at [481, 379] on link "1" at bounding box center [482, 384] width 14 height 14
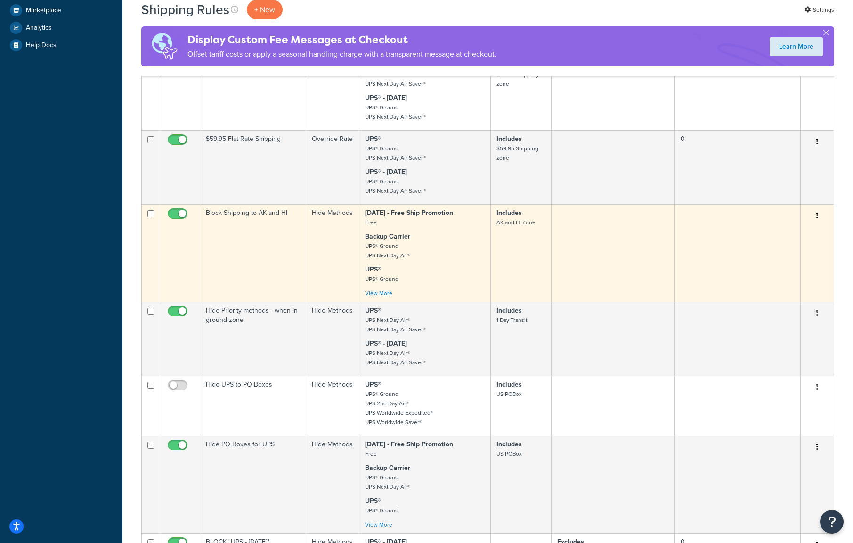
scroll to position [314, 0]
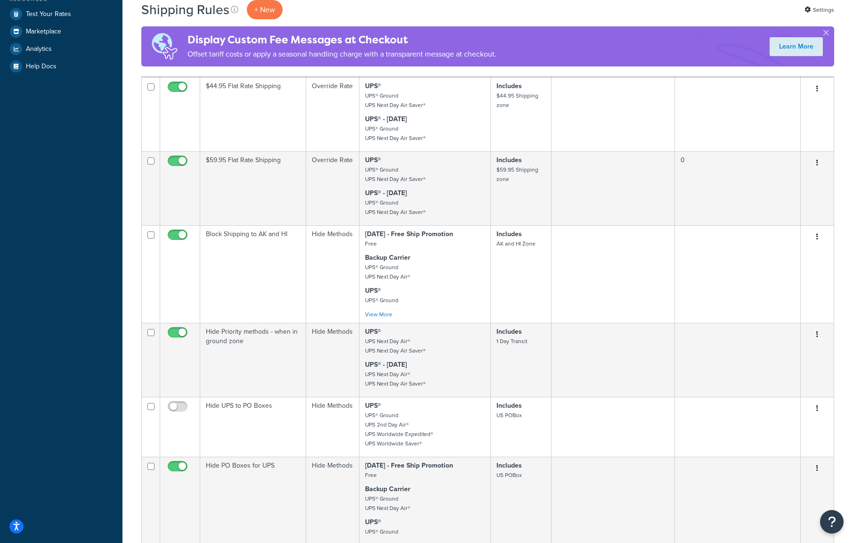
drag, startPoint x: 26, startPoint y: 132, endPoint x: 44, endPoint y: 134, distance: 18.4
click at [26, 132] on div "Dashboard Scope: Development Live Integration Test Basic Setup Websites 2 Origi…" at bounding box center [61, 279] width 123 height 1187
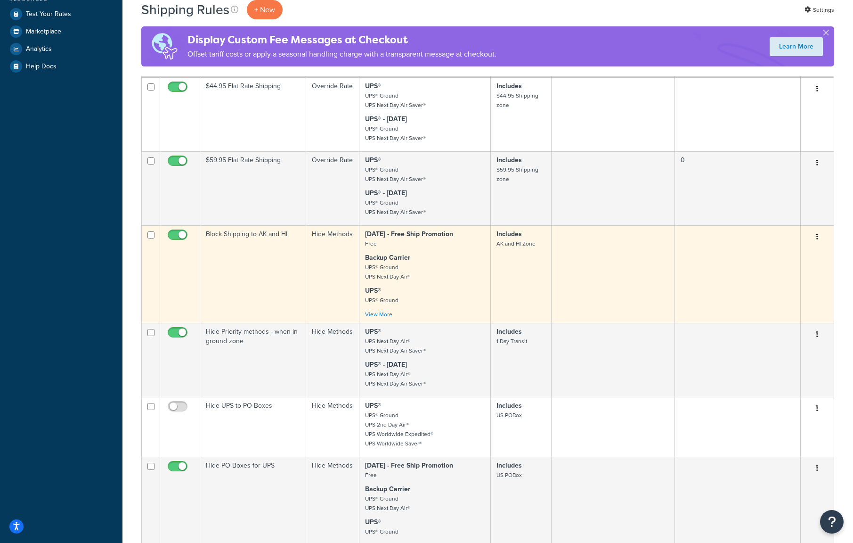
click at [817, 237] on icon "button" at bounding box center [818, 236] width 2 height 7
click at [809, 249] on link "Edit" at bounding box center [786, 254] width 74 height 19
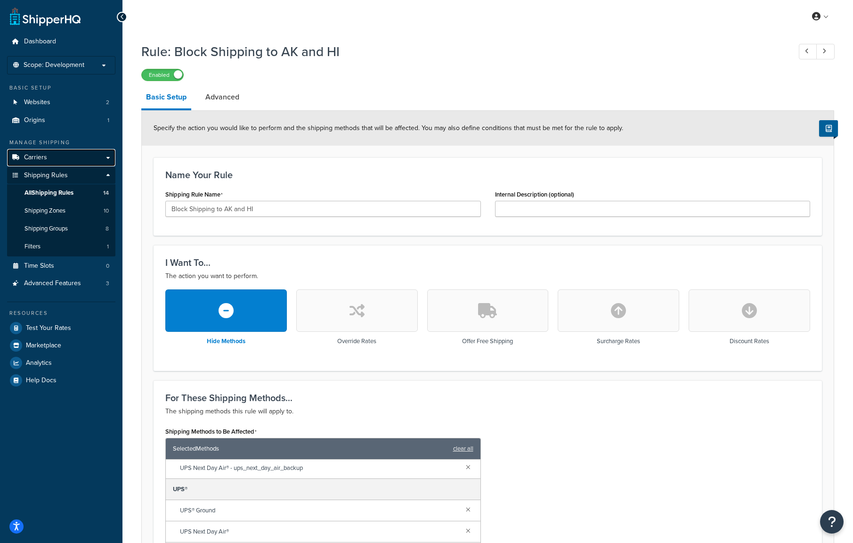
click at [83, 158] on link "Carriers" at bounding box center [61, 157] width 108 height 17
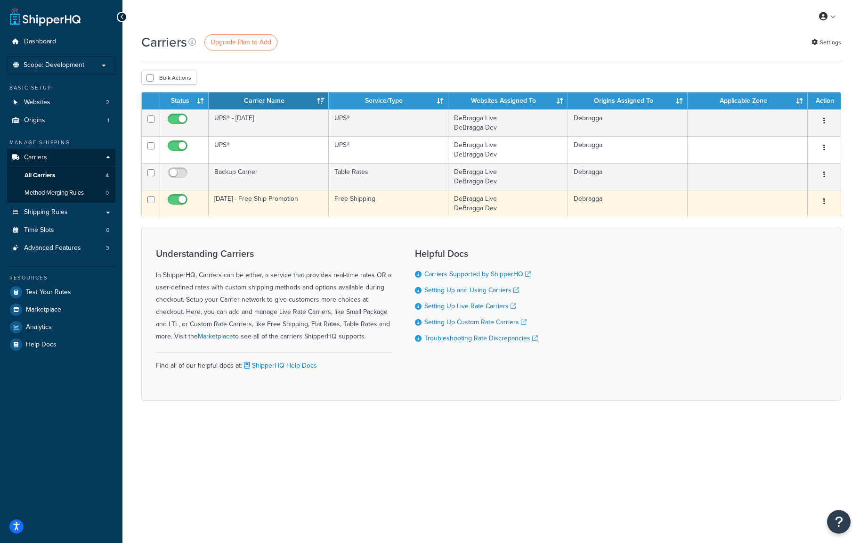
click at [824, 200] on icon "button" at bounding box center [825, 201] width 2 height 7
click at [797, 218] on link "Edit" at bounding box center [786, 220] width 74 height 19
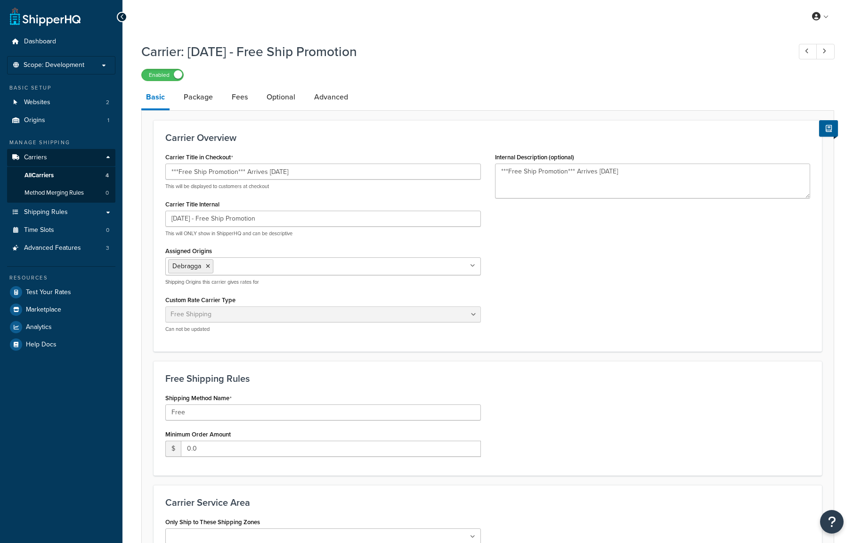
select select "free"
click at [320, 98] on link "Advanced" at bounding box center [331, 97] width 43 height 23
select select "false"
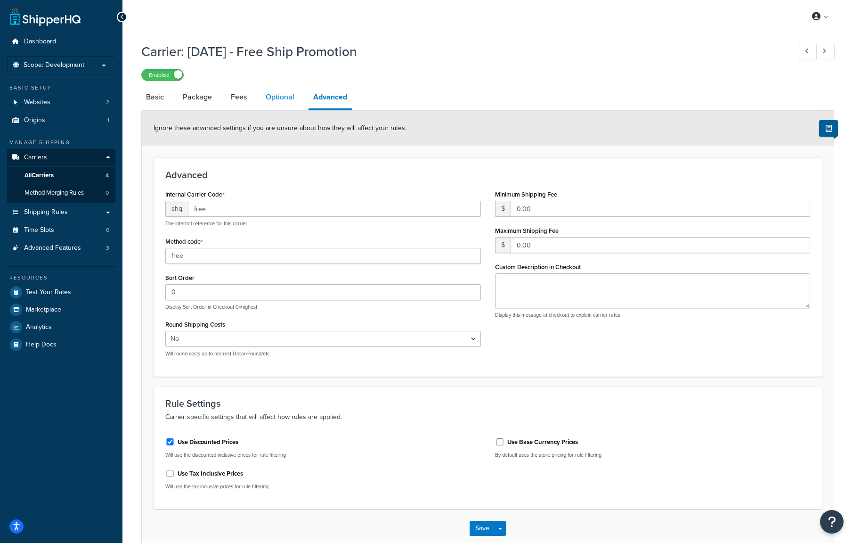
click at [286, 96] on link "Optional" at bounding box center [280, 97] width 38 height 23
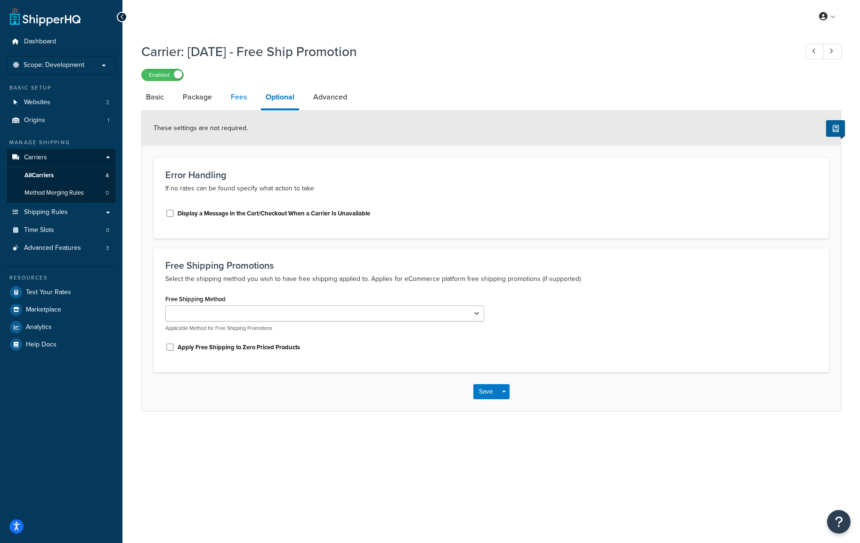
click at [231, 99] on link "Fees" at bounding box center [238, 97] width 25 height 23
select select "AFTER"
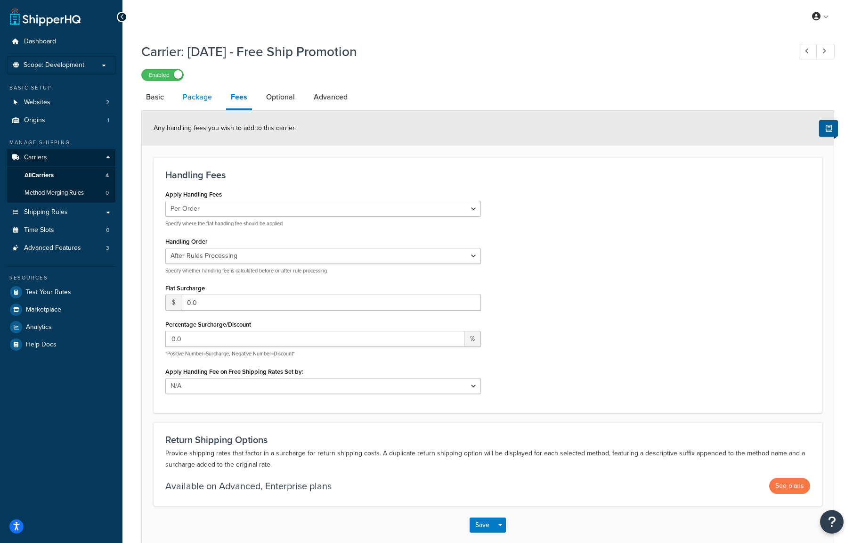
click at [209, 99] on link "Package" at bounding box center [197, 97] width 39 height 23
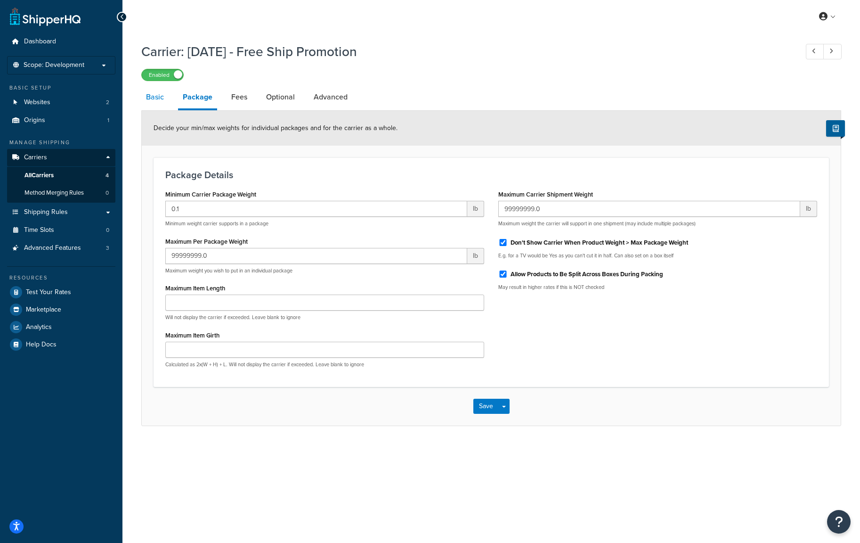
click at [159, 99] on link "Basic" at bounding box center [154, 97] width 27 height 23
select select "free"
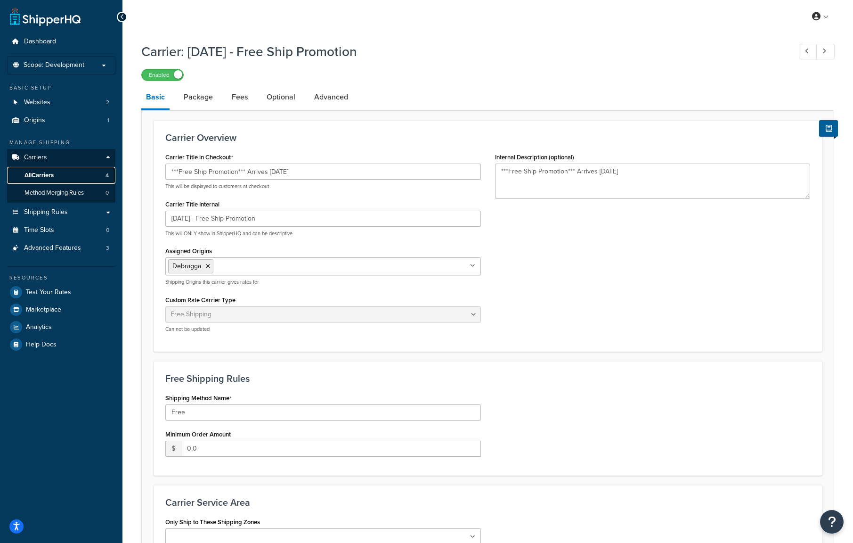
click at [58, 172] on link "All Carriers 4" at bounding box center [61, 175] width 108 height 17
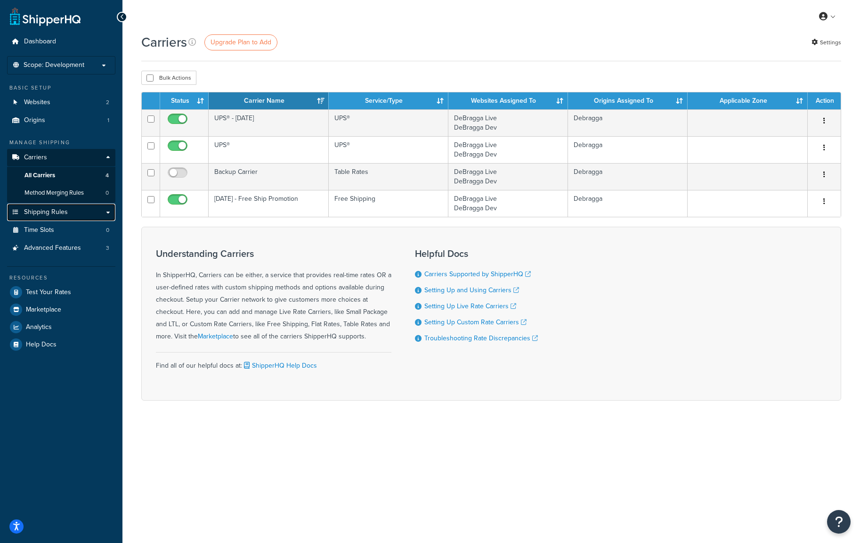
click at [57, 215] on span "Shipping Rules" at bounding box center [46, 212] width 44 height 8
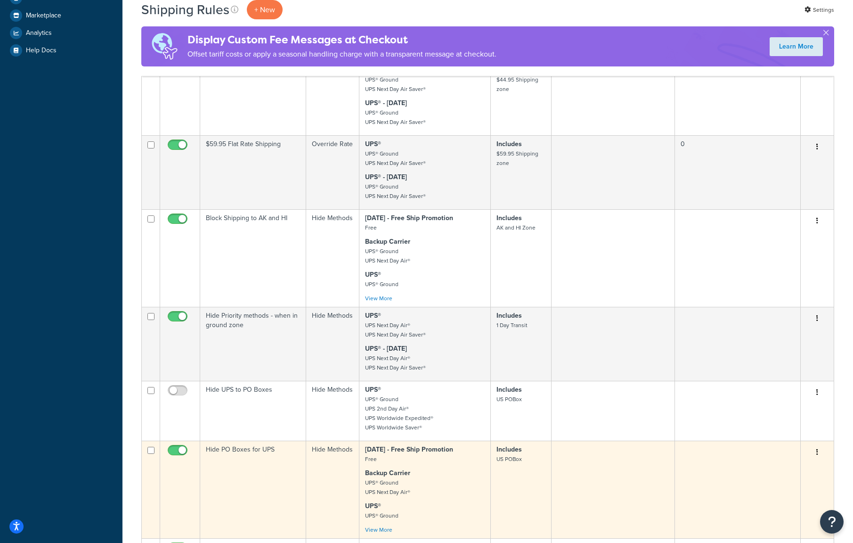
scroll to position [550, 0]
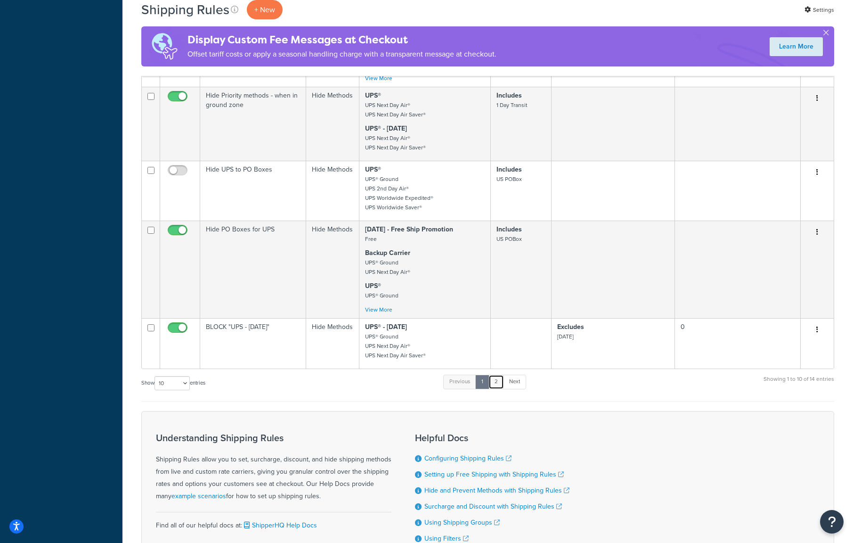
click at [499, 385] on link "2" at bounding box center [497, 382] width 16 height 14
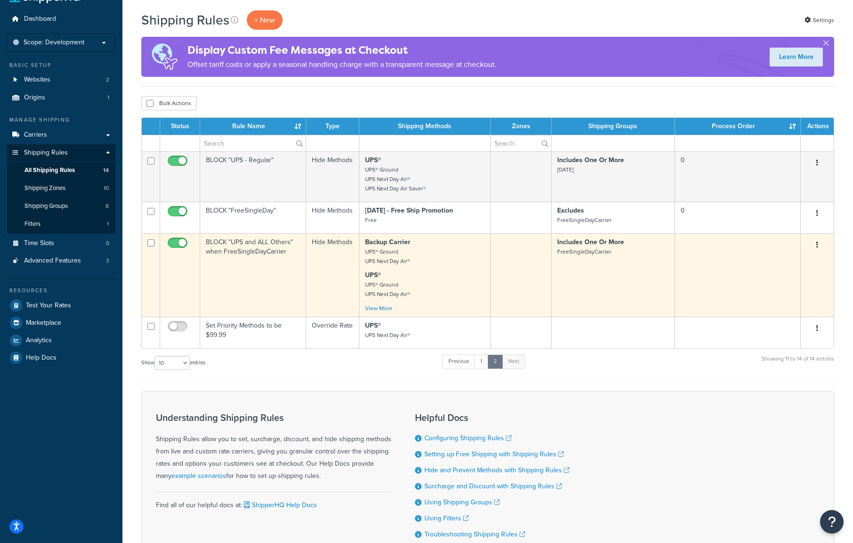
scroll to position [0, 0]
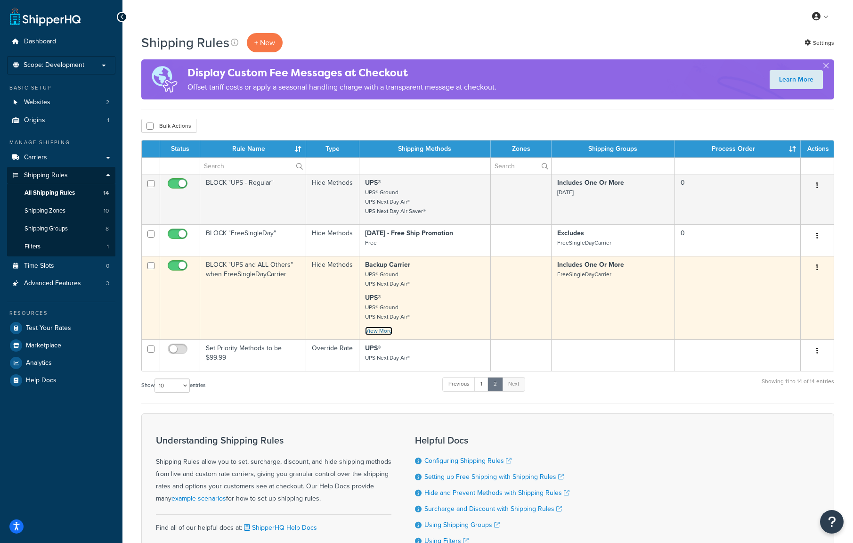
click at [377, 331] on link "View More" at bounding box center [378, 331] width 27 height 8
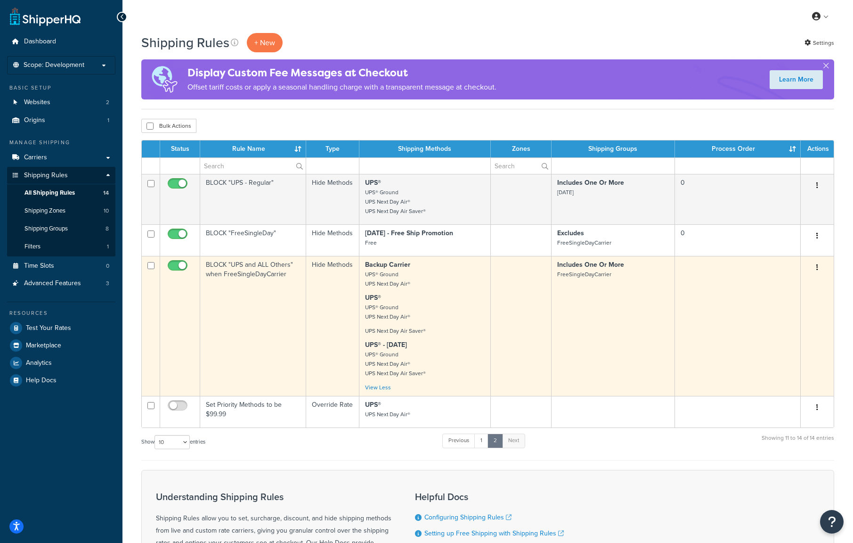
click at [819, 267] on button "button" at bounding box center [817, 267] width 13 height 15
click at [812, 280] on link "Edit" at bounding box center [786, 285] width 74 height 19
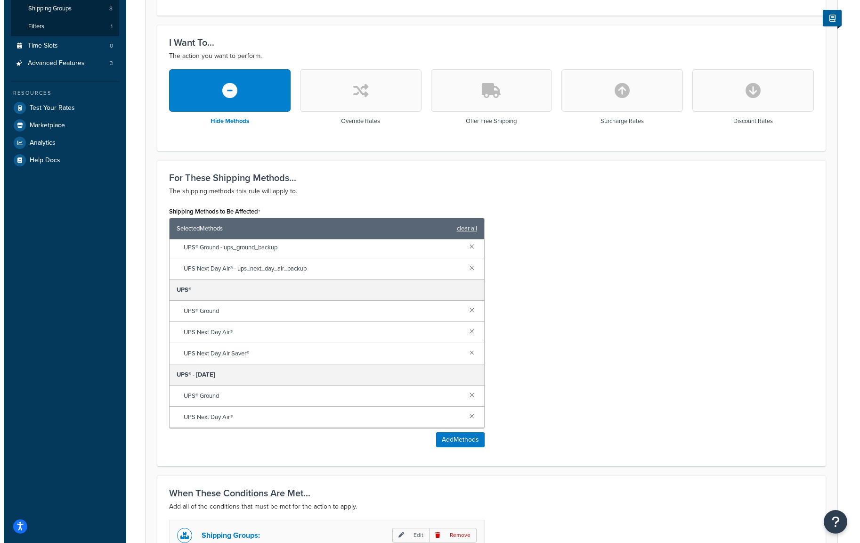
scroll to position [44, 0]
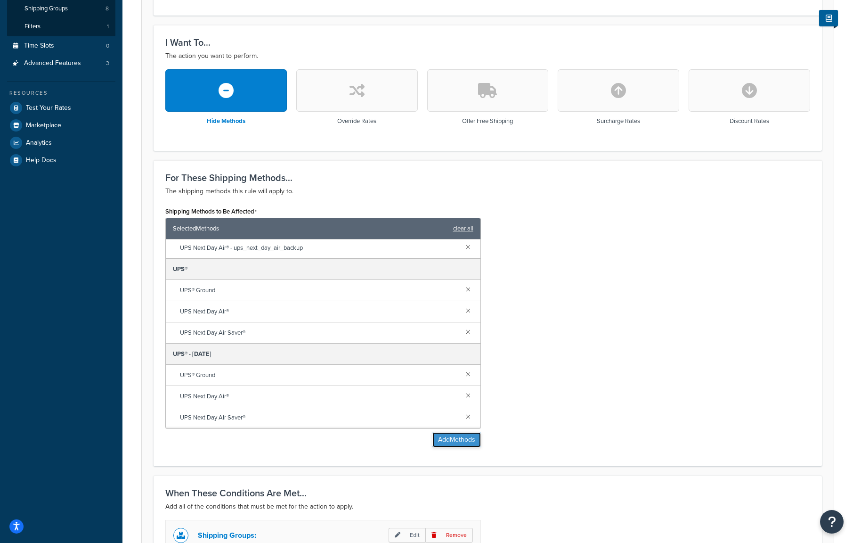
click at [453, 439] on button "Add Methods" at bounding box center [457, 439] width 49 height 15
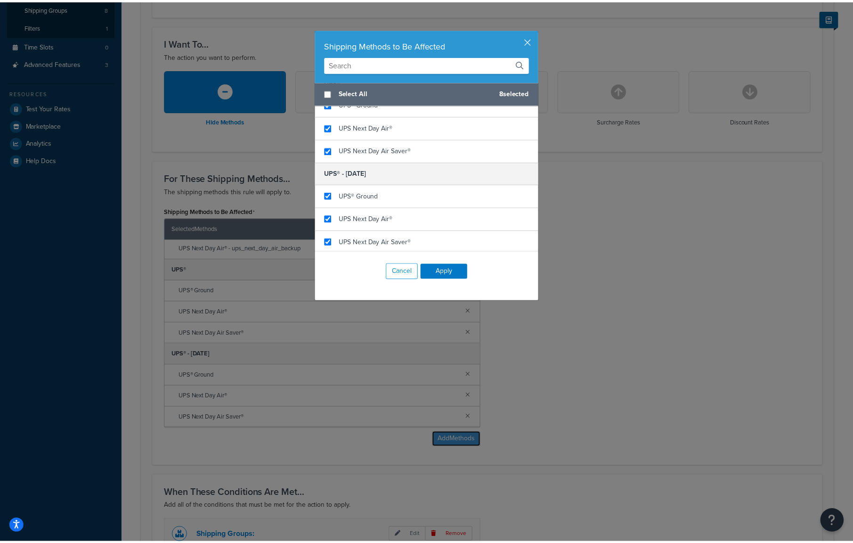
scroll to position [148, 0]
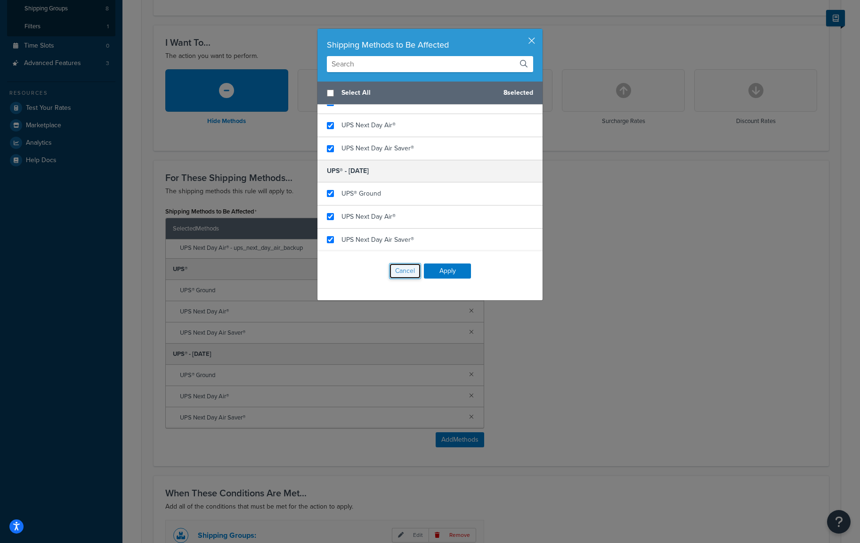
click at [397, 273] on button "Cancel" at bounding box center [405, 271] width 32 height 16
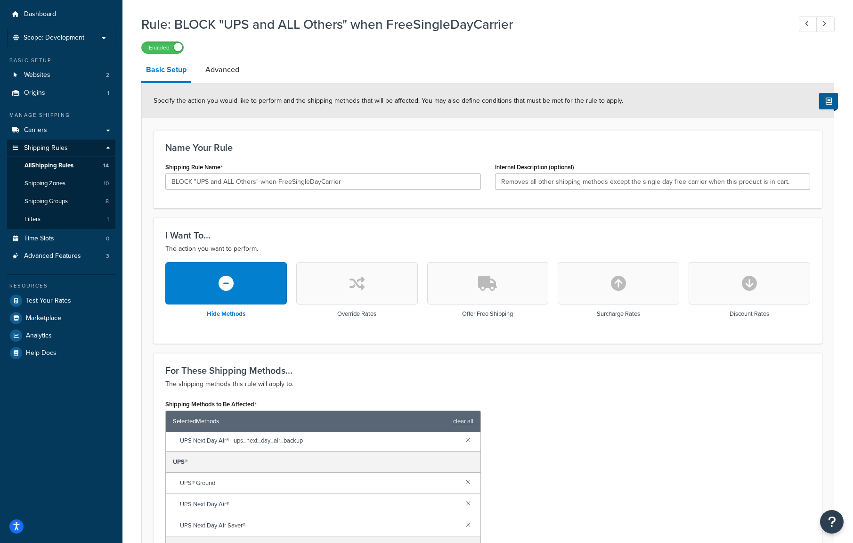
scroll to position [0, 0]
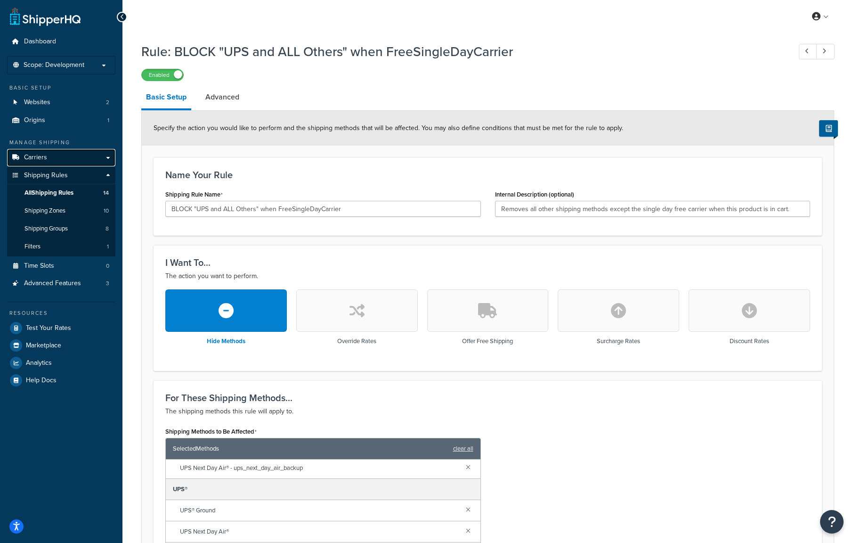
click at [26, 160] on span "Carriers" at bounding box center [35, 158] width 23 height 8
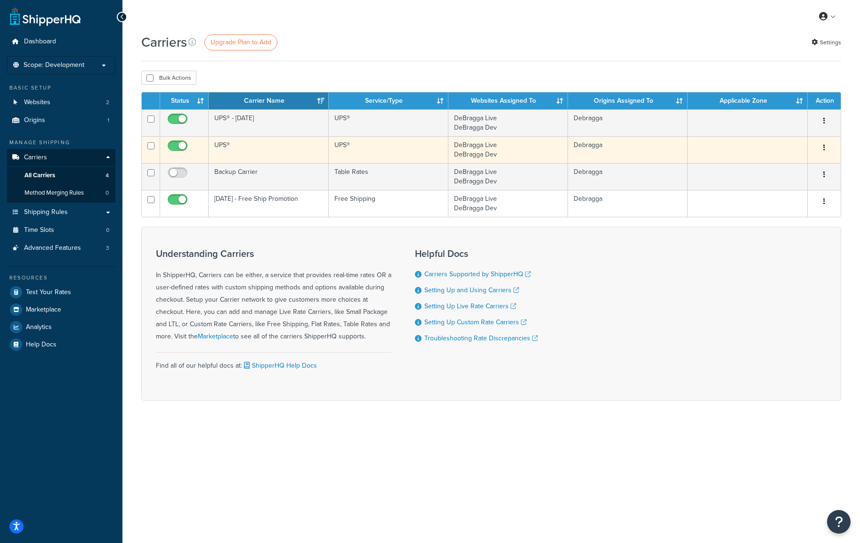
click at [826, 145] on button "button" at bounding box center [824, 147] width 13 height 15
click at [789, 166] on link "Edit" at bounding box center [786, 166] width 74 height 19
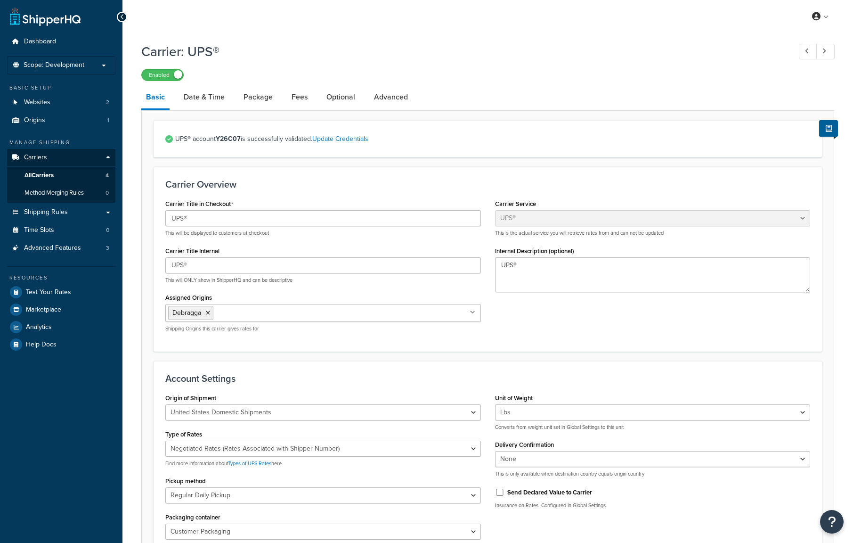
select select "ups"
click at [405, 98] on link "Advanced" at bounding box center [390, 97] width 43 height 23
select select "false"
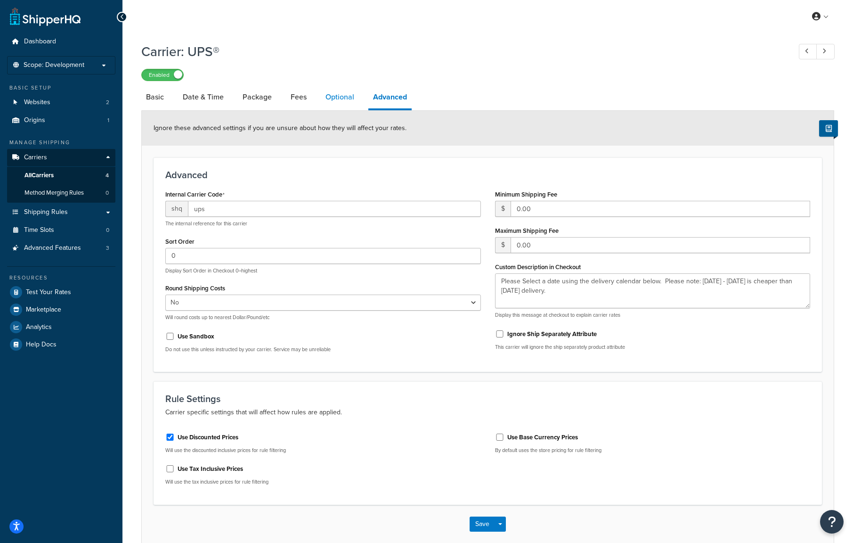
click at [342, 98] on link "Optional" at bounding box center [340, 97] width 38 height 23
select select "165710"
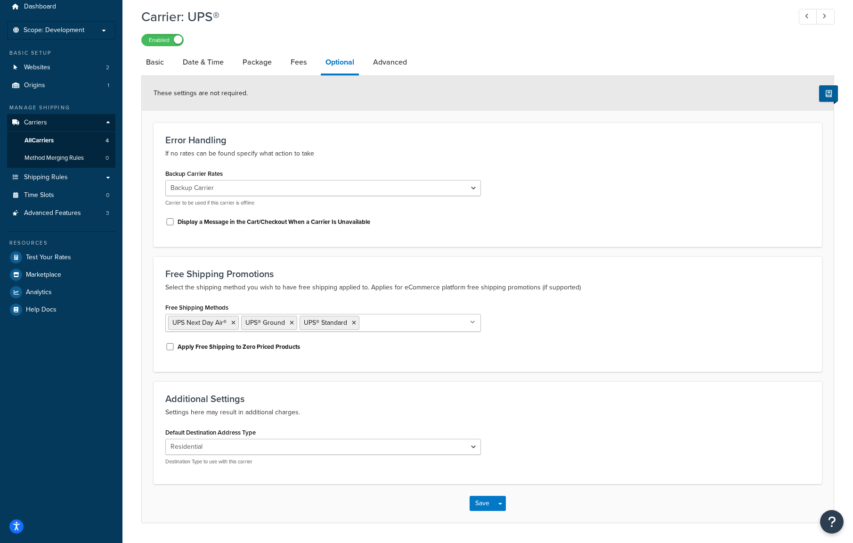
scroll to position [62, 0]
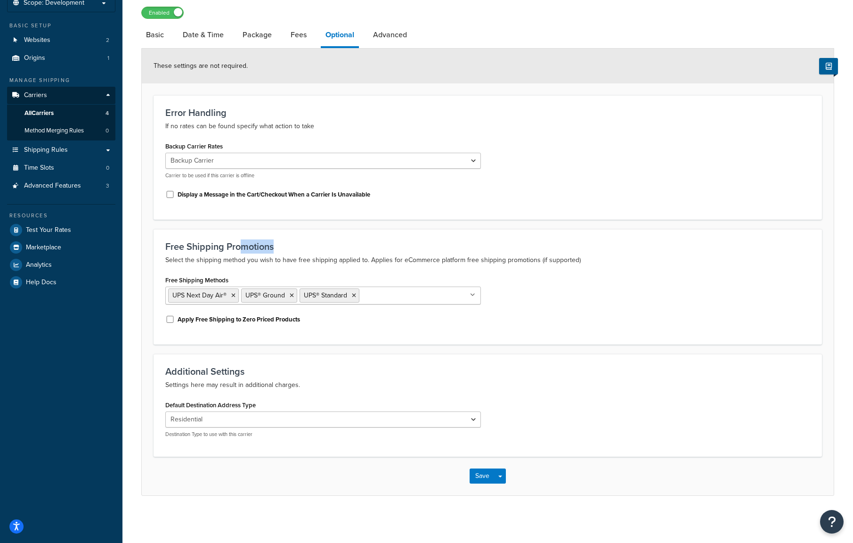
drag, startPoint x: 243, startPoint y: 249, endPoint x: 275, endPoint y: 250, distance: 32.1
click at [275, 250] on h3 "Free Shipping Promotions" at bounding box center [487, 246] width 645 height 10
drag, startPoint x: 177, startPoint y: 261, endPoint x: 458, endPoint y: 263, distance: 280.9
click at [458, 263] on p "Select the shipping method you wish to have free shipping applied to. Applies f…" at bounding box center [487, 259] width 645 height 11
click at [233, 297] on icon at bounding box center [233, 296] width 4 height 6
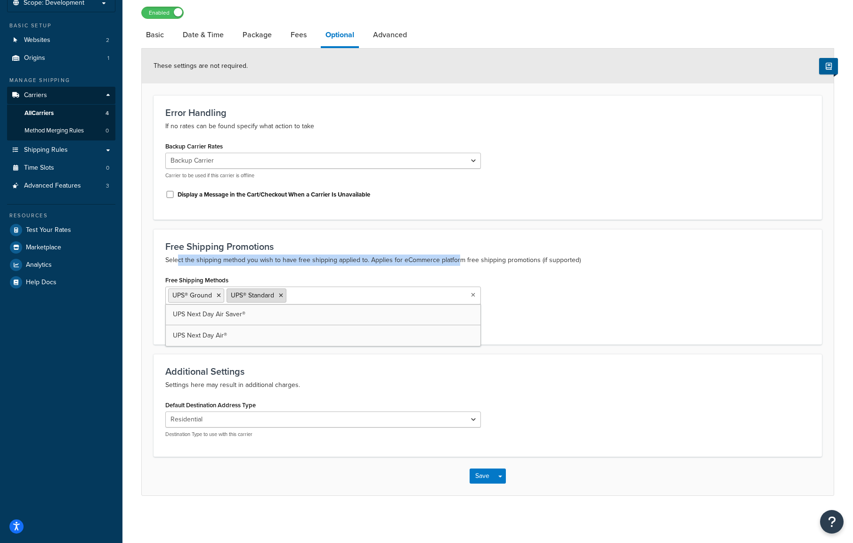
click at [283, 295] on li "UPS® Standard" at bounding box center [257, 295] width 60 height 14
click at [281, 295] on icon at bounding box center [281, 296] width 4 height 6
click at [273, 276] on div "Free Shipping Methods UPS Next Day Air Saver® UPS® Ground UPS Next Day Air® UPS…" at bounding box center [323, 288] width 316 height 31
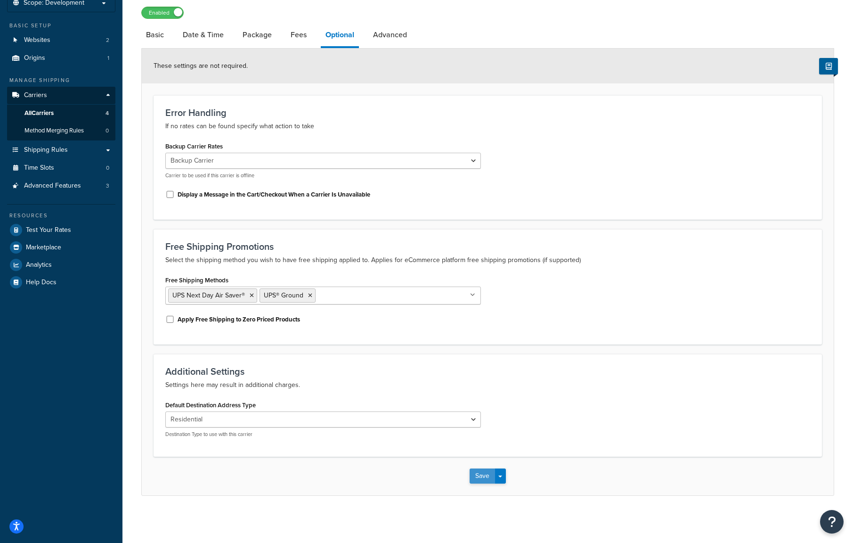
click at [477, 470] on button "Save" at bounding box center [482, 475] width 25 height 15
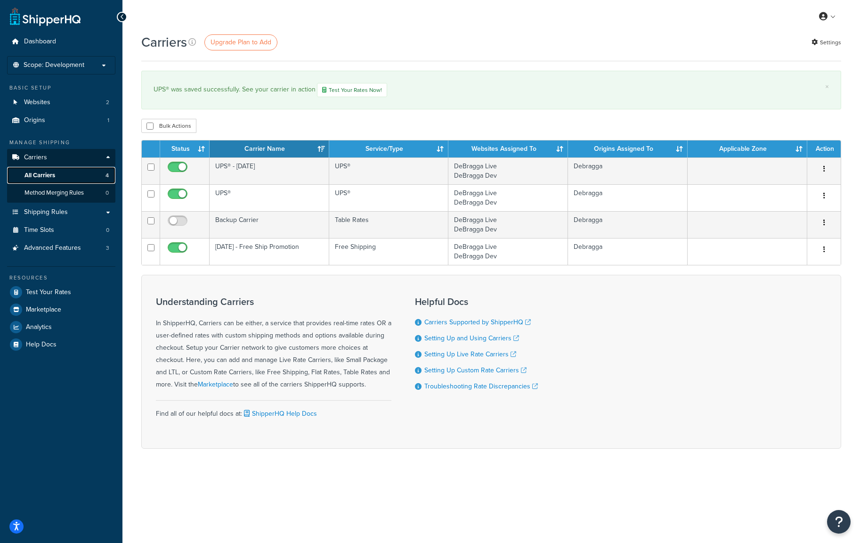
click at [96, 172] on link "All Carriers 4" at bounding box center [61, 175] width 108 height 17
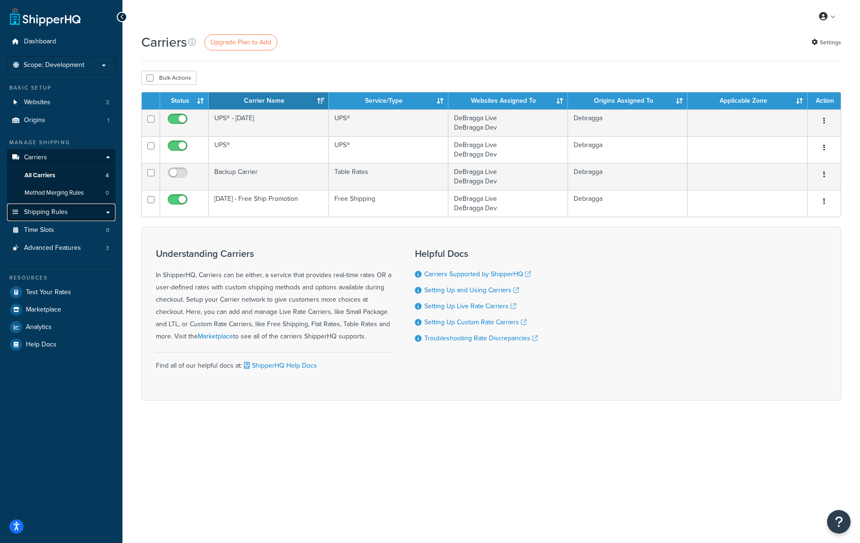
click at [70, 221] on link "Shipping Rules" at bounding box center [61, 212] width 108 height 17
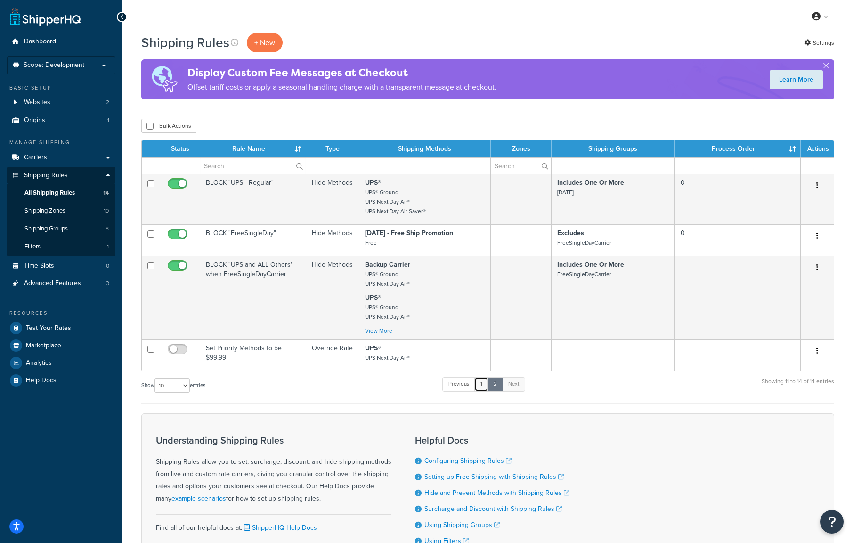
click at [485, 387] on link "1" at bounding box center [482, 384] width 14 height 14
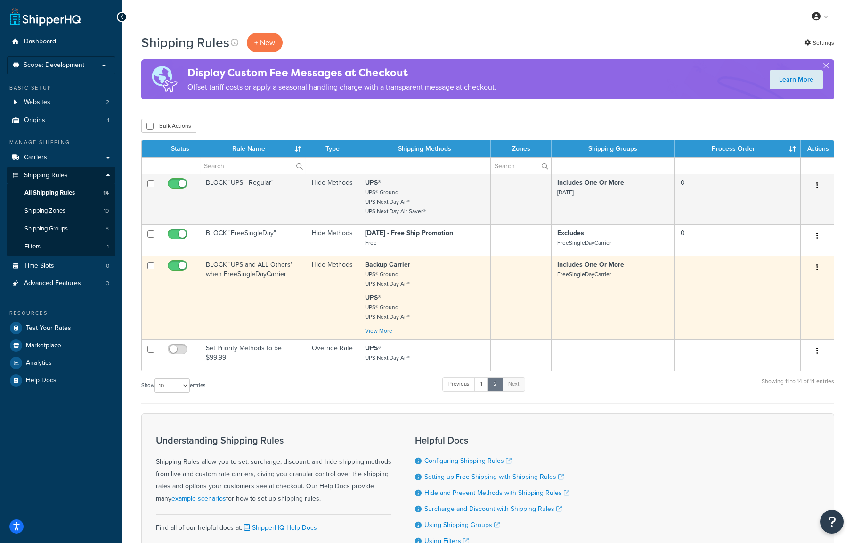
scroll to position [644, 0]
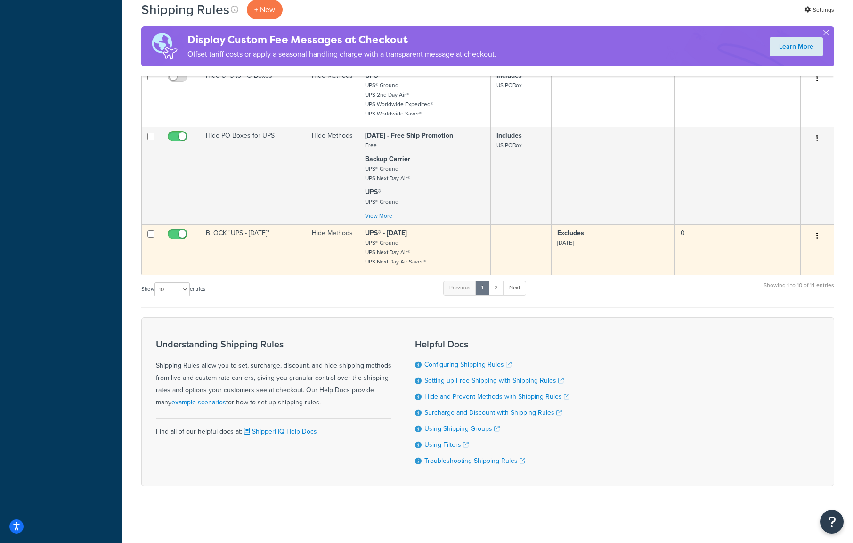
click at [816, 236] on button "button" at bounding box center [817, 236] width 13 height 15
click at [801, 251] on link "Edit" at bounding box center [786, 253] width 74 height 19
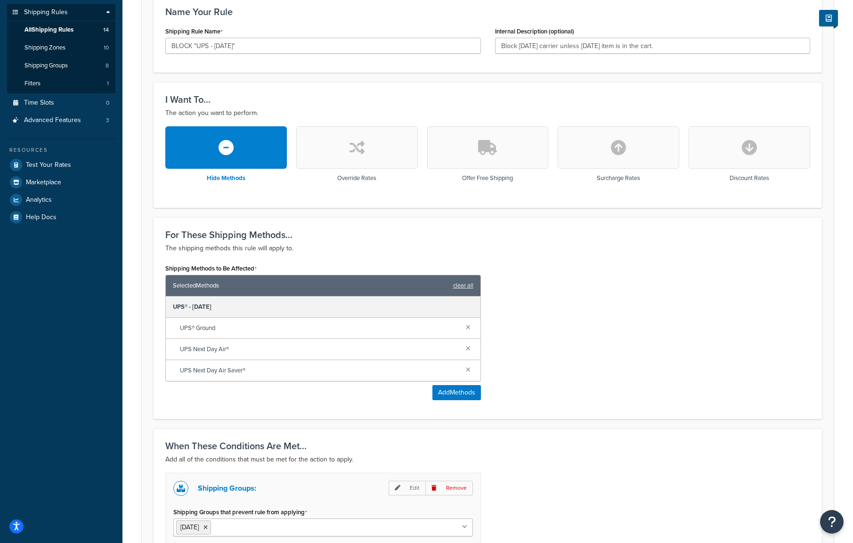
scroll to position [290, 0]
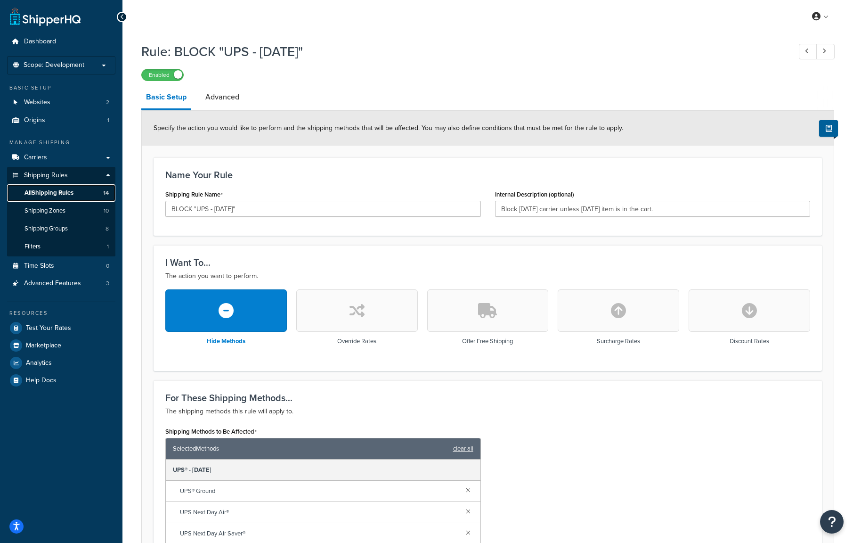
click at [47, 190] on span "All Shipping Rules" at bounding box center [49, 193] width 49 height 8
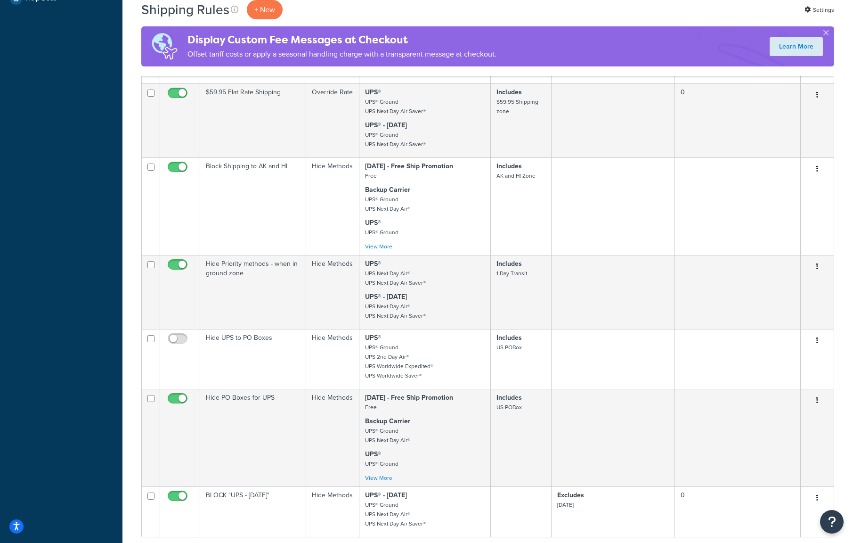
scroll to position [440, 0]
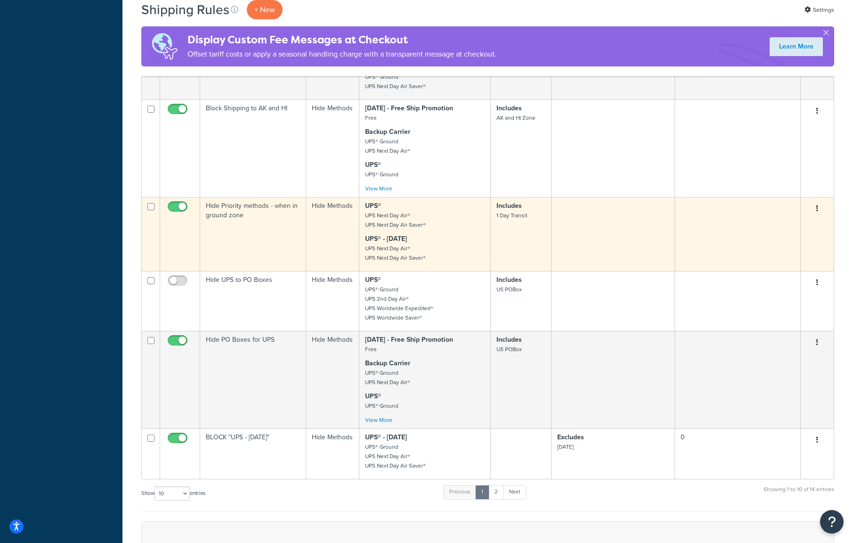
click at [818, 207] on icon "button" at bounding box center [818, 208] width 2 height 7
click at [810, 220] on link "Edit" at bounding box center [786, 226] width 74 height 19
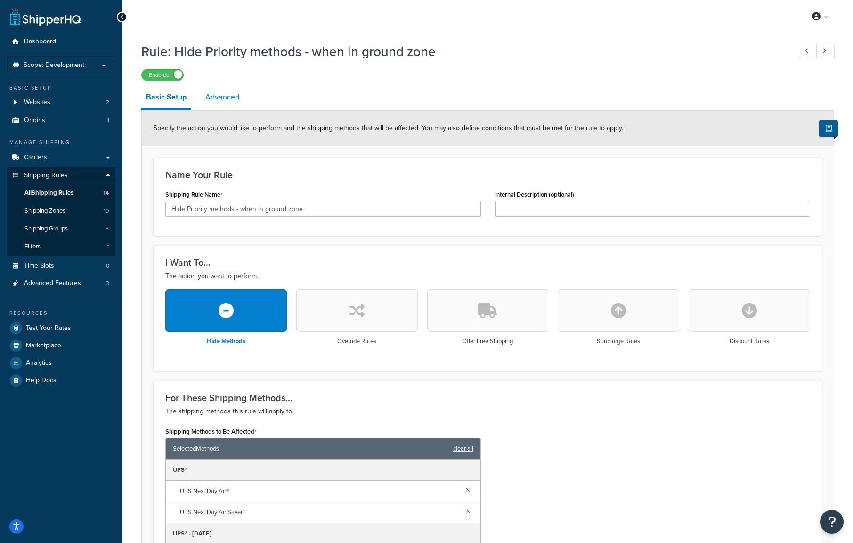
click at [227, 96] on link "Advanced" at bounding box center [222, 97] width 43 height 23
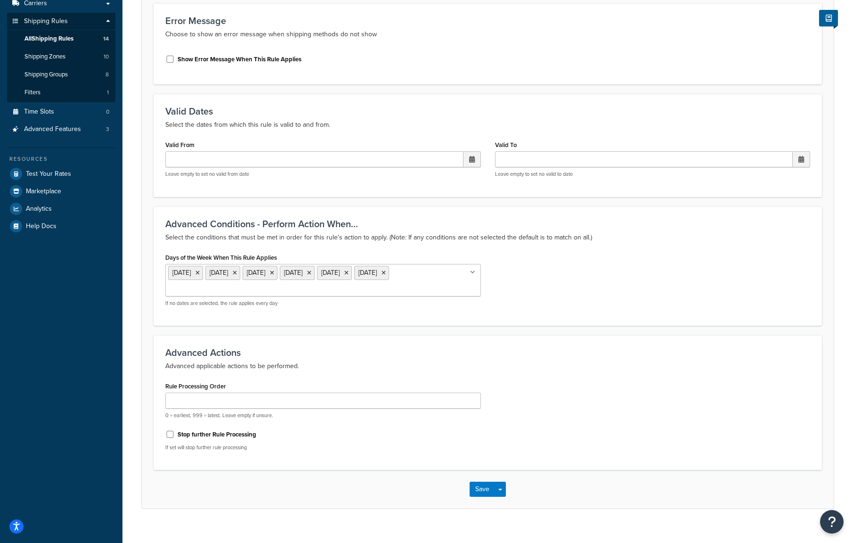
scroll to position [167, 0]
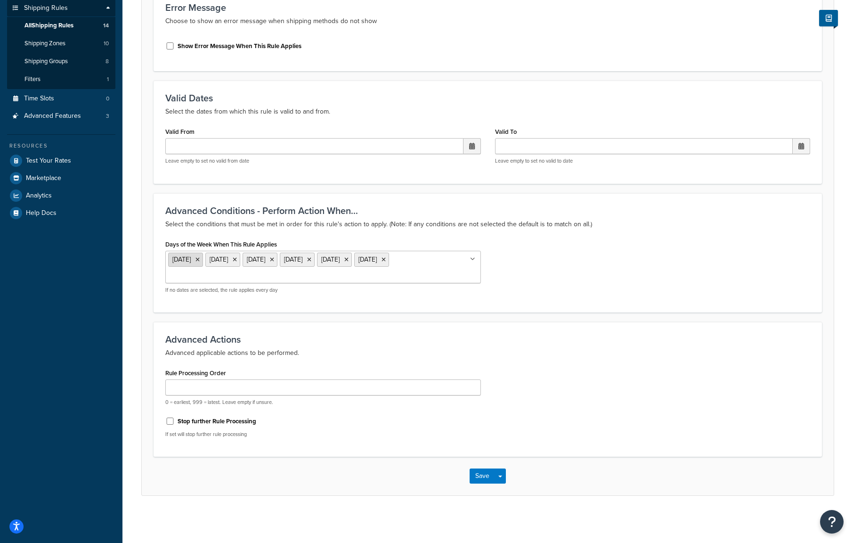
click at [200, 261] on icon at bounding box center [198, 260] width 4 height 6
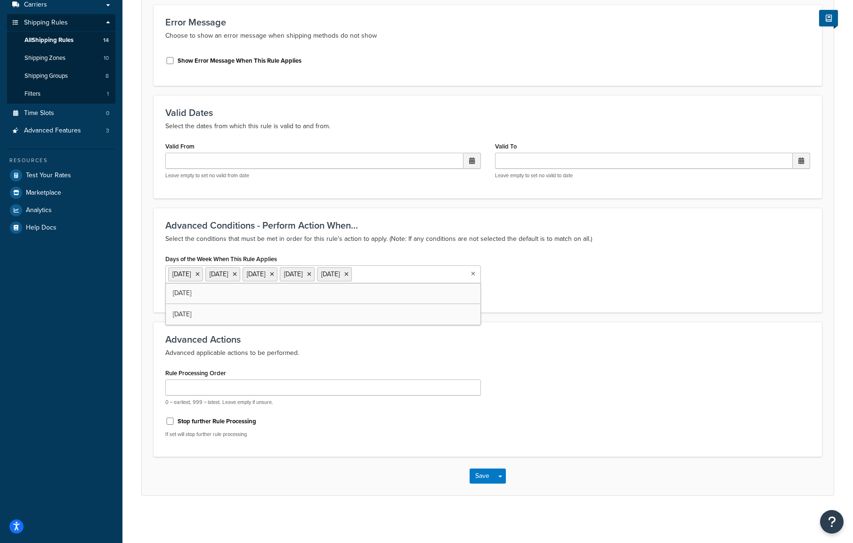
scroll to position [153, 0]
click at [200, 274] on icon at bounding box center [198, 274] width 4 height 6
click at [200, 276] on icon at bounding box center [198, 274] width 4 height 6
click at [200, 274] on icon at bounding box center [198, 274] width 4 height 6
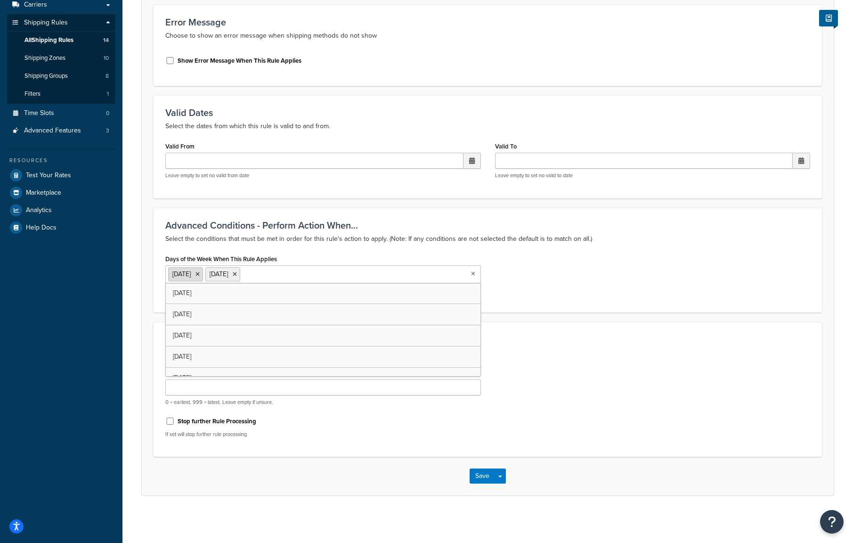
click at [200, 274] on li "[DATE]" at bounding box center [185, 274] width 35 height 14
click at [196, 275] on icon at bounding box center [198, 274] width 4 height 6
click at [200, 275] on icon at bounding box center [198, 274] width 4 height 6
click at [307, 233] on div "Advanced Conditions - Perform Action When... Select the conditions that must be…" at bounding box center [487, 233] width 645 height 25
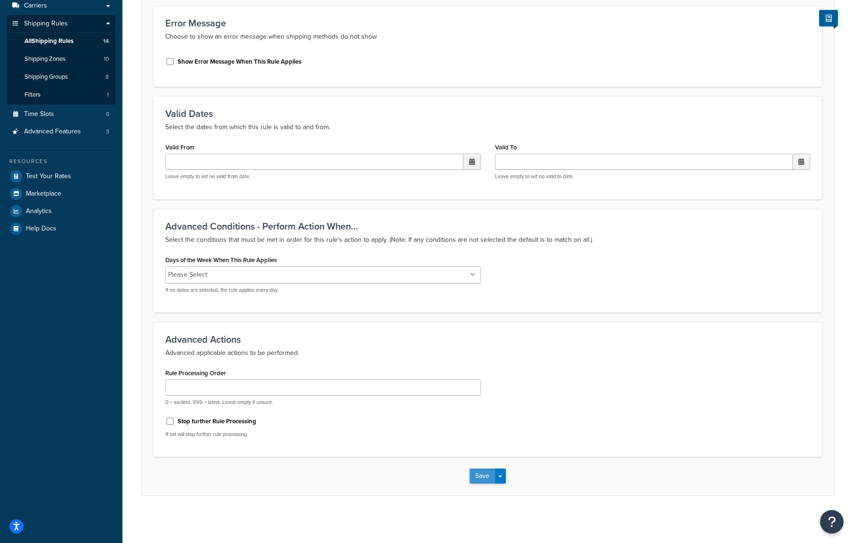
click at [483, 473] on button "Save" at bounding box center [482, 475] width 25 height 15
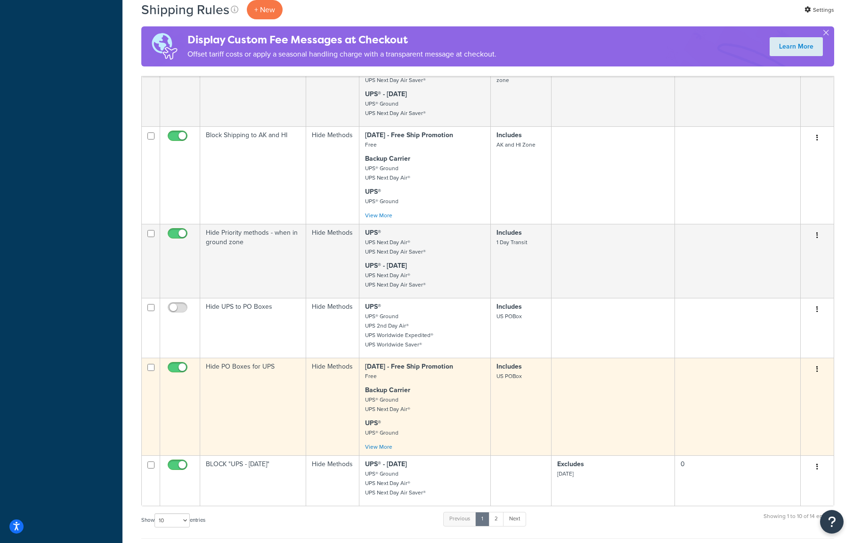
scroll to position [440, 0]
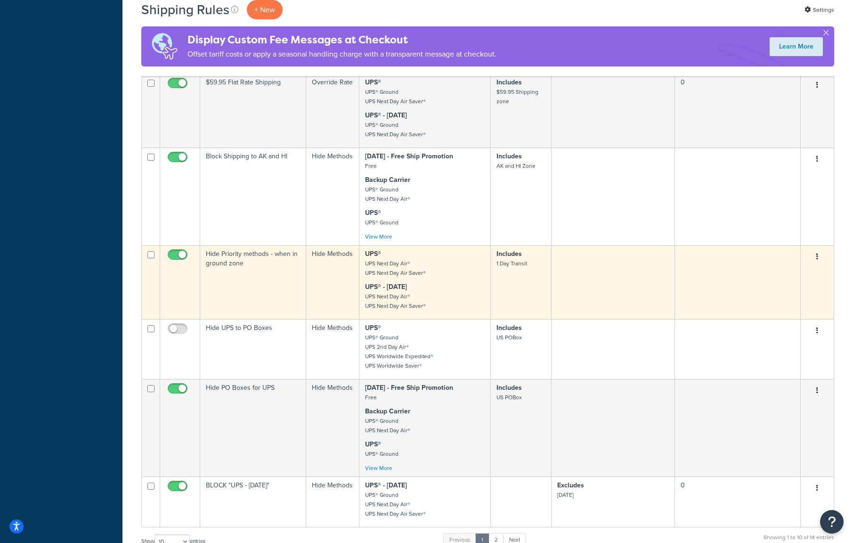
click at [816, 257] on button "button" at bounding box center [817, 256] width 13 height 15
click at [793, 272] on link "Edit" at bounding box center [786, 274] width 74 height 19
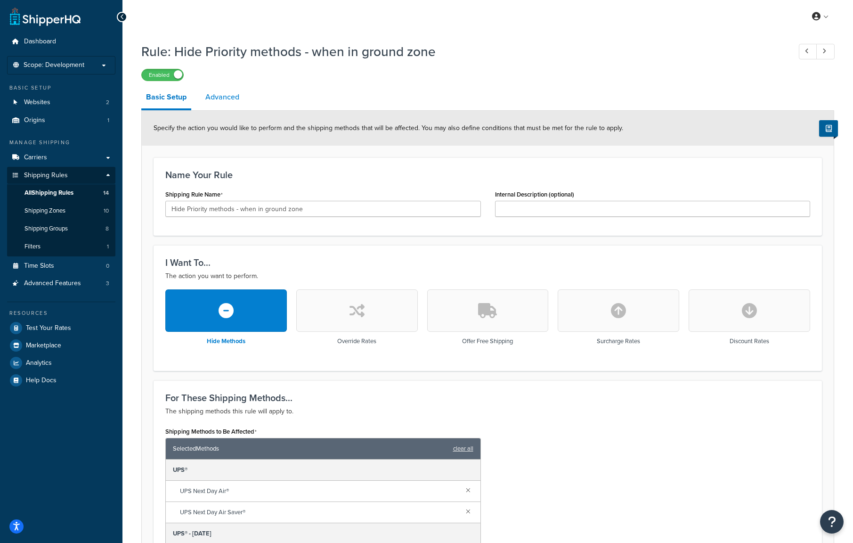
click at [220, 95] on link "Advanced" at bounding box center [222, 97] width 43 height 23
click at [77, 195] on link "All Shipping Rules 14" at bounding box center [61, 192] width 108 height 17
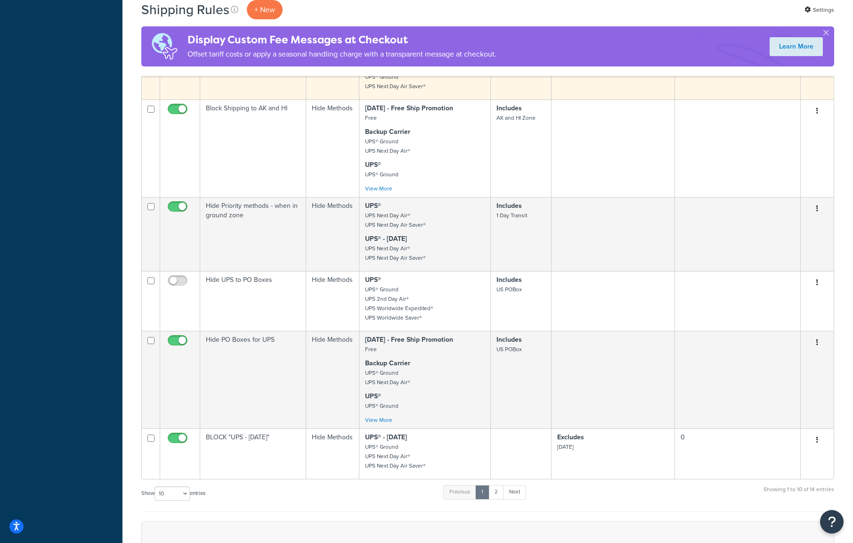
scroll to position [550, 0]
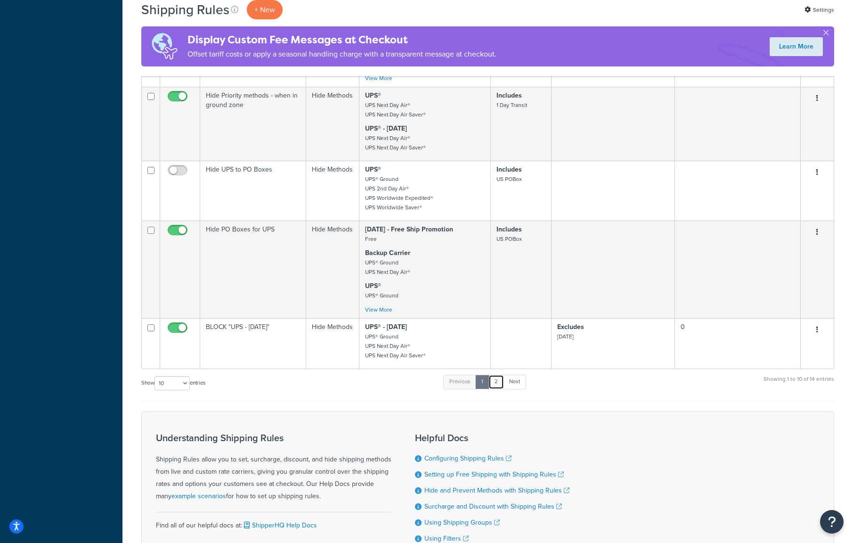
click at [496, 386] on link "2" at bounding box center [497, 382] width 16 height 14
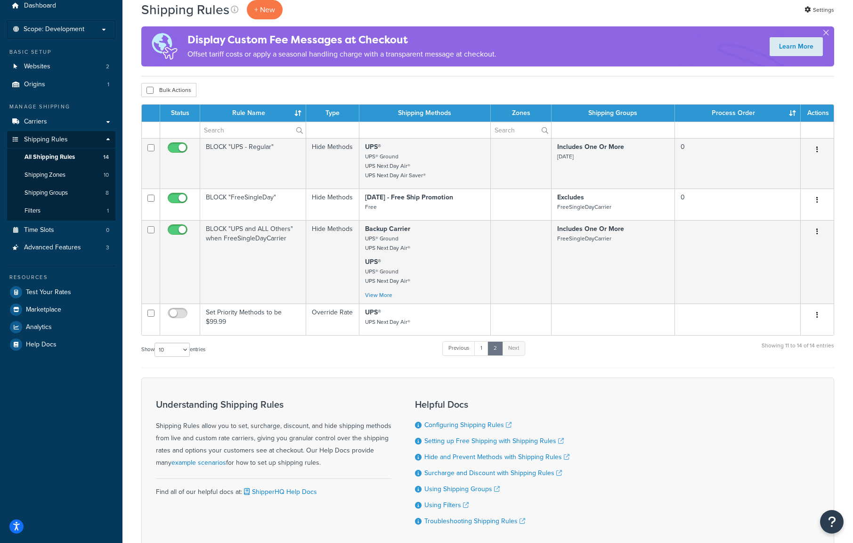
scroll to position [0, 0]
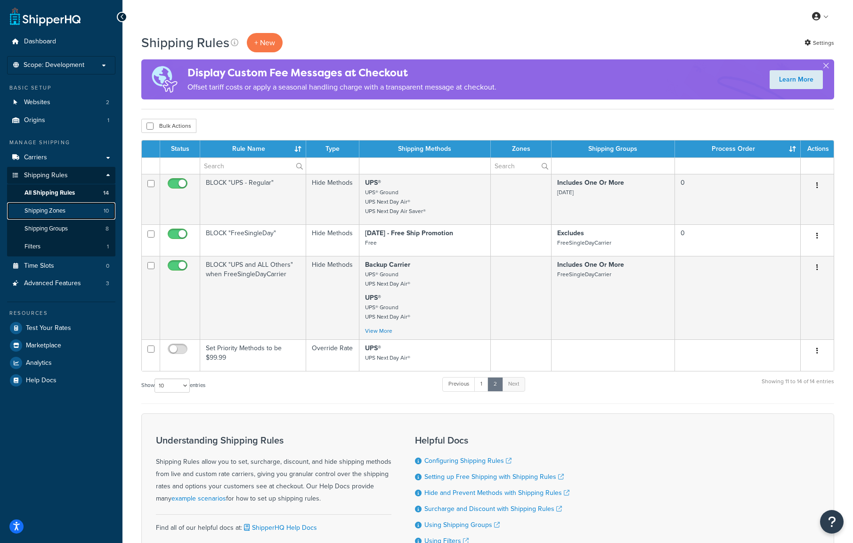
click at [60, 212] on span "Shipping Zones" at bounding box center [45, 211] width 41 height 8
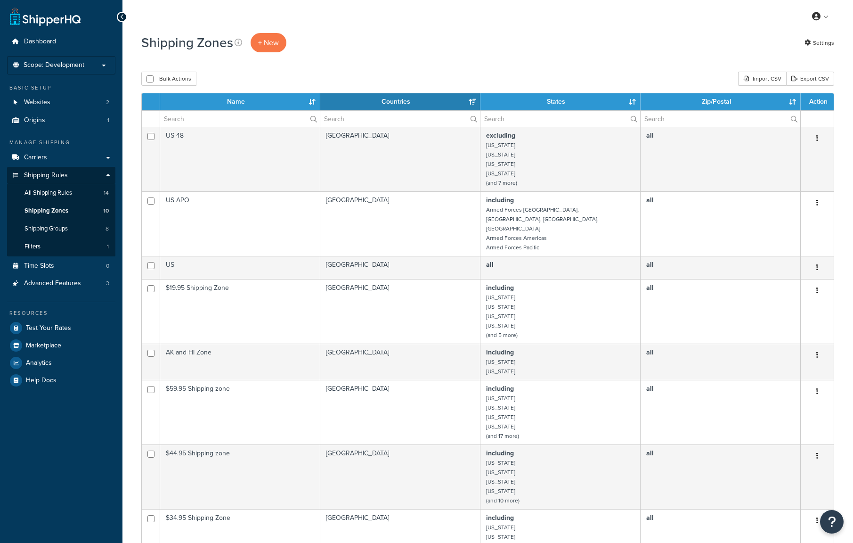
select select "15"
click at [56, 226] on span "Shipping Groups" at bounding box center [46, 229] width 43 height 8
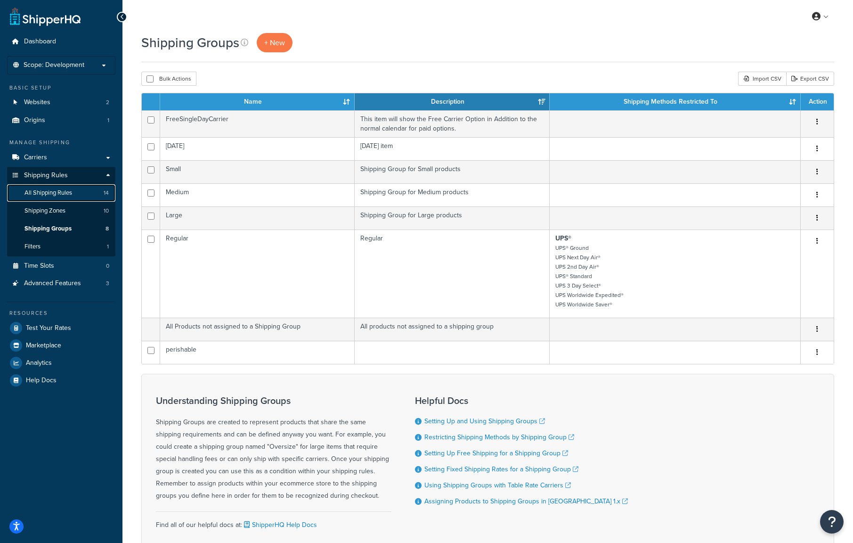
click at [56, 194] on span "All Shipping Rules" at bounding box center [49, 193] width 48 height 8
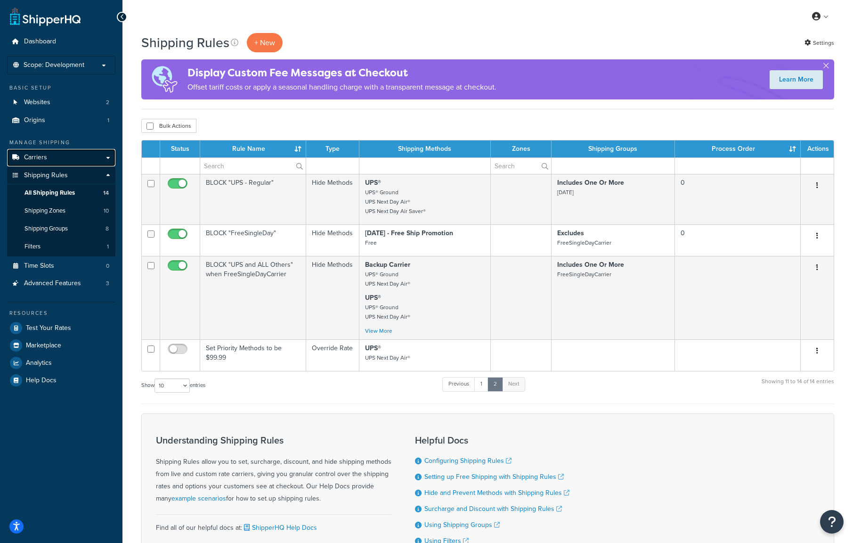
click at [56, 156] on link "Carriers" at bounding box center [61, 157] width 108 height 17
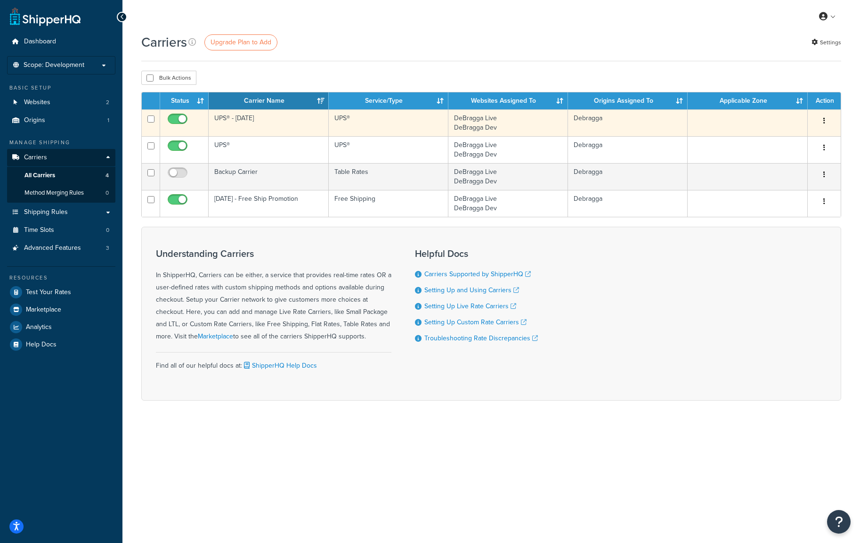
click at [825, 124] on icon "button" at bounding box center [825, 120] width 2 height 7
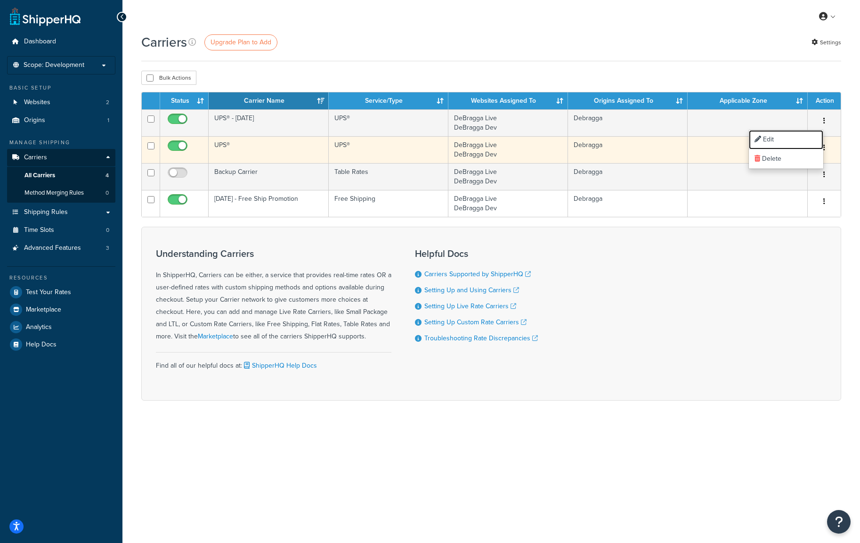
drag, startPoint x: 820, startPoint y: 138, endPoint x: 784, endPoint y: 141, distance: 36.9
click at [820, 138] on link "Edit" at bounding box center [786, 139] width 74 height 19
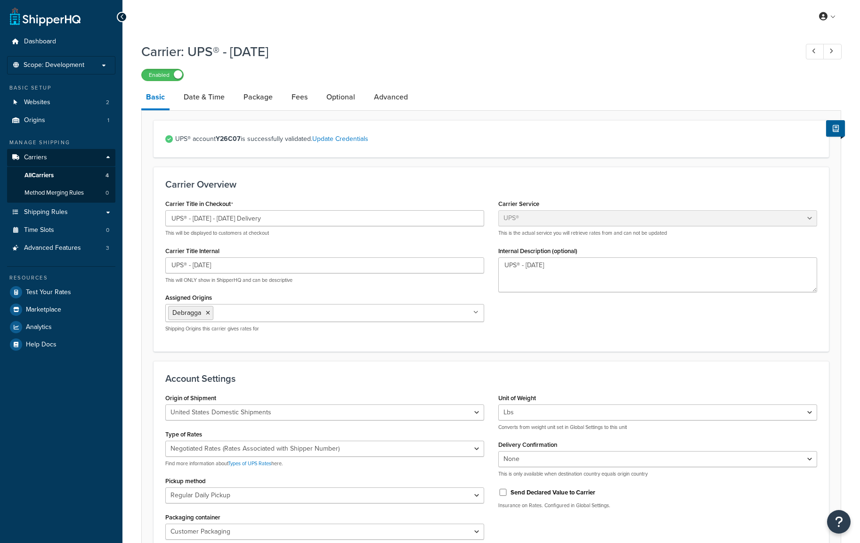
select select "ups"
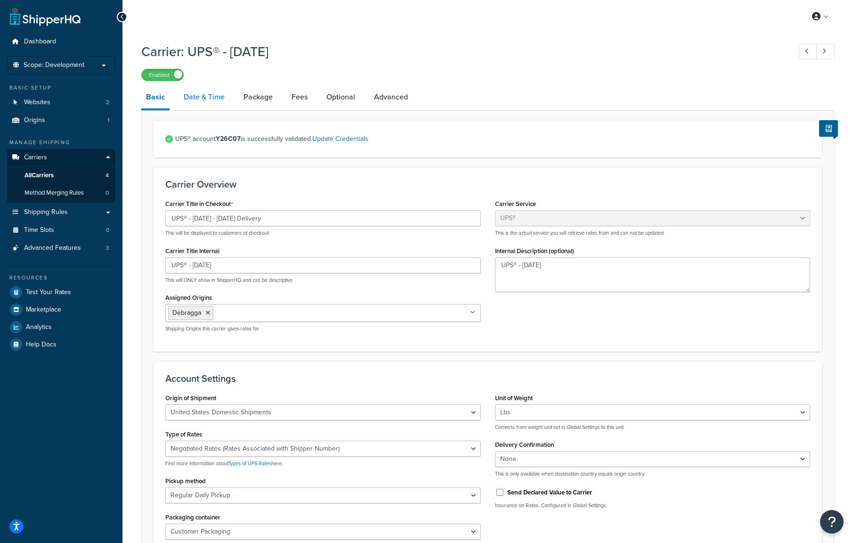
click at [197, 98] on link "Date & Time" at bounding box center [204, 97] width 50 height 23
select select "yMd"
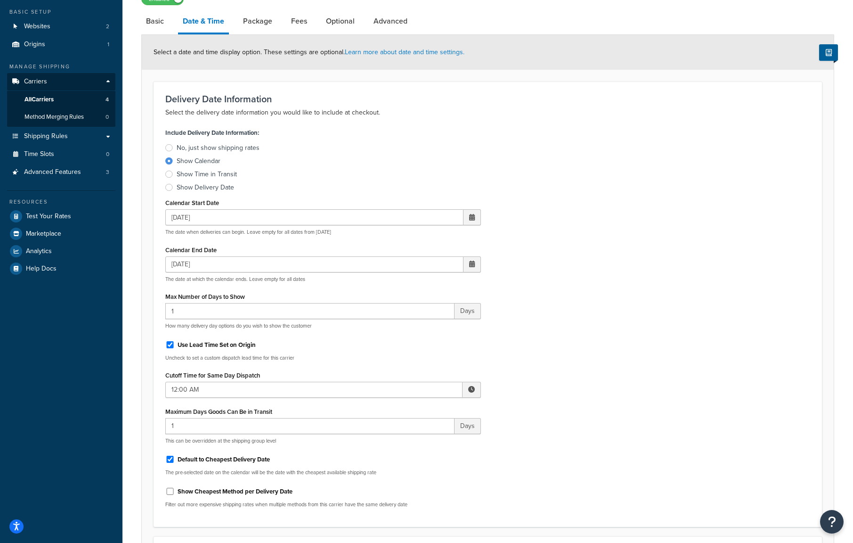
scroll to position [110, 0]
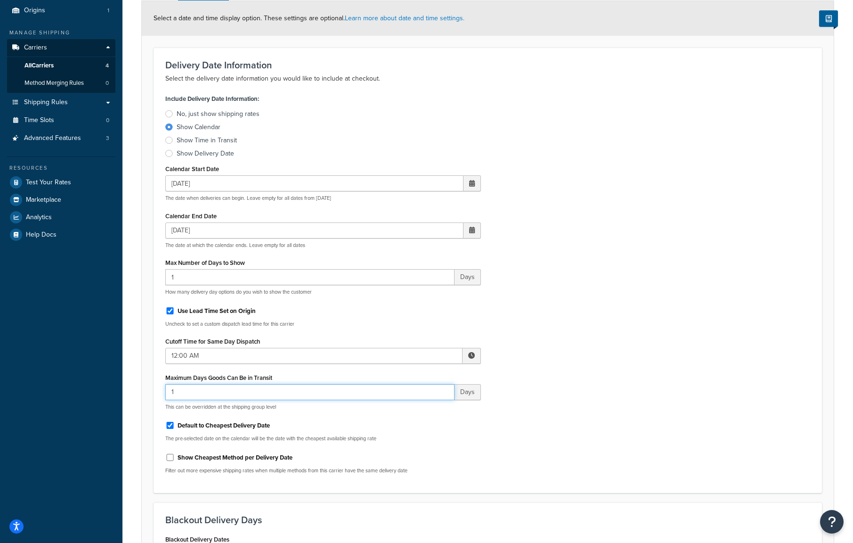
click at [214, 389] on input "1" at bounding box center [309, 392] width 289 height 16
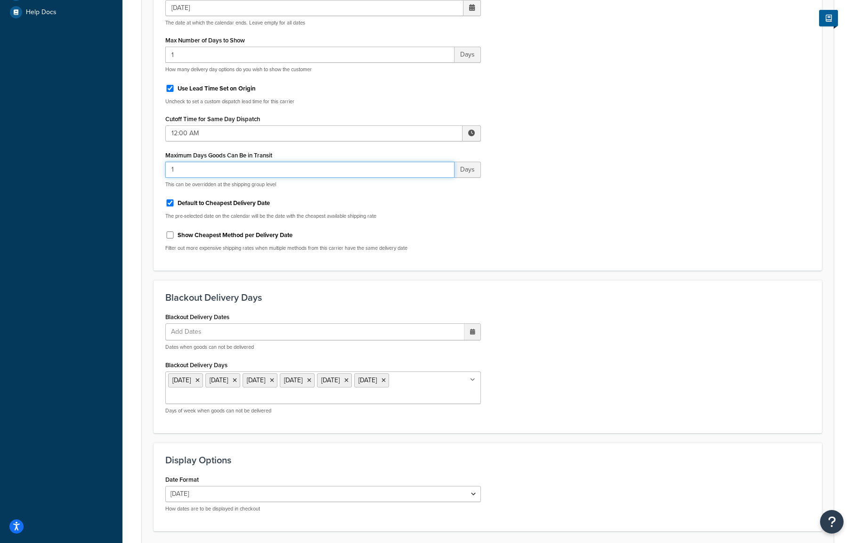
scroll to position [297, 0]
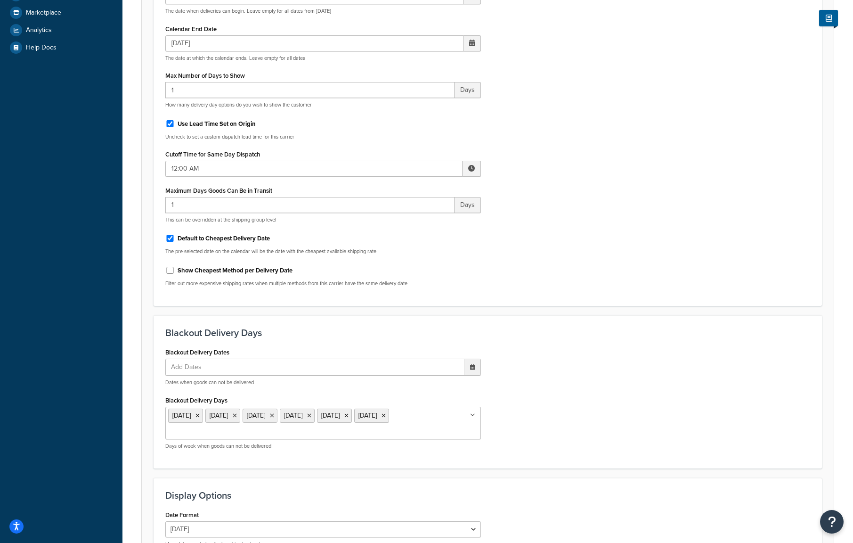
click at [607, 240] on div "Include Delivery Date Information: No, just show shipping rates Show Calendar S…" at bounding box center [487, 99] width 659 height 389
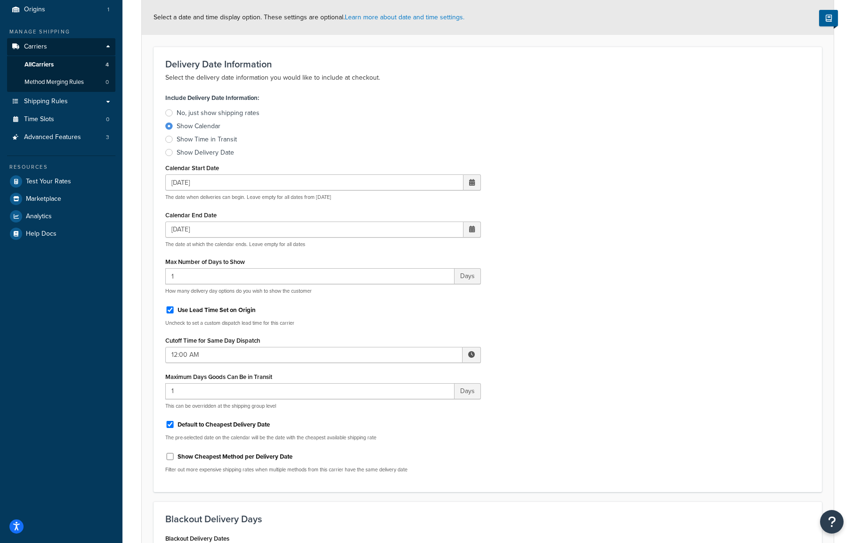
scroll to position [77, 0]
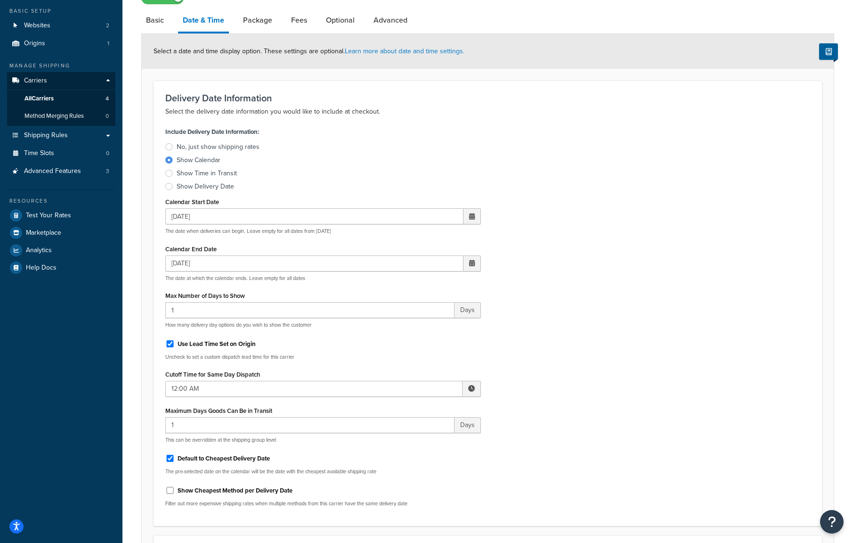
click at [171, 186] on div at bounding box center [169, 186] width 8 height 7
click at [0, 0] on input "Show Delivery Date" at bounding box center [0, 0] width 0 height 0
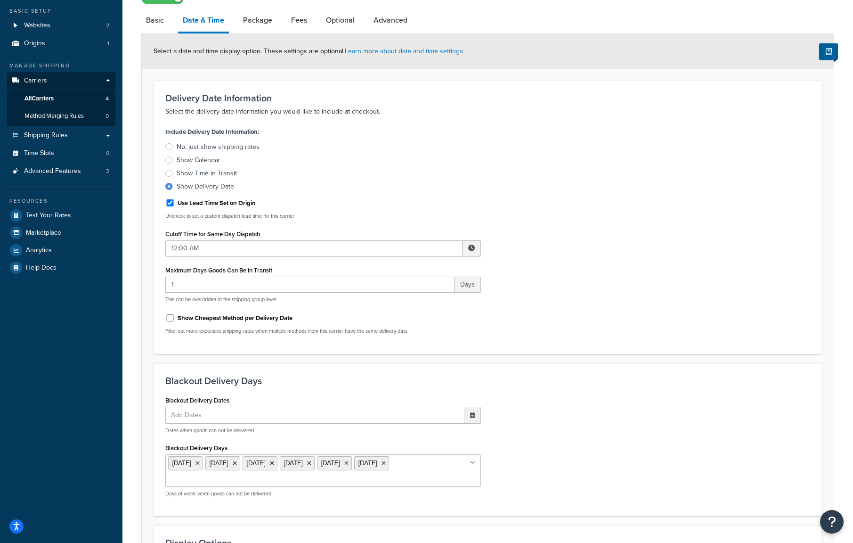
click at [166, 170] on div at bounding box center [169, 173] width 8 height 7
click at [0, 0] on input "Show Time in Transit" at bounding box center [0, 0] width 0 height 0
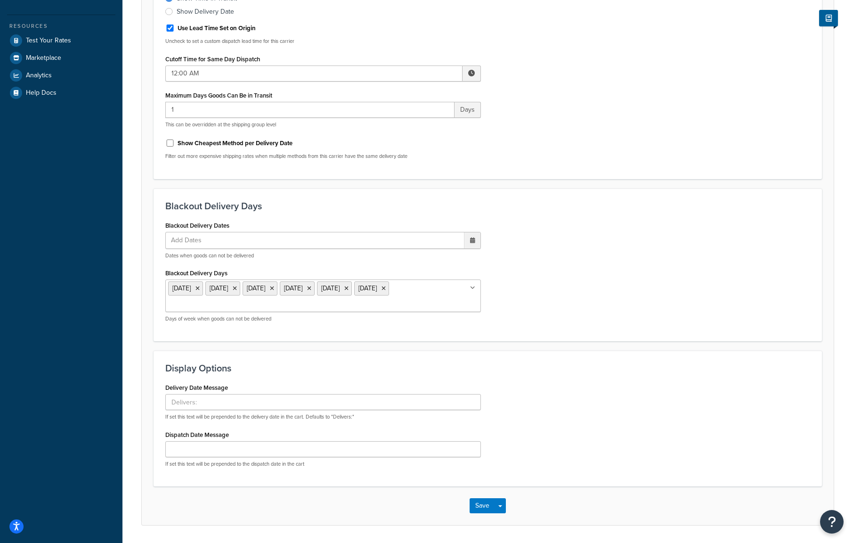
scroll to position [281, 0]
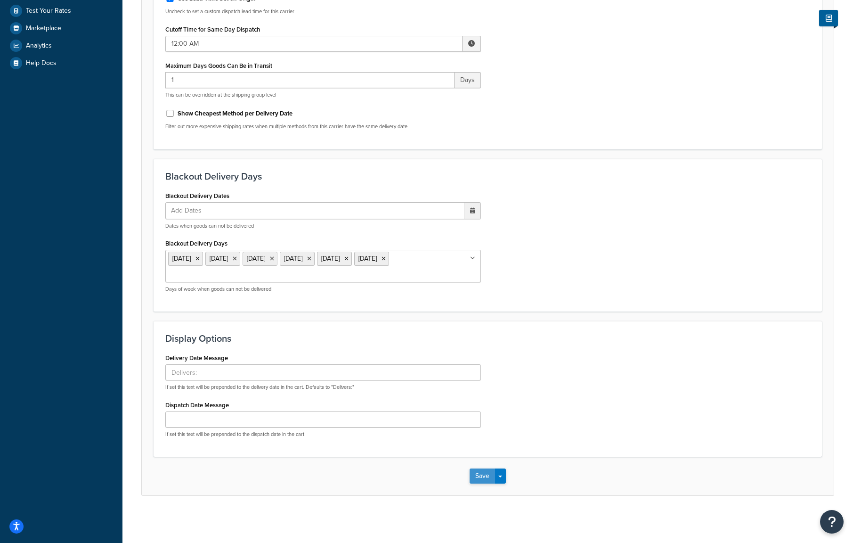
click at [482, 482] on button "Save" at bounding box center [482, 475] width 25 height 15
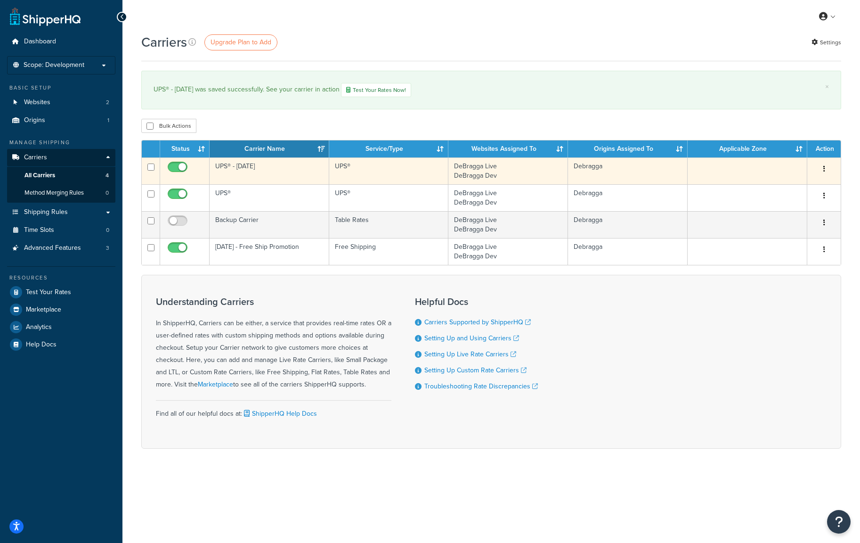
click at [826, 169] on button "button" at bounding box center [824, 169] width 13 height 15
click at [806, 189] on link "Edit" at bounding box center [786, 187] width 74 height 19
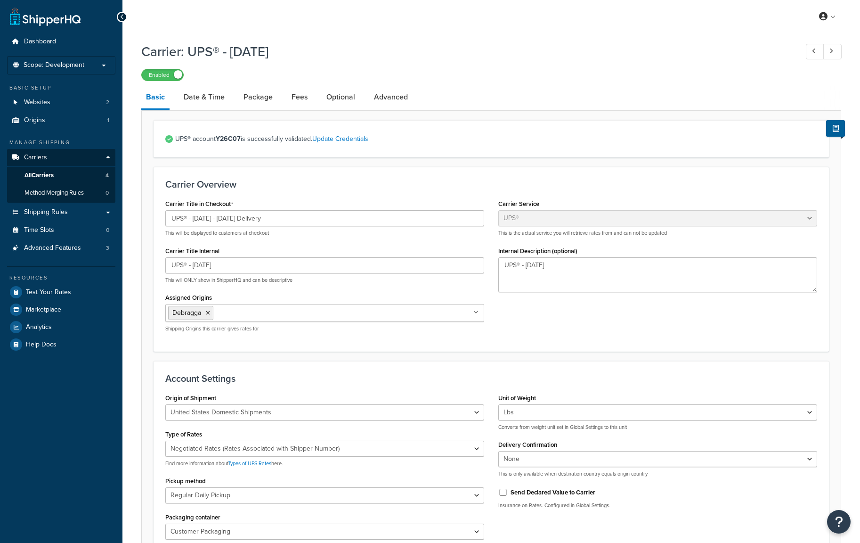
select select "ups"
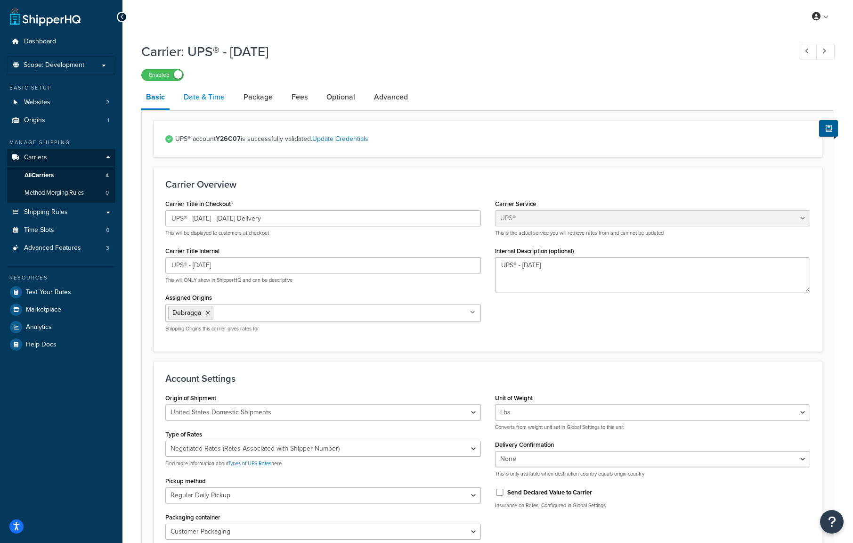
click at [220, 100] on link "Date & Time" at bounding box center [204, 97] width 50 height 23
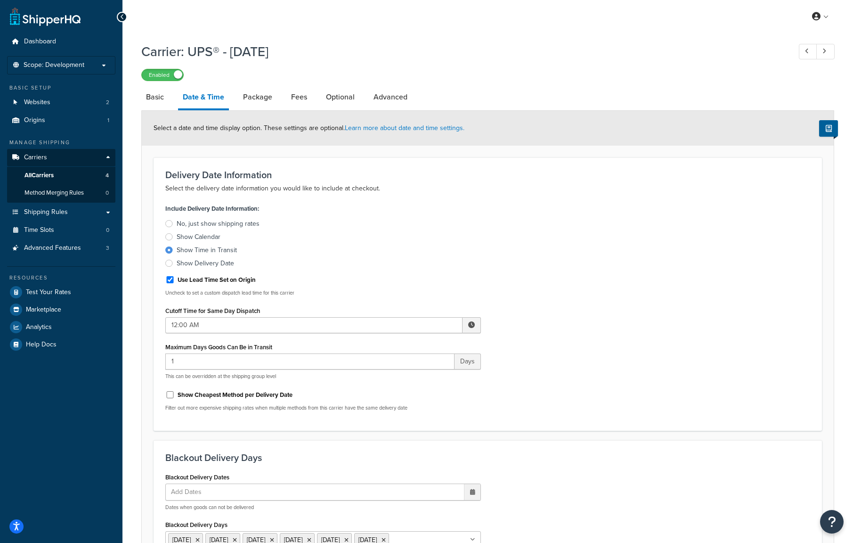
click at [169, 237] on div at bounding box center [169, 236] width 8 height 7
click at [0, 0] on input "Show Calendar" at bounding box center [0, 0] width 0 height 0
select select "yMd"
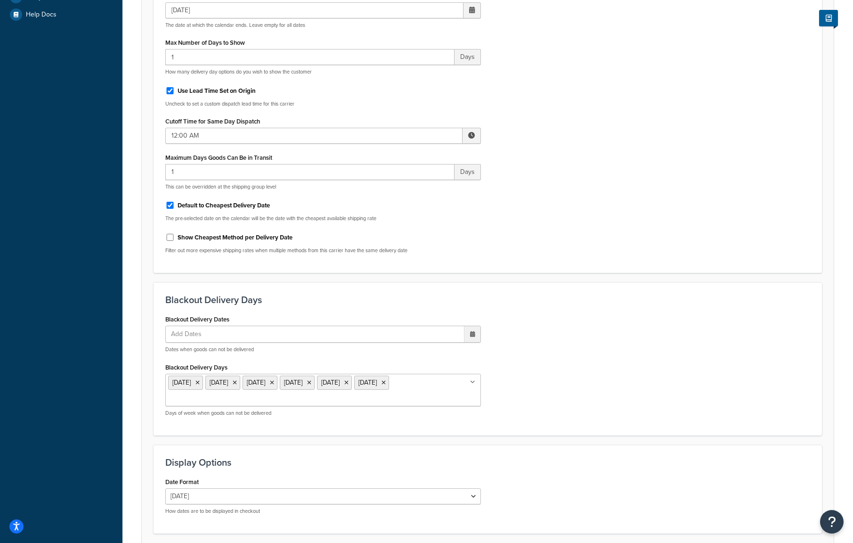
scroll to position [407, 0]
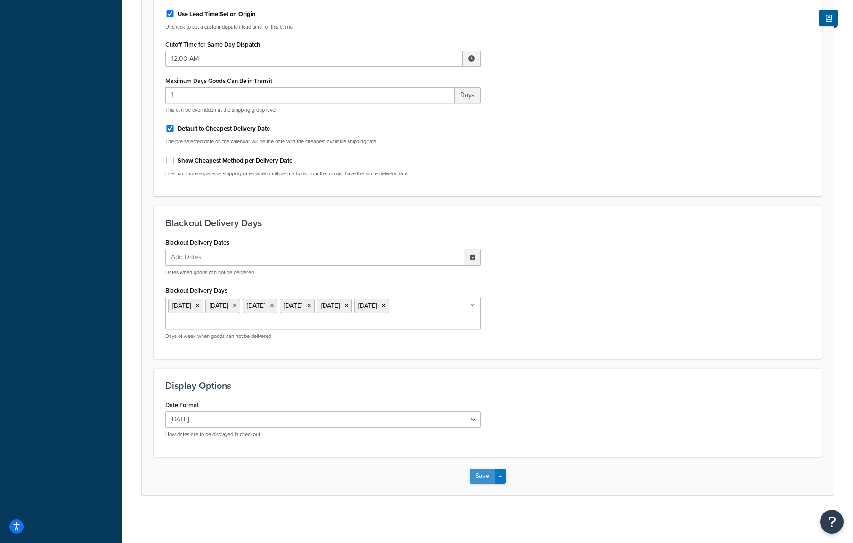
click at [480, 480] on button "Save" at bounding box center [482, 475] width 25 height 15
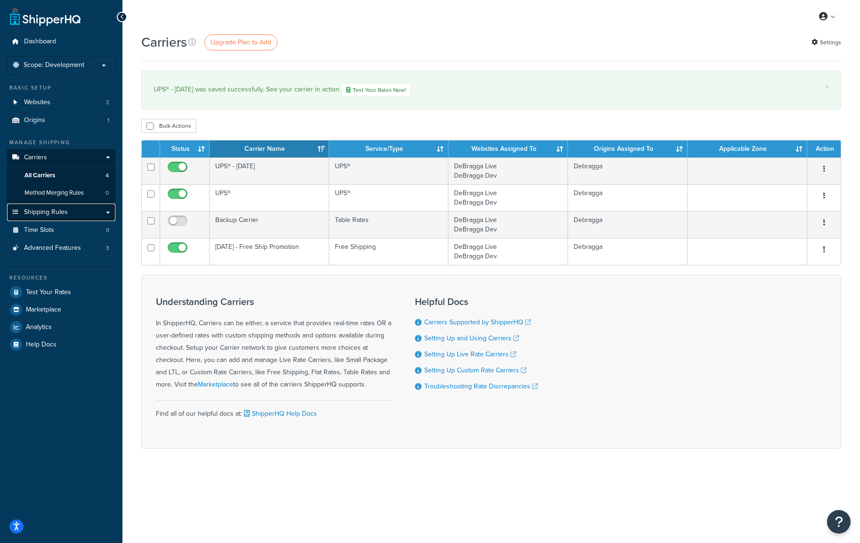
click at [109, 215] on link "Shipping Rules" at bounding box center [61, 212] width 108 height 17
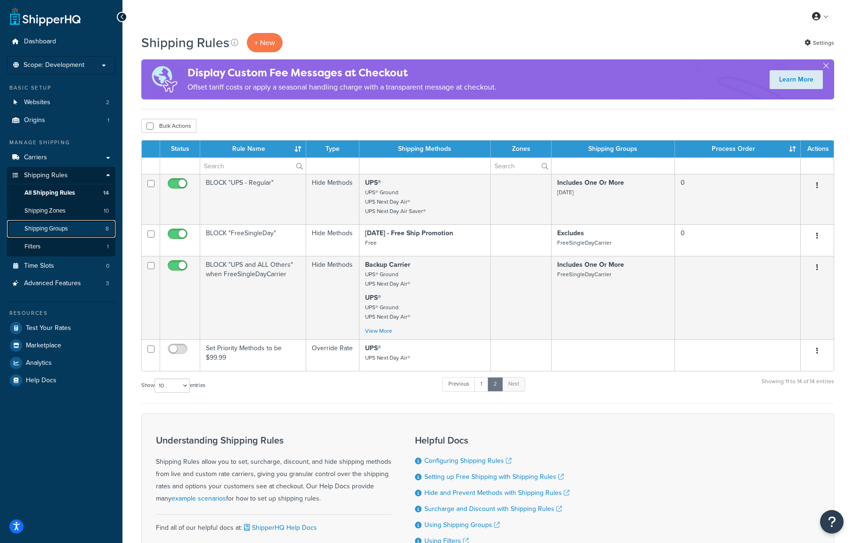
click at [85, 233] on link "Shipping Groups 8" at bounding box center [61, 228] width 108 height 17
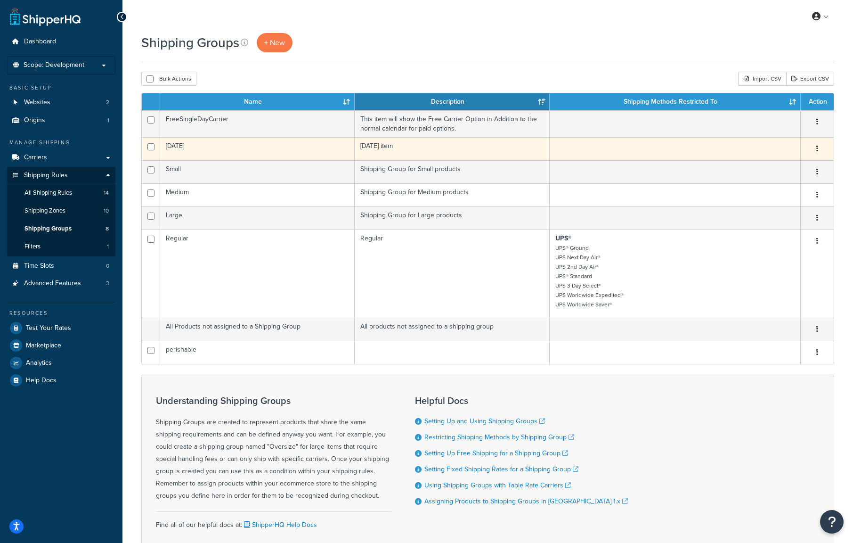
click at [823, 149] on button "button" at bounding box center [817, 148] width 13 height 15
click at [786, 168] on link "Edit" at bounding box center [779, 167] width 74 height 19
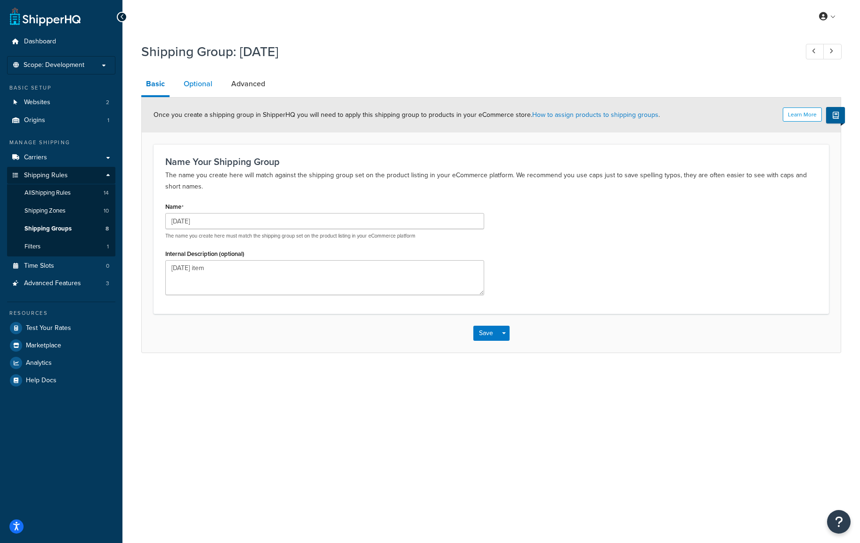
click at [205, 89] on link "Optional" at bounding box center [198, 84] width 38 height 23
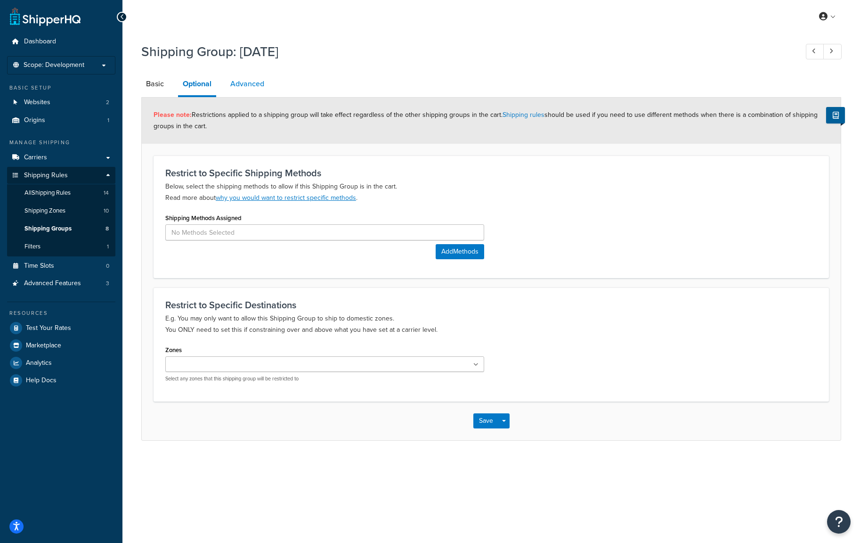
click at [254, 86] on link "Advanced" at bounding box center [247, 84] width 43 height 23
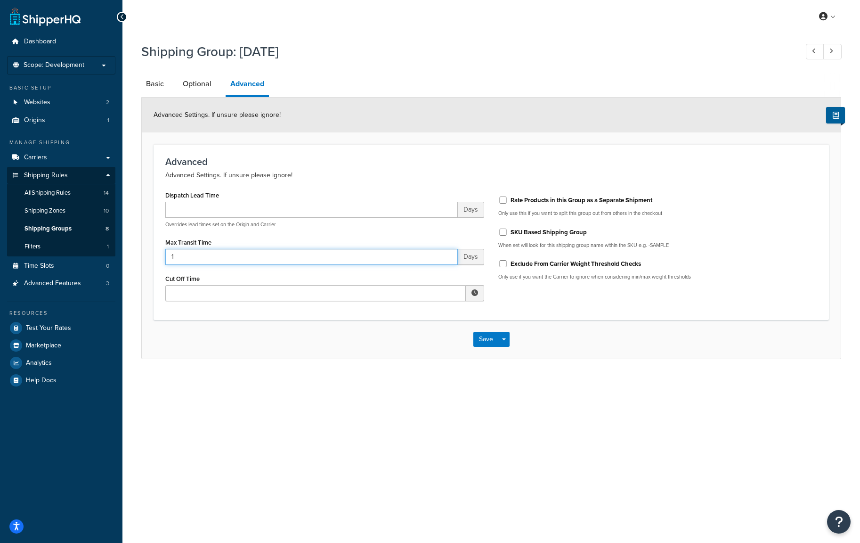
click at [326, 263] on input "1" at bounding box center [311, 257] width 293 height 16
drag, startPoint x: 191, startPoint y: 257, endPoint x: 160, endPoint y: 257, distance: 30.6
click at [153, 257] on form "Advanced Settings. If unsure please ignore! Advanced Advanced Settings. If unsu…" at bounding box center [491, 228] width 699 height 261
click at [487, 340] on button "Save" at bounding box center [486, 339] width 25 height 15
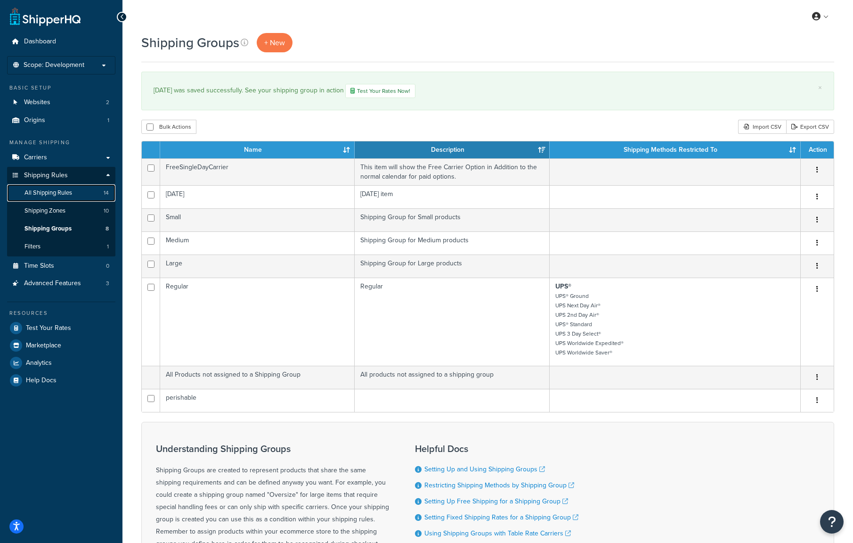
click at [47, 192] on span "All Shipping Rules" at bounding box center [49, 193] width 48 height 8
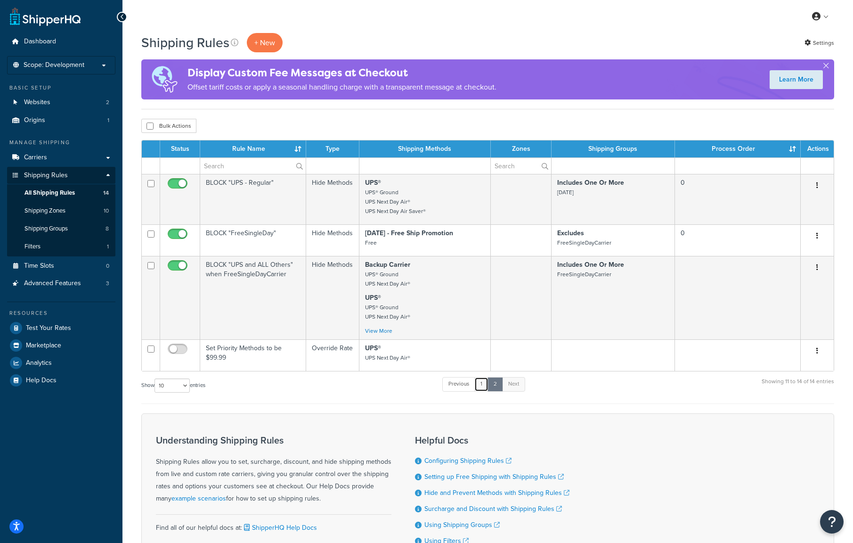
click at [482, 380] on link "1" at bounding box center [482, 384] width 14 height 14
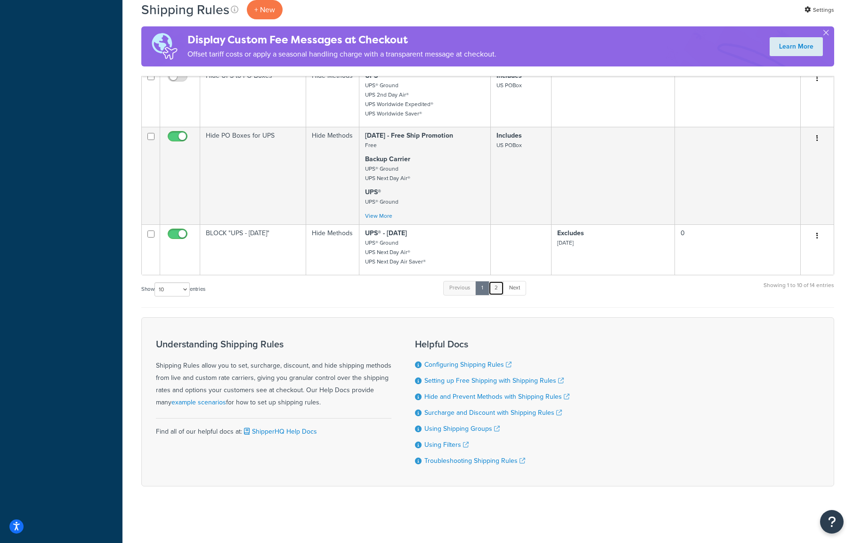
click at [502, 290] on link "2" at bounding box center [497, 288] width 16 height 14
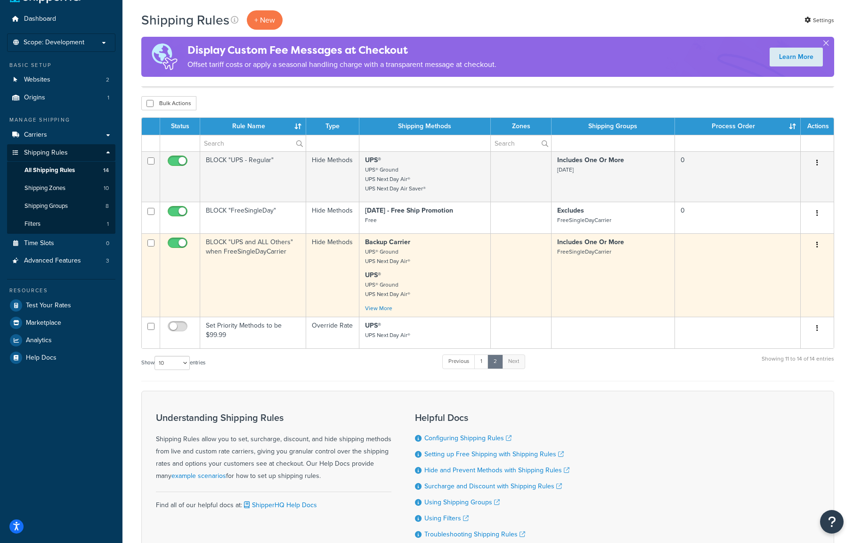
scroll to position [0, 0]
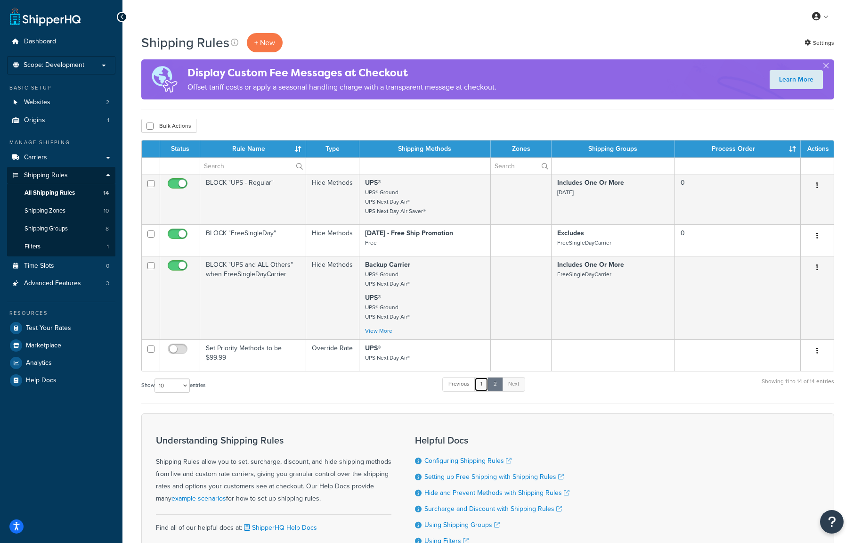
click at [482, 382] on link "1" at bounding box center [482, 384] width 14 height 14
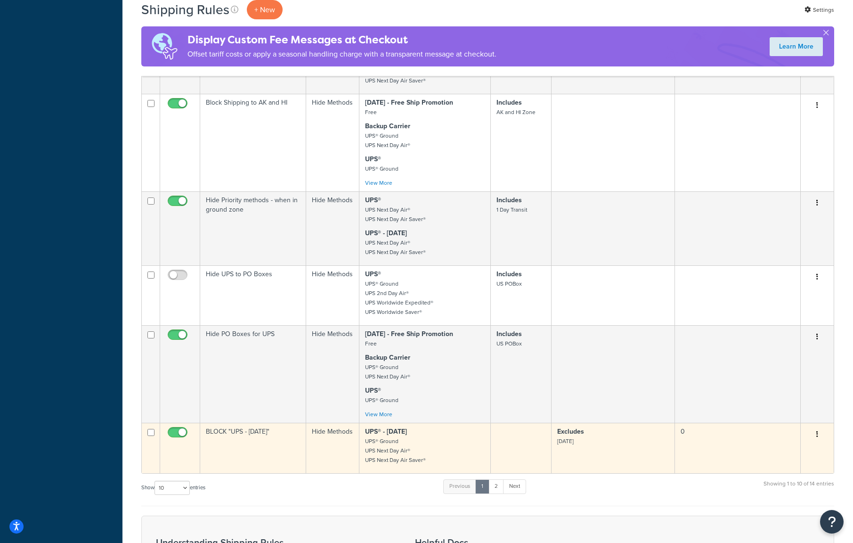
scroll to position [424, 0]
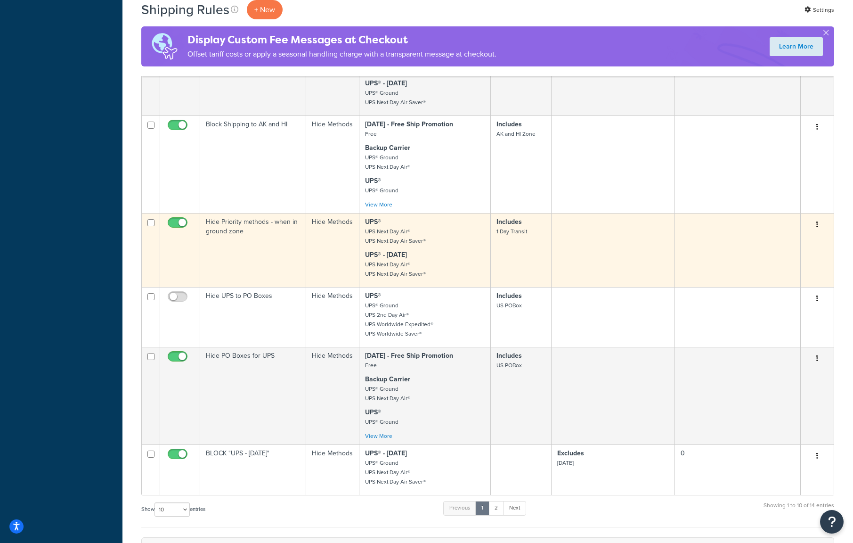
click at [817, 228] on button "button" at bounding box center [817, 224] width 13 height 15
click at [802, 241] on link "Edit" at bounding box center [786, 242] width 74 height 19
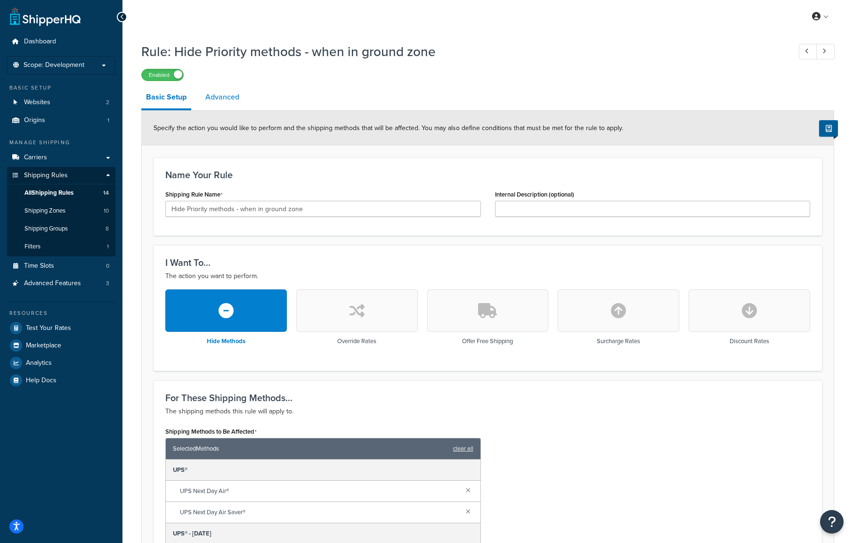
click at [227, 97] on link "Advanced" at bounding box center [222, 97] width 43 height 23
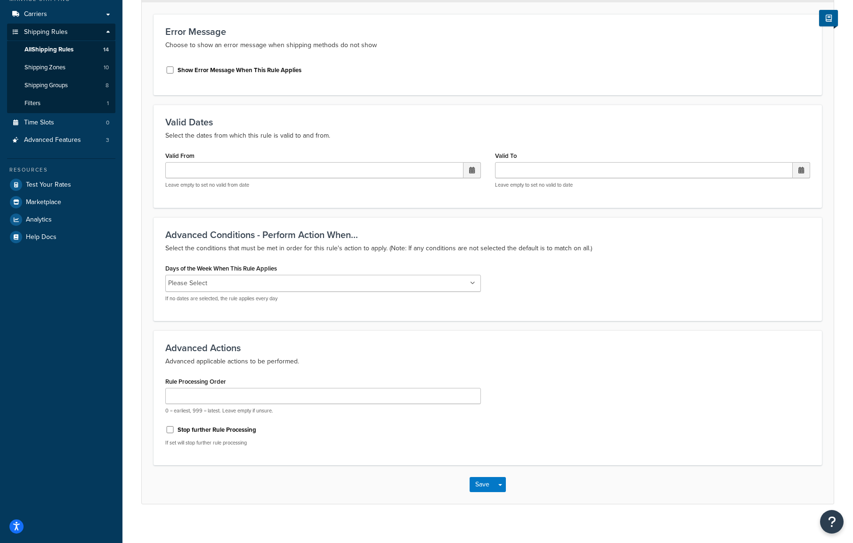
scroll to position [152, 0]
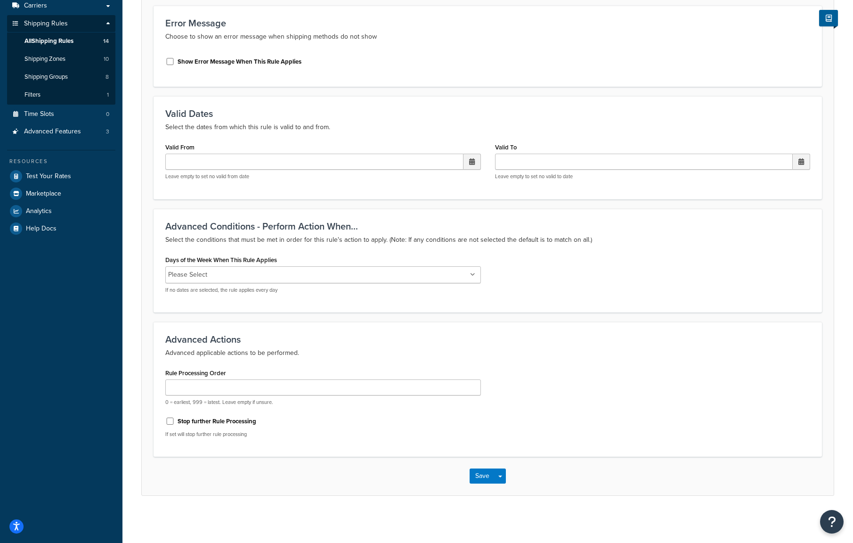
click at [229, 271] on input "Days of the Week When This Rule Applies" at bounding box center [251, 275] width 83 height 10
click at [600, 302] on div "Days of the Week When This Rule Applies Monday Wednesday Thursday Friday Saturd…" at bounding box center [487, 277] width 659 height 49
click at [481, 484] on button "Save" at bounding box center [482, 476] width 25 height 15
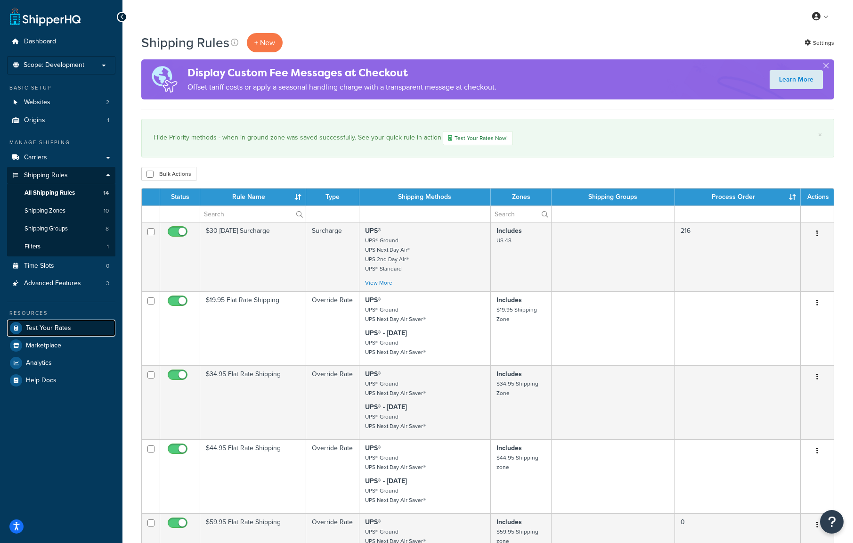
click at [51, 322] on link "Test Your Rates" at bounding box center [61, 327] width 108 height 17
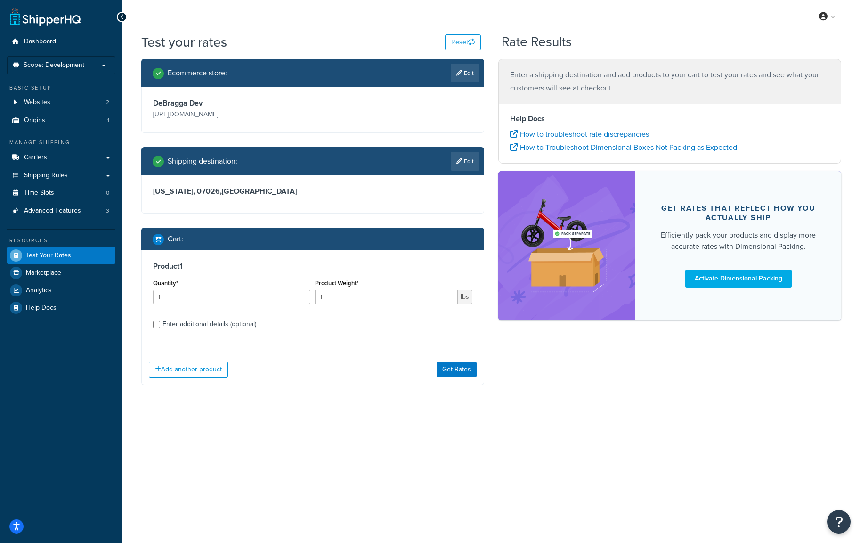
click at [195, 327] on div "Enter additional details (optional)" at bounding box center [210, 324] width 94 height 13
click at [160, 327] on input "Enter additional details (optional)" at bounding box center [156, 324] width 7 height 7
checkbox input "true"
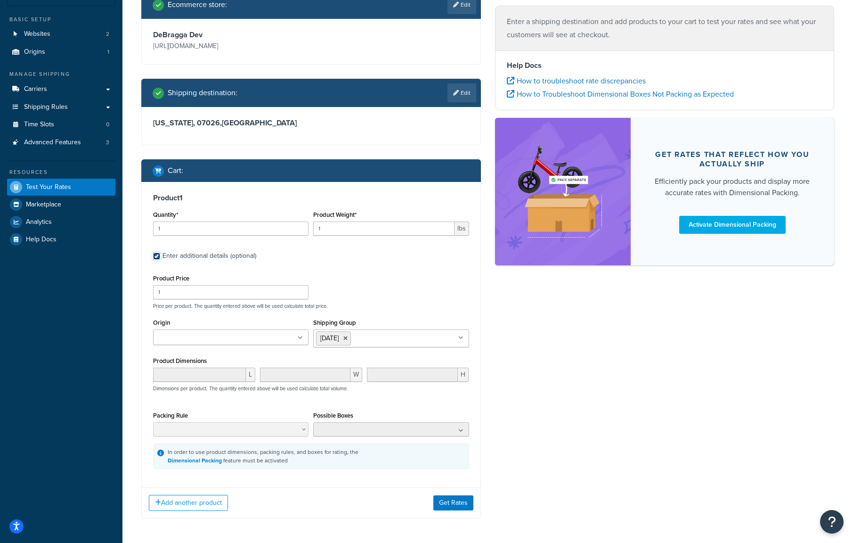
scroll to position [105, 0]
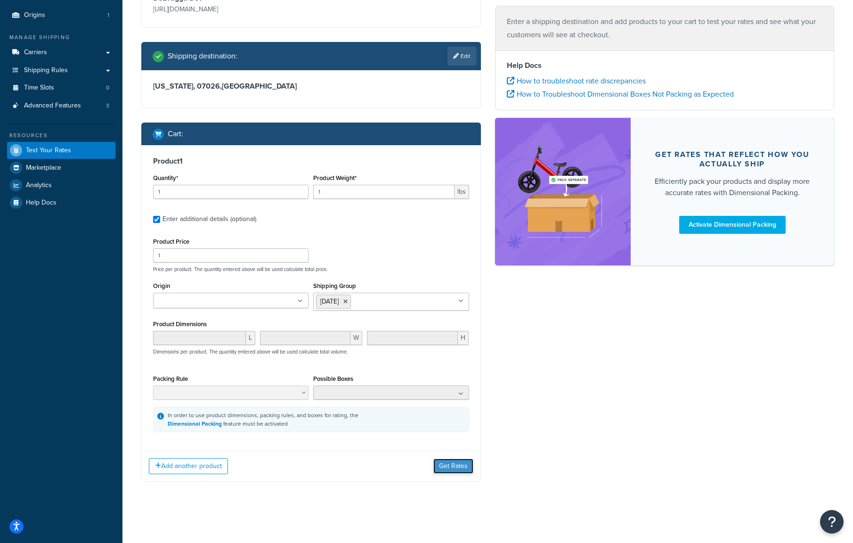
click at [459, 466] on button "Get Rates" at bounding box center [454, 465] width 40 height 15
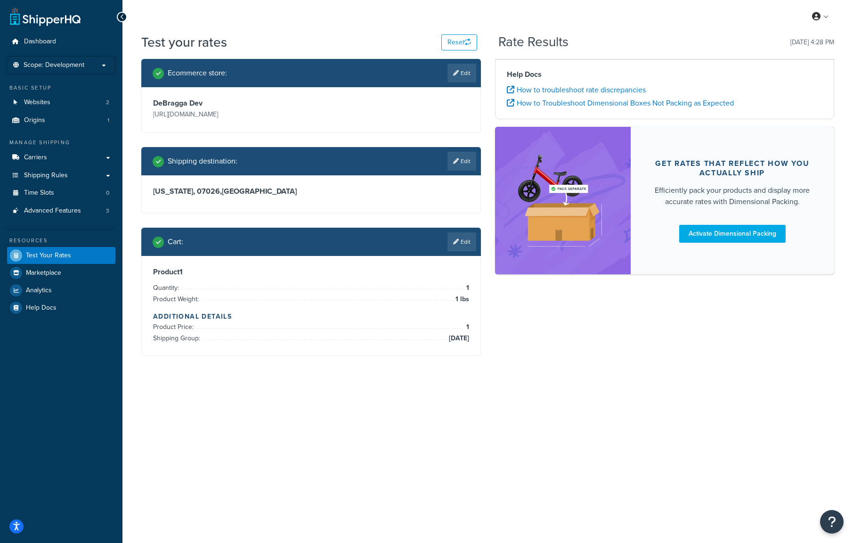
scroll to position [0, 0]
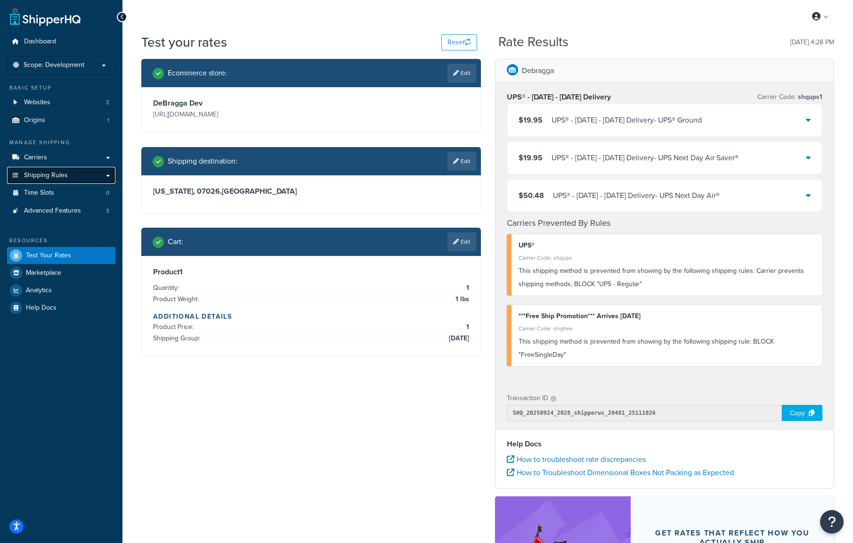
click at [53, 172] on span "Shipping Rules" at bounding box center [46, 176] width 44 height 8
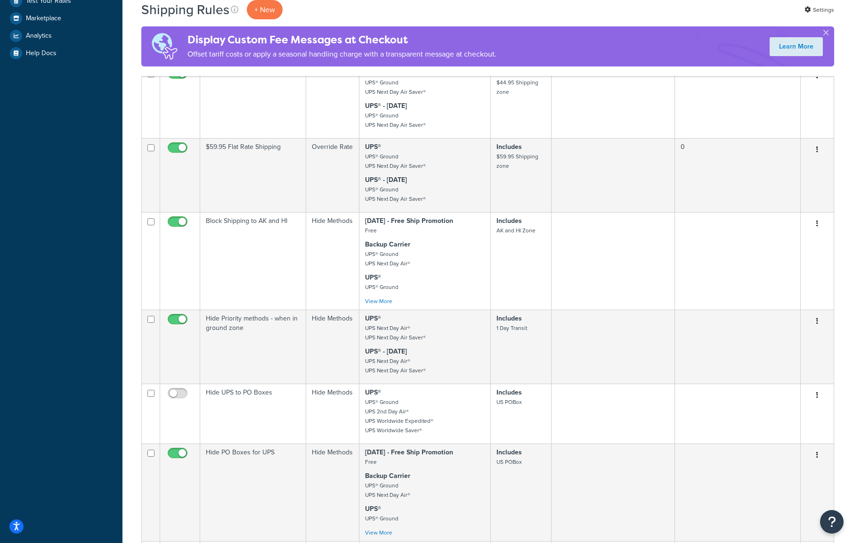
scroll to position [330, 0]
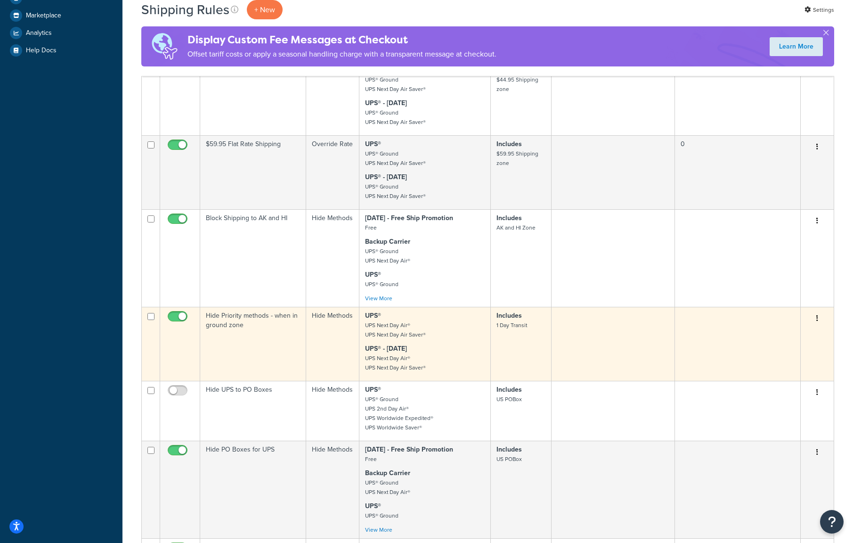
click at [818, 320] on icon "button" at bounding box center [818, 318] width 2 height 7
click at [804, 331] on link "Edit" at bounding box center [786, 336] width 74 height 19
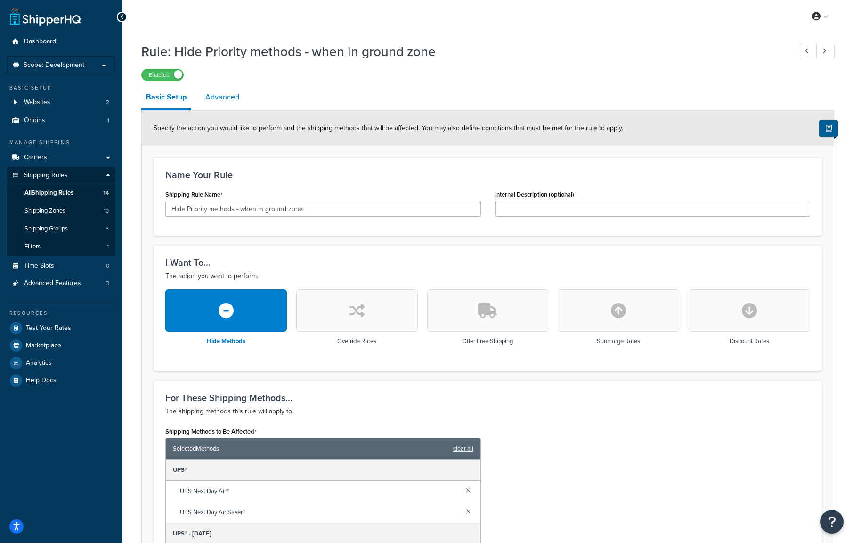
click at [221, 95] on link "Advanced" at bounding box center [222, 97] width 43 height 23
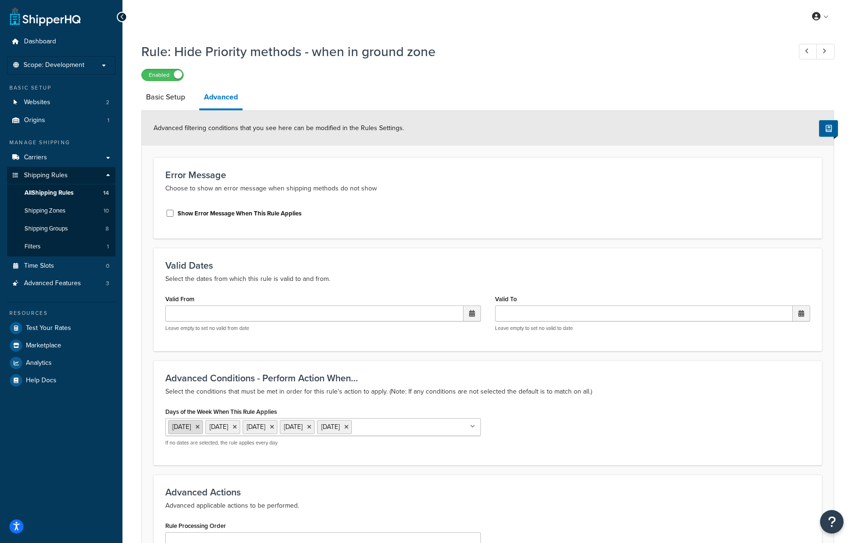
click at [200, 427] on icon at bounding box center [198, 427] width 4 height 6
click at [200, 426] on icon at bounding box center [198, 427] width 4 height 6
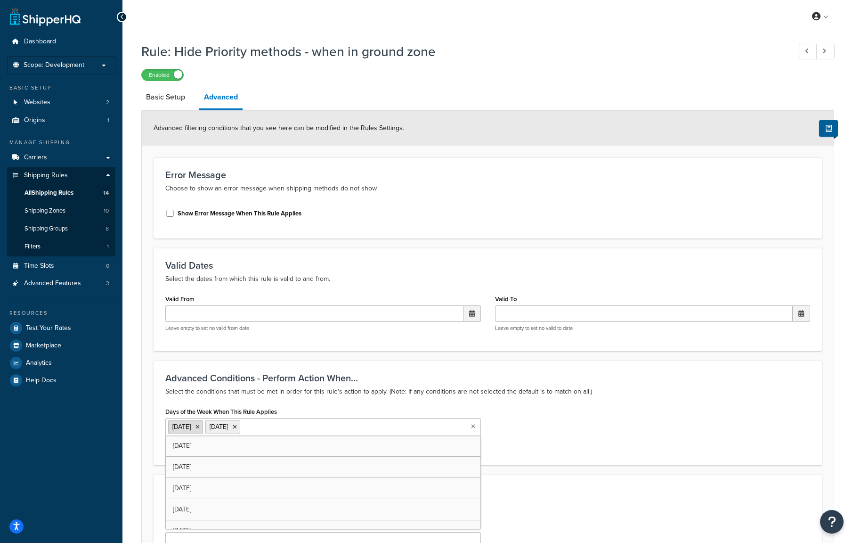
click at [198, 426] on icon at bounding box center [198, 427] width 4 height 6
click at [203, 426] on li "[DATE]" at bounding box center [185, 427] width 35 height 14
click at [200, 426] on icon at bounding box center [198, 427] width 4 height 6
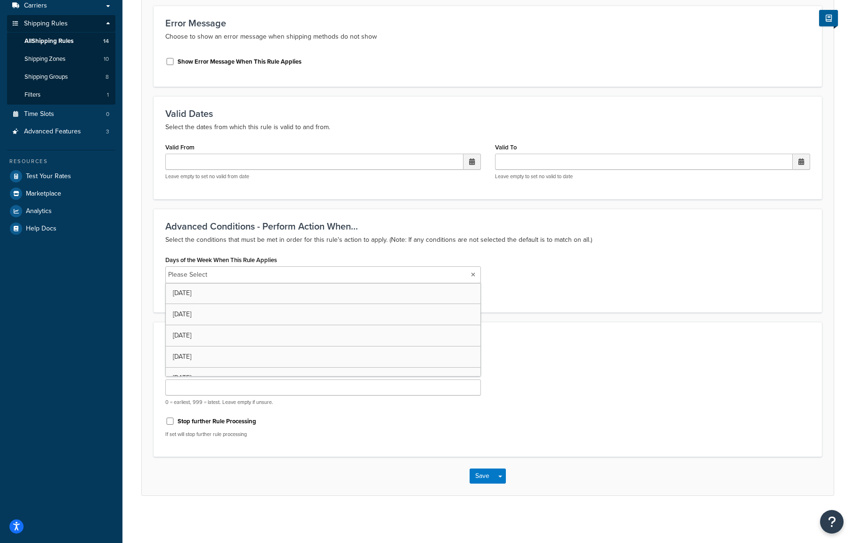
click at [661, 367] on div "Rule Processing Order 0 = earliest, 999 = latest. Leave empty if unsure. Stop f…" at bounding box center [487, 405] width 659 height 79
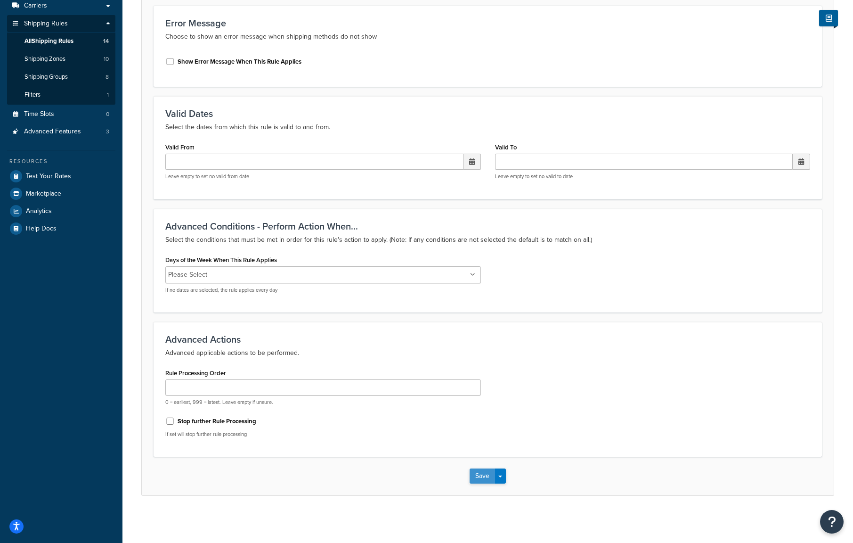
click at [484, 473] on button "Save" at bounding box center [482, 475] width 25 height 15
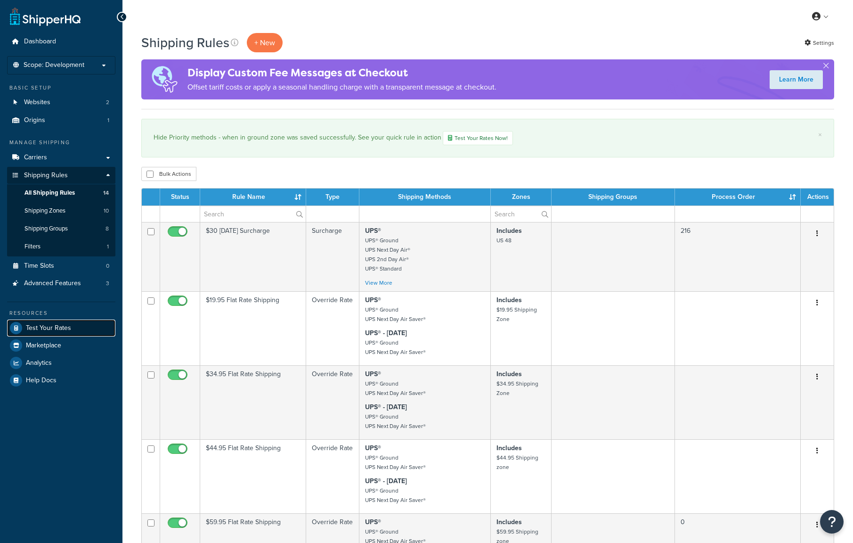
click at [63, 332] on span "Test Your Rates" at bounding box center [48, 328] width 45 height 8
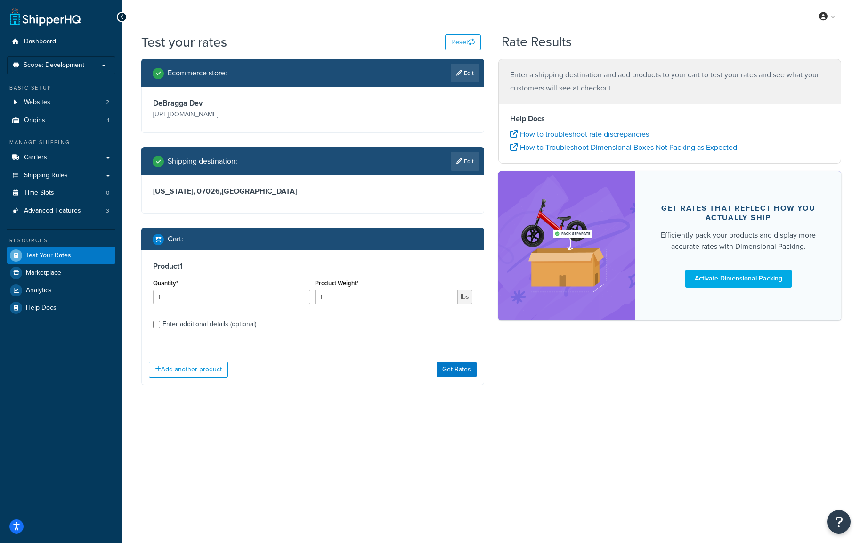
click at [207, 326] on div "Enter additional details (optional)" at bounding box center [210, 324] width 94 height 13
click at [160, 326] on input "Enter additional details (optional)" at bounding box center [156, 324] width 7 height 7
checkbox input "true"
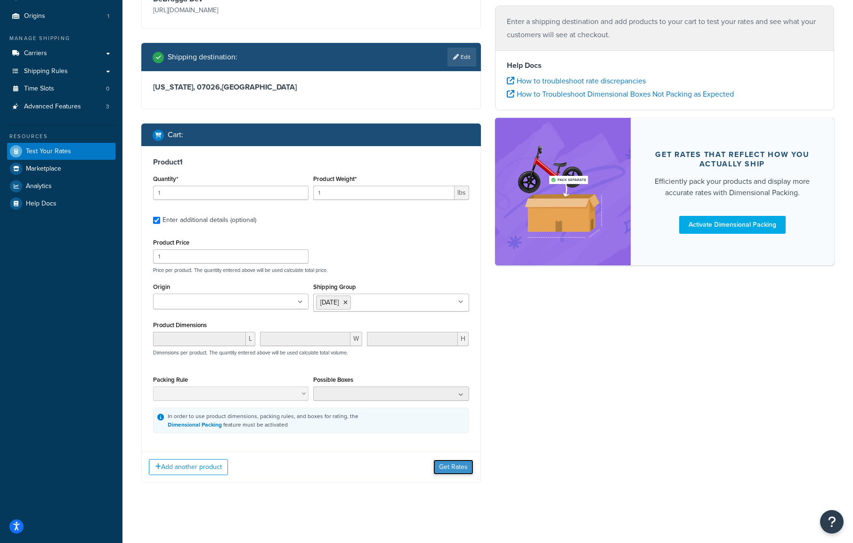
click at [447, 473] on button "Get Rates" at bounding box center [454, 466] width 40 height 15
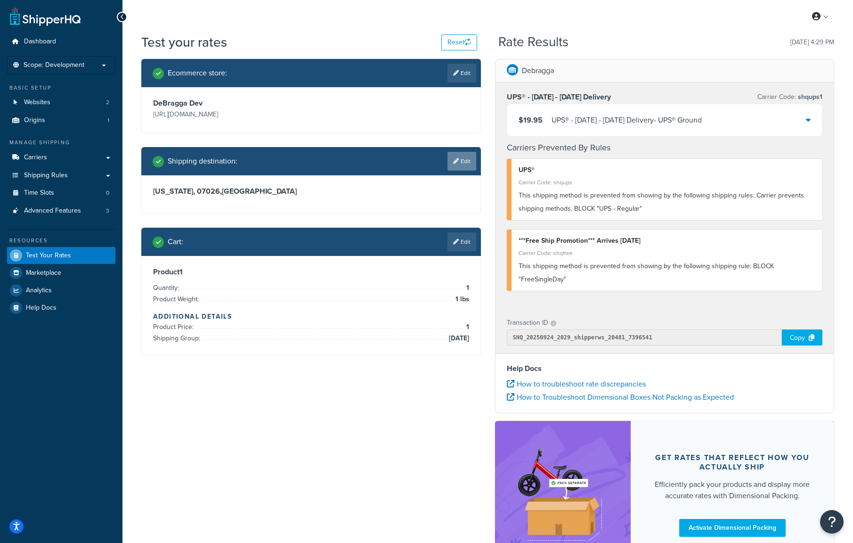
click at [466, 160] on link "Edit" at bounding box center [462, 161] width 29 height 19
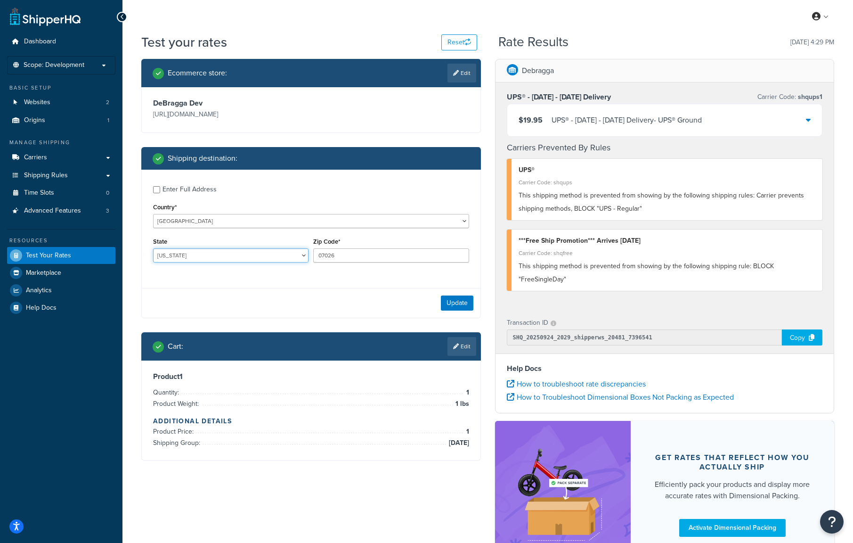
click at [199, 257] on select "Alabama Alaska American Samoa Arizona Arkansas Armed Forces Americas Armed Forc…" at bounding box center [230, 255] width 155 height 14
select select "CA"
click at [153, 248] on select "Alabama Alaska American Samoa Arizona Arkansas Armed Forces Americas Armed Forc…" at bounding box center [230, 255] width 155 height 14
drag, startPoint x: 339, startPoint y: 255, endPoint x: 292, endPoint y: 248, distance: 47.2
click at [292, 248] on div "State Alabama Alaska American Samoa Arizona Arkansas Armed Forces Americas Arme…" at bounding box center [311, 252] width 321 height 34
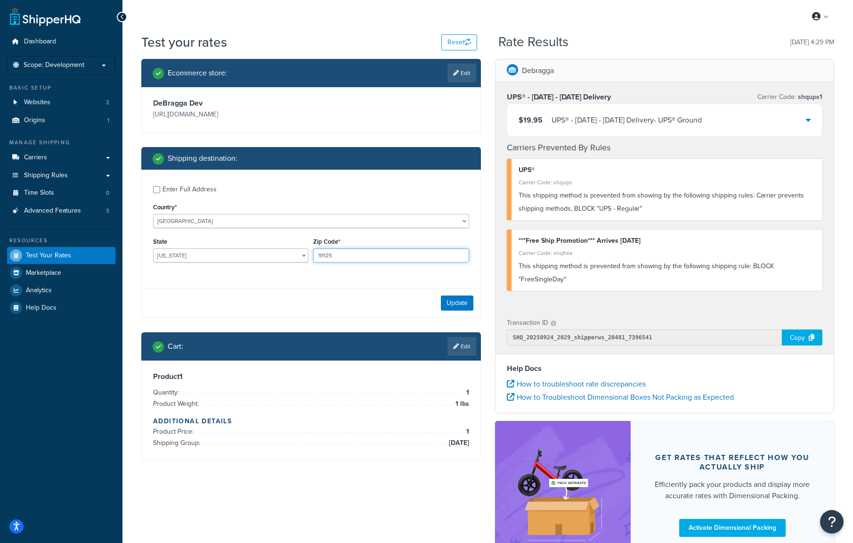
type input "91125"
click at [387, 313] on div "Update" at bounding box center [311, 303] width 339 height 30
click at [450, 305] on button "Update" at bounding box center [457, 302] width 33 height 15
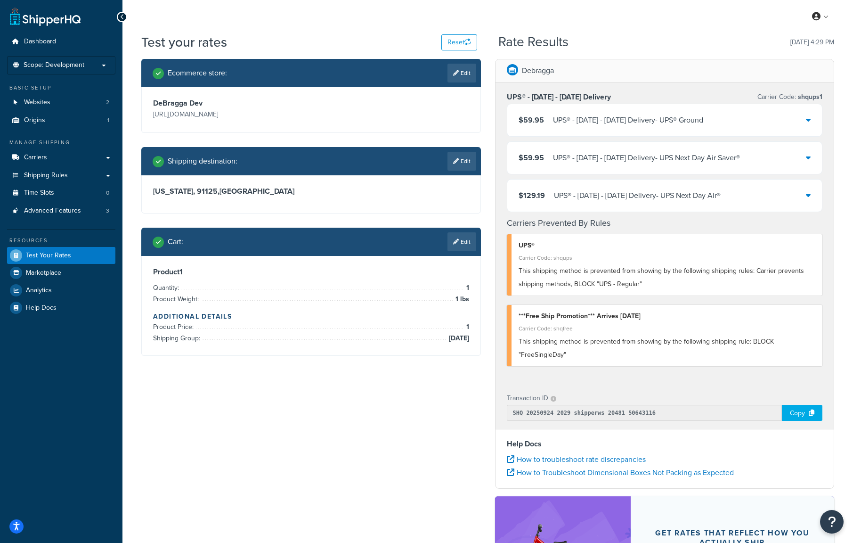
click at [658, 119] on div "UPS® - Thanksgiving - November 26 Delivery - UPS® Ground" at bounding box center [628, 120] width 150 height 13
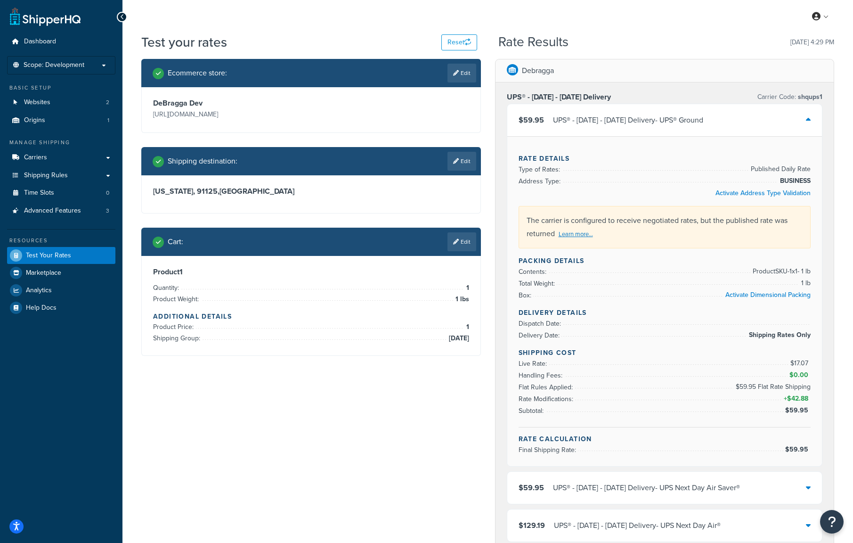
click at [658, 119] on div "UPS® - Thanksgiving - November 26 Delivery - UPS® Ground" at bounding box center [628, 120] width 150 height 13
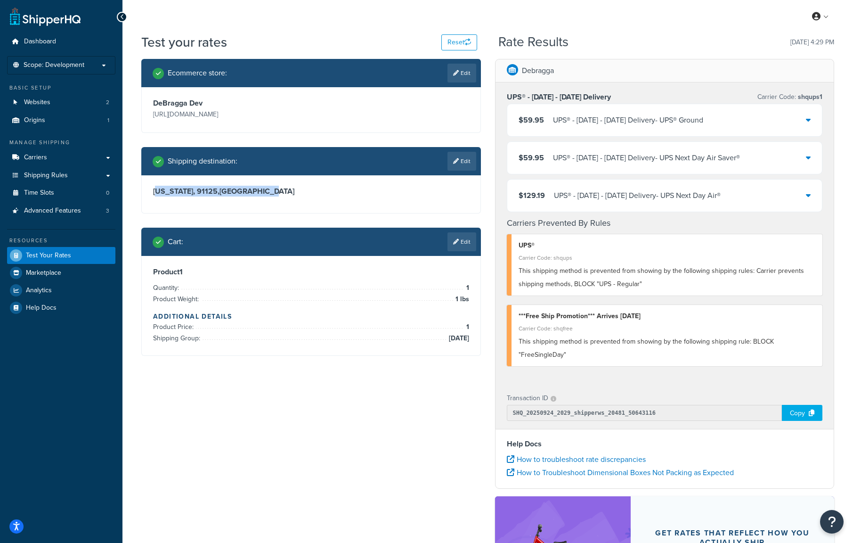
drag, startPoint x: 156, startPoint y: 193, endPoint x: 264, endPoint y: 194, distance: 107.4
click at [264, 194] on h3 "California, 91125 , United States" at bounding box center [311, 191] width 316 height 9
click at [791, 412] on div "Copy" at bounding box center [802, 413] width 41 height 16
drag, startPoint x: 461, startPoint y: 168, endPoint x: 437, endPoint y: 169, distance: 24.1
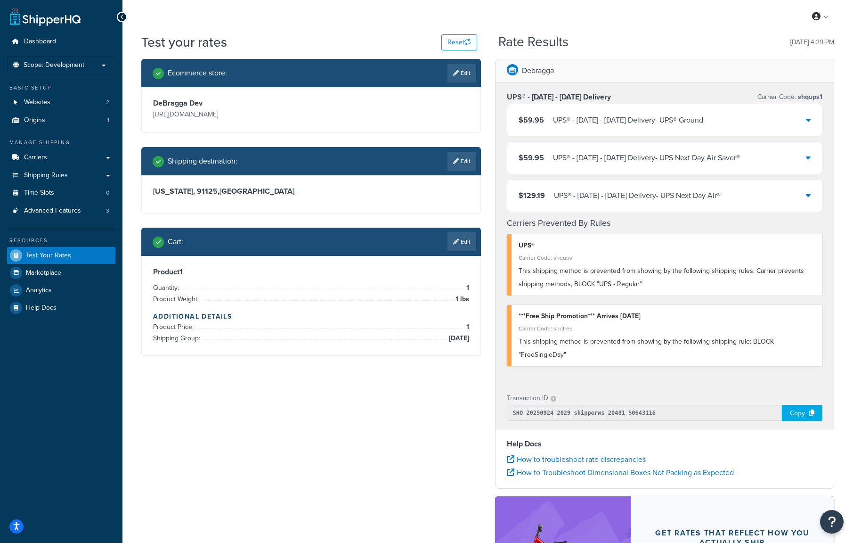
click at [461, 168] on link "Edit" at bounding box center [462, 161] width 29 height 19
select select "CA"
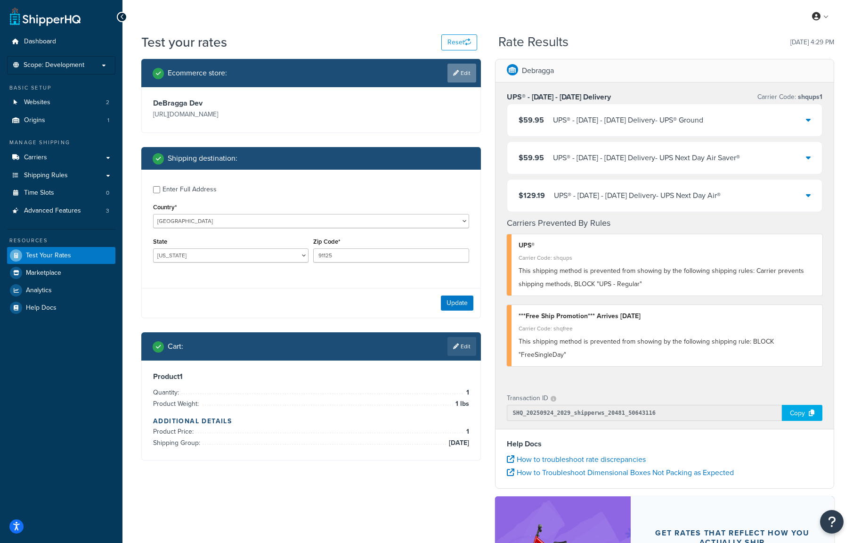
click at [453, 68] on link "Edit" at bounding box center [462, 73] width 29 height 19
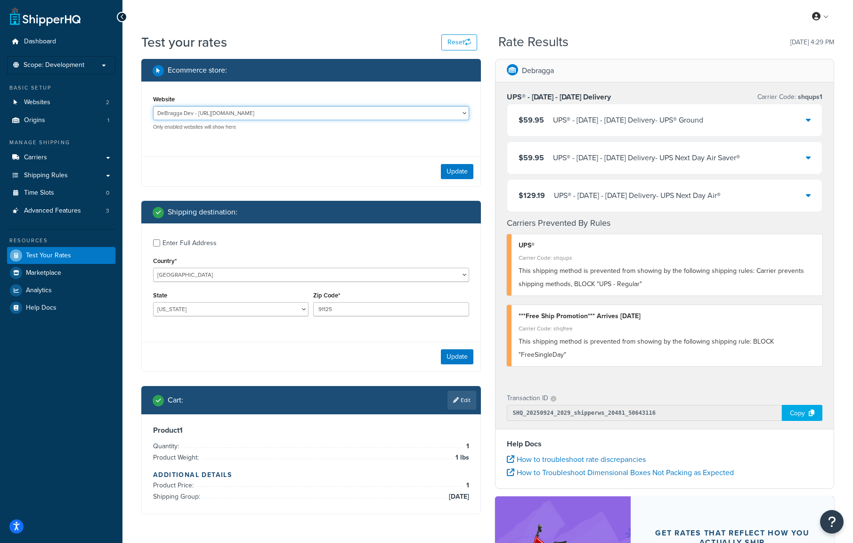
click at [268, 120] on select "DeBragga Dev - https://debraggam2-dtran.dev.securedatatransit.com DeBragga Live…" at bounding box center [311, 113] width 316 height 14
click at [271, 90] on div "Website DeBragga Dev - https://debraggam2-dtran.dev.securedatatransit.com DeBra…" at bounding box center [311, 115] width 339 height 67
click at [271, 109] on select "DeBragga Dev - https://debraggam2-dtran.dev.securedatatransit.com DeBragga Live…" at bounding box center [311, 113] width 316 height 14
click at [270, 91] on div "Website DeBragga Dev - https://debraggam2-dtran.dev.securedatatransit.com DeBra…" at bounding box center [311, 115] width 339 height 67
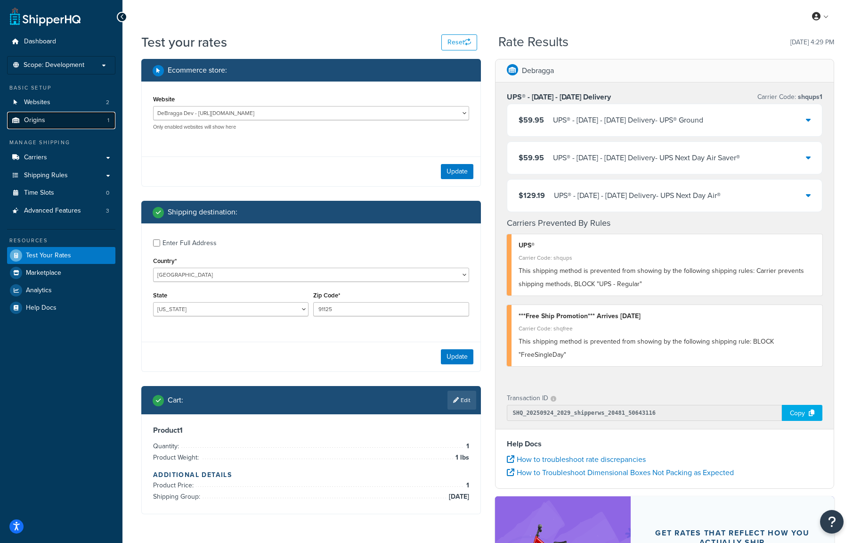
click at [89, 118] on link "Origins 1" at bounding box center [61, 120] width 108 height 17
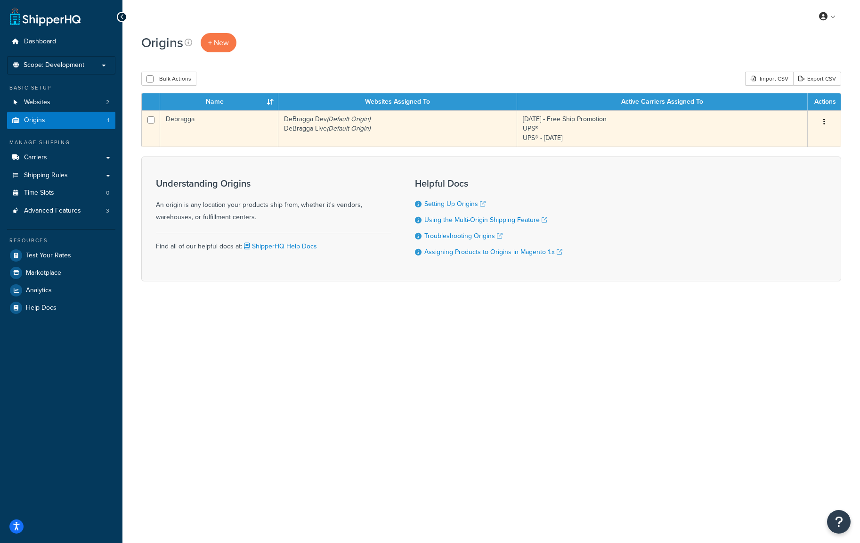
click at [822, 123] on button "button" at bounding box center [824, 122] width 13 height 15
click at [815, 137] on link "Edit" at bounding box center [793, 139] width 74 height 19
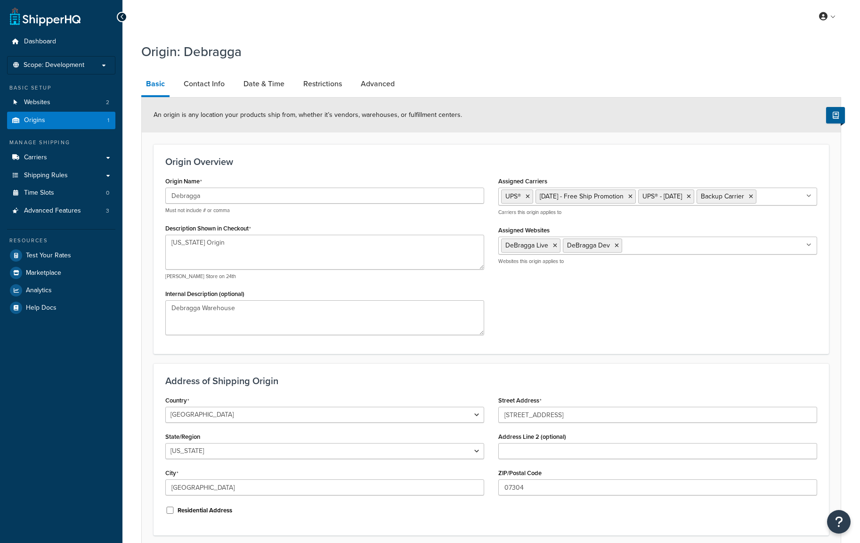
select select "30"
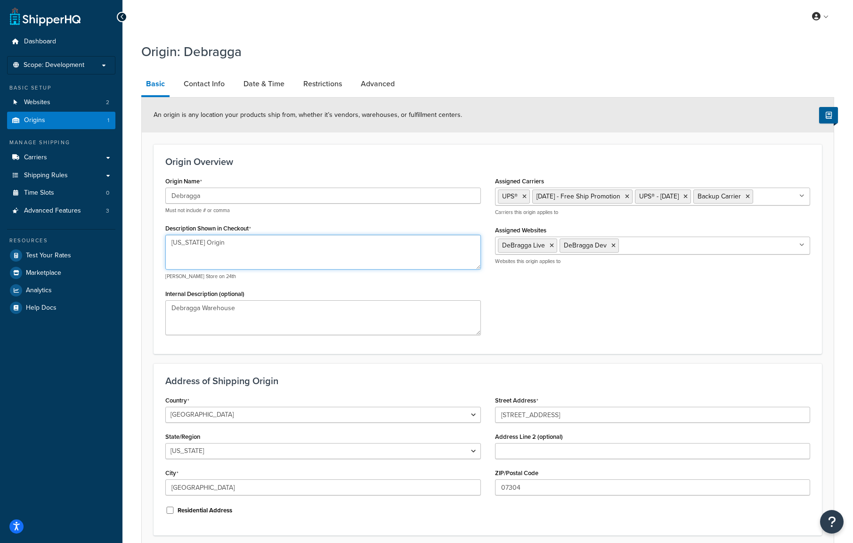
click at [224, 247] on textarea "[US_STATE] Origin" at bounding box center [323, 252] width 316 height 35
click at [231, 243] on textarea "[US_STATE] Origin" at bounding box center [323, 252] width 316 height 35
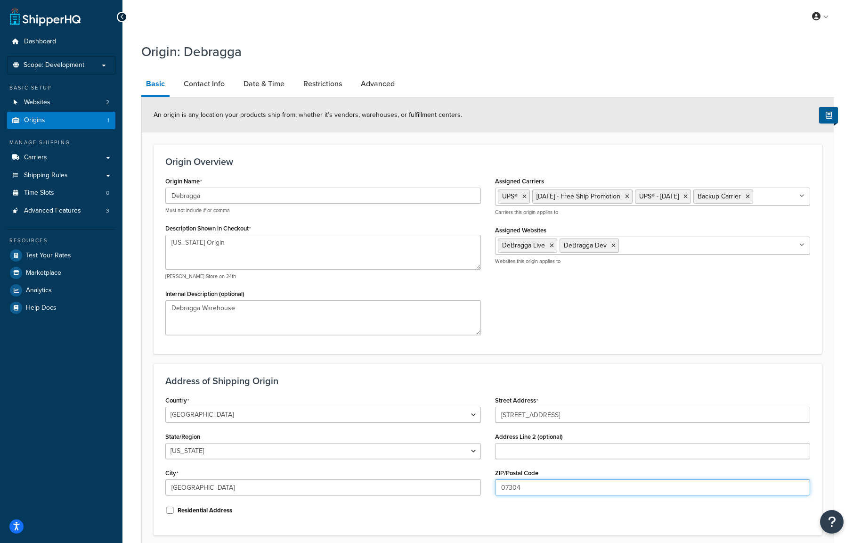
click at [530, 490] on input "07304" at bounding box center [653, 487] width 316 height 16
click at [564, 354] on div "Origin Overview Origin Name Debragga Must not include # or comma Description Sh…" at bounding box center [488, 249] width 669 height 210
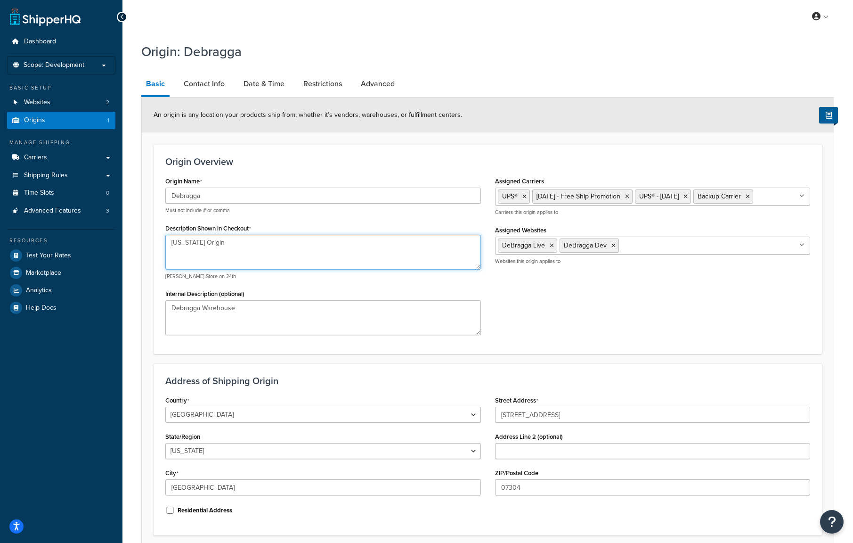
drag, startPoint x: 199, startPoint y: 240, endPoint x: 141, endPoint y: 244, distance: 57.6
click at [141, 244] on div "An origin is any location your products ship from, whether it’s vendors, wareho…" at bounding box center [487, 335] width 693 height 477
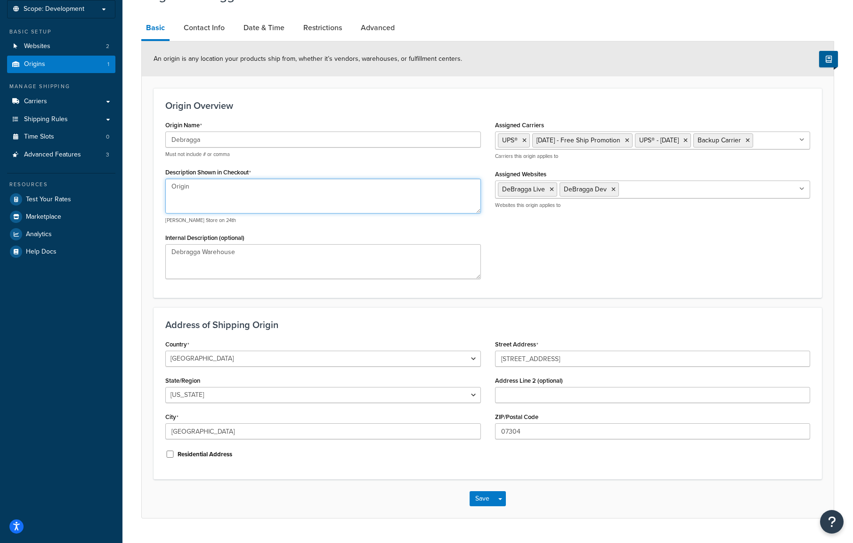
scroll to position [79, 0]
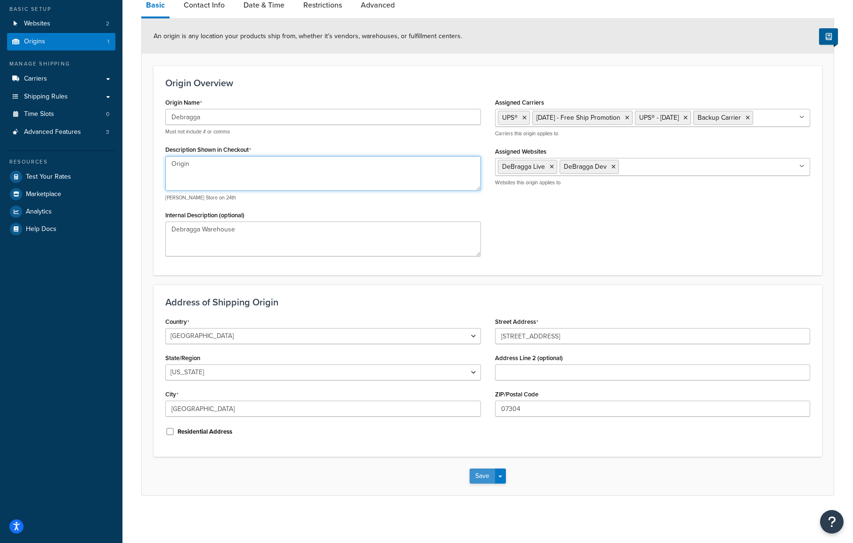
type textarea "Origin"
click at [477, 473] on button "Save" at bounding box center [482, 475] width 25 height 15
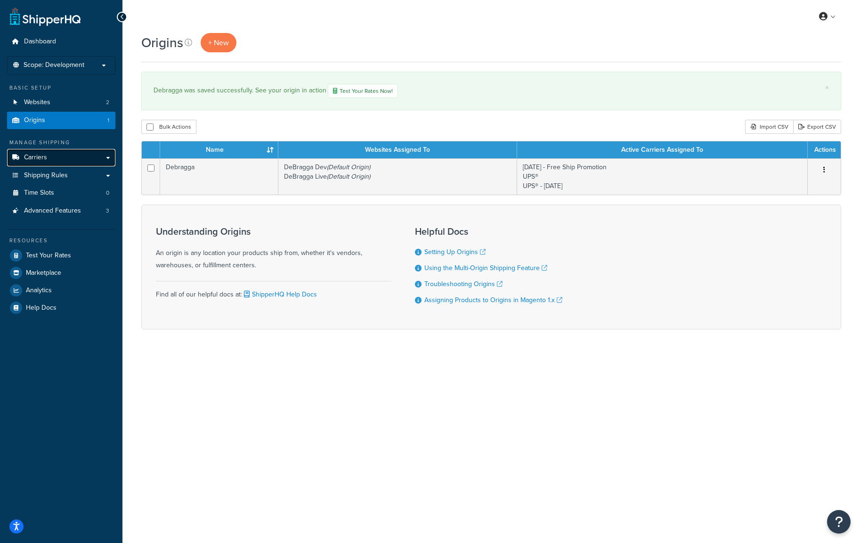
click at [63, 158] on link "Carriers" at bounding box center [61, 157] width 108 height 17
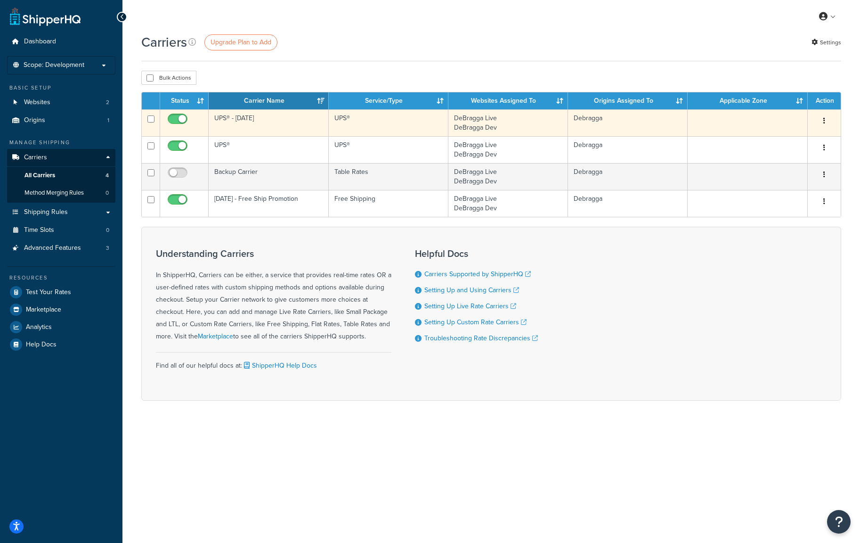
click at [827, 118] on button "button" at bounding box center [824, 121] width 13 height 15
click at [772, 140] on link "Edit" at bounding box center [786, 139] width 74 height 19
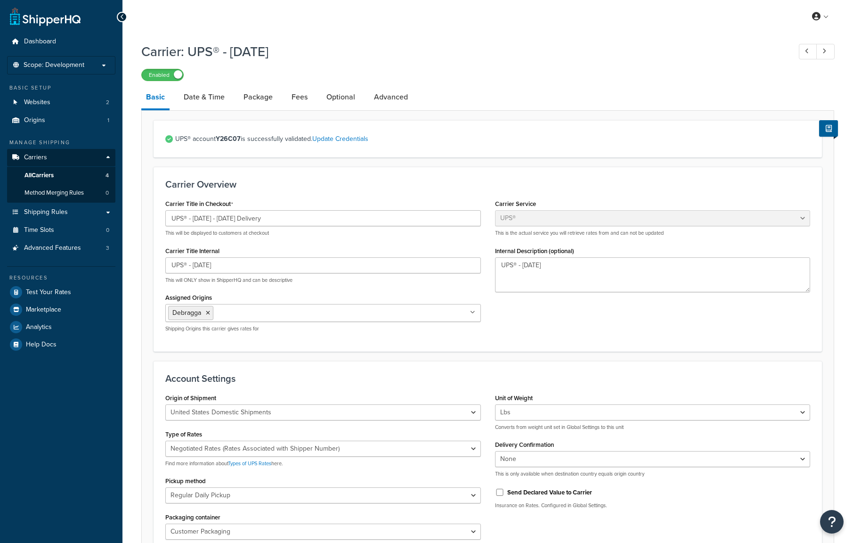
select select "ups"
click at [404, 95] on link "Advanced" at bounding box center [390, 97] width 43 height 23
select select "false"
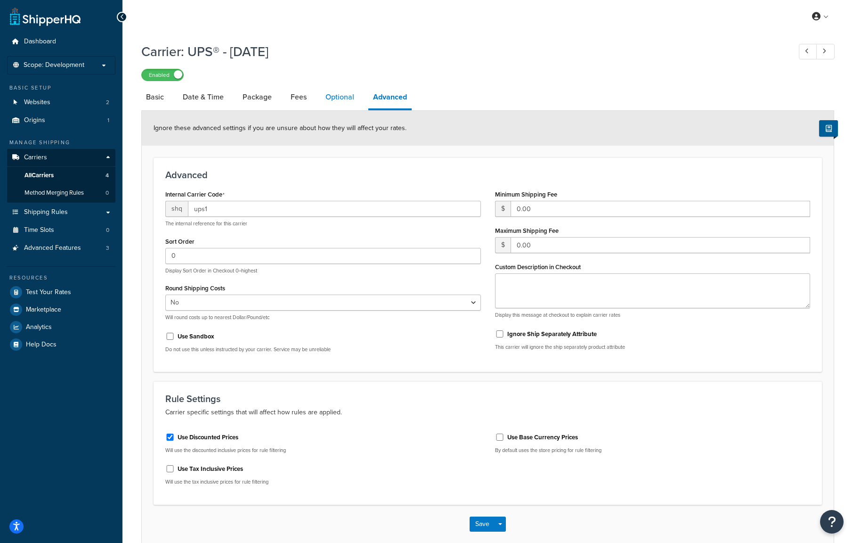
click at [338, 93] on link "Optional" at bounding box center [340, 97] width 38 height 23
select select "165710"
select select "business"
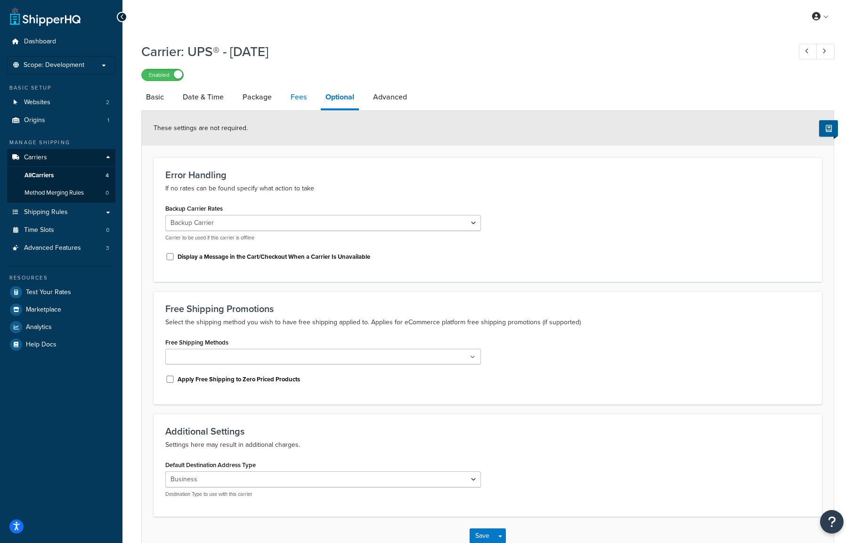
click at [299, 95] on link "Fees" at bounding box center [298, 97] width 25 height 23
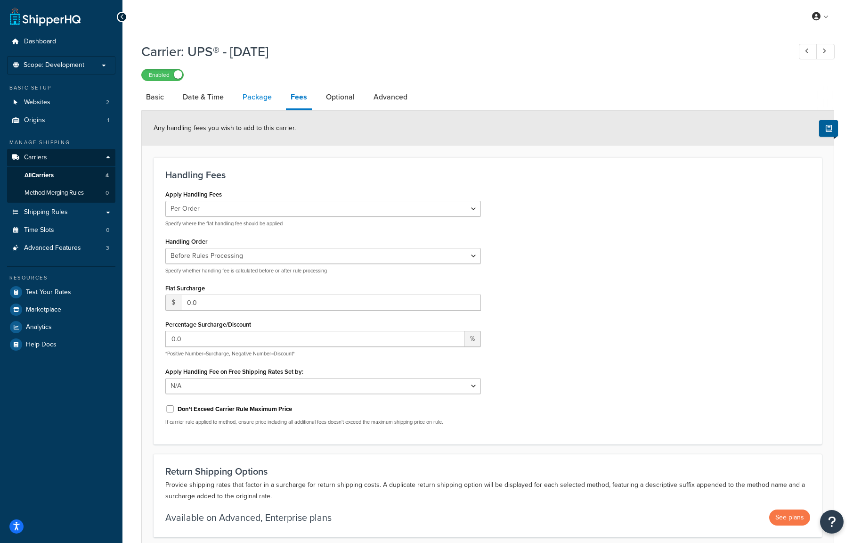
click at [255, 98] on link "Package" at bounding box center [257, 97] width 39 height 23
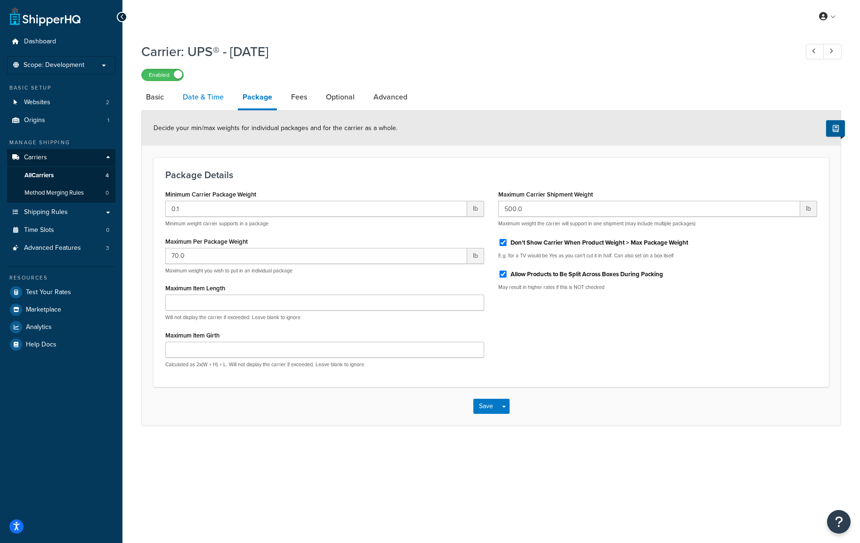
click at [205, 104] on link "Date & Time" at bounding box center [203, 97] width 50 height 23
select select "yMd"
